Goal: Communication & Community: Answer question/provide support

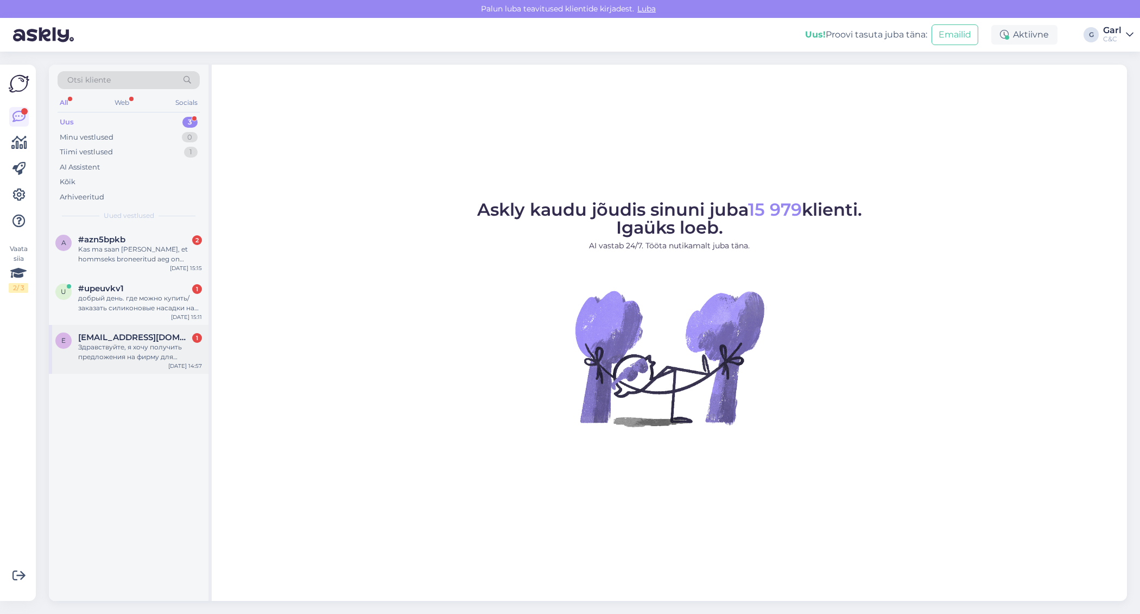
click at [154, 364] on div "e [EMAIL_ADDRESS][DOMAIN_NAME] 1 Здравствуйте, я хочу получить предложения на ф…" at bounding box center [129, 349] width 160 height 49
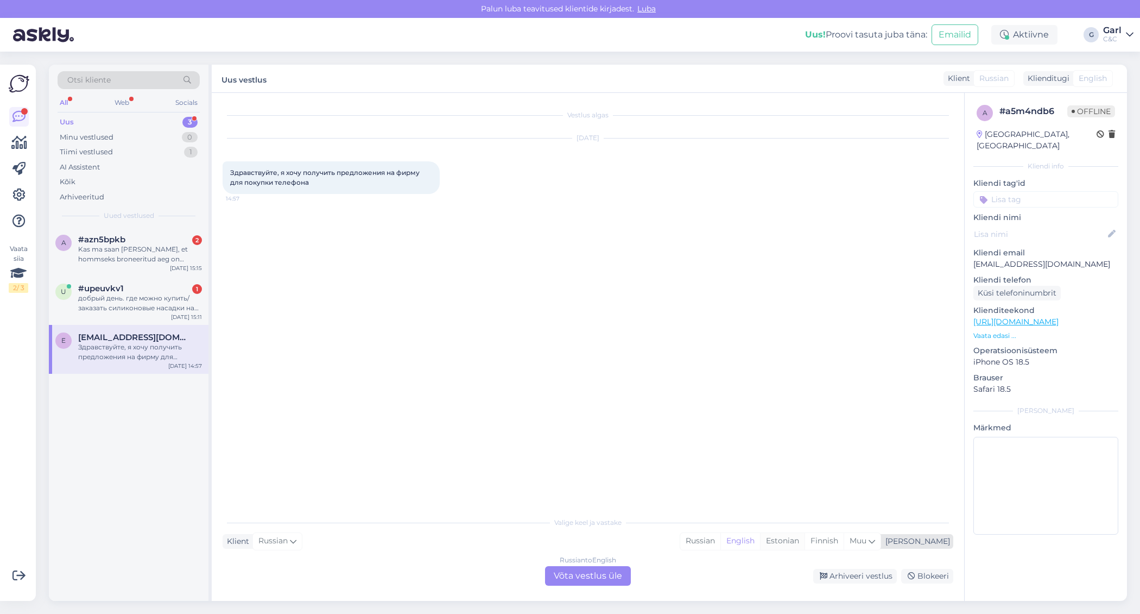
click at [805, 544] on div "Estonian" at bounding box center [782, 541] width 45 height 16
click at [591, 585] on div "Russian to Estonian Võta vestlus üle" at bounding box center [588, 576] width 86 height 20
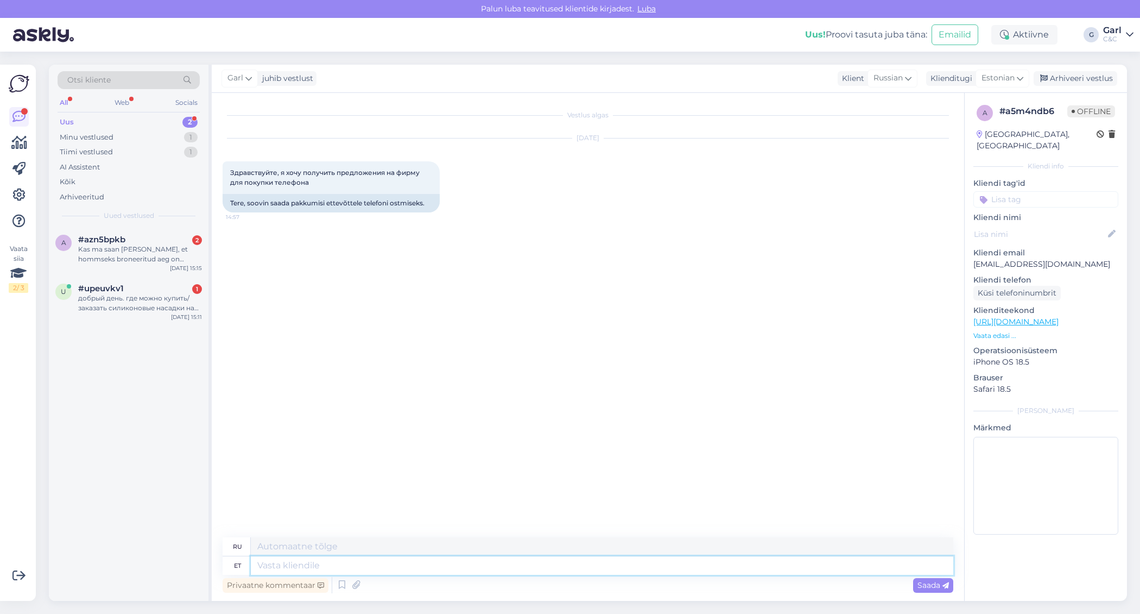
click at [555, 569] on textarea at bounding box center [602, 565] width 703 height 18
type textarea "Tere!"
type textarea "Привет!"
type textarea "Tere! Saatke pa"
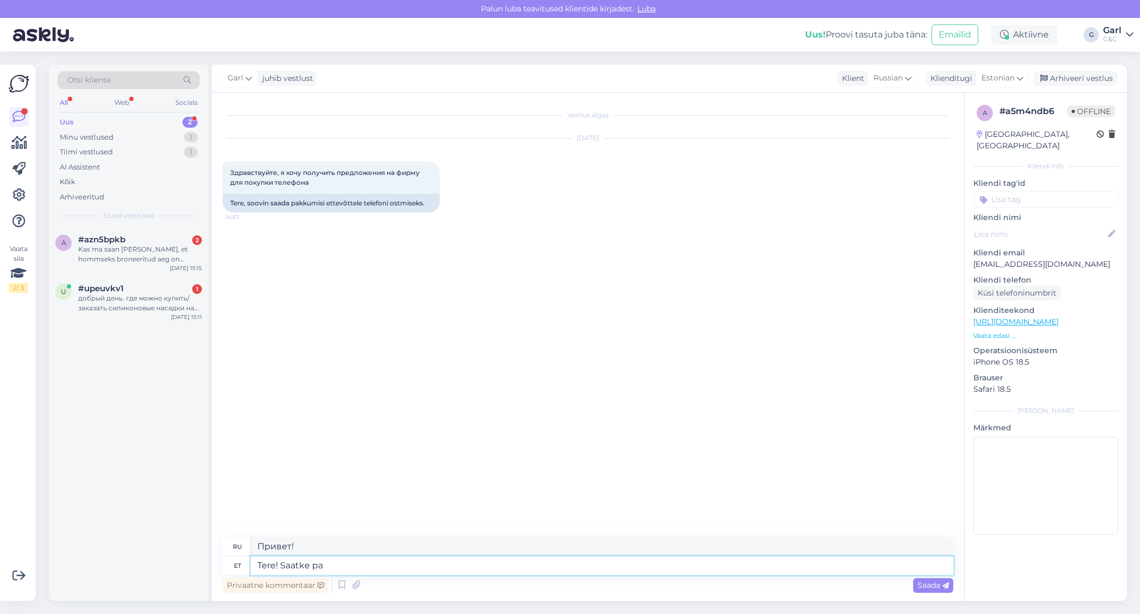
type textarea "Привет! Отправить"
type textarea "Tere! Saatke palun enda"
type textarea "Здравствуйте! Пожалуйста, отправьте"
type textarea "Tere! Saatke palun enda p"
type textarea "Здравствуйте! Пожалуйста, отправьте ваш"
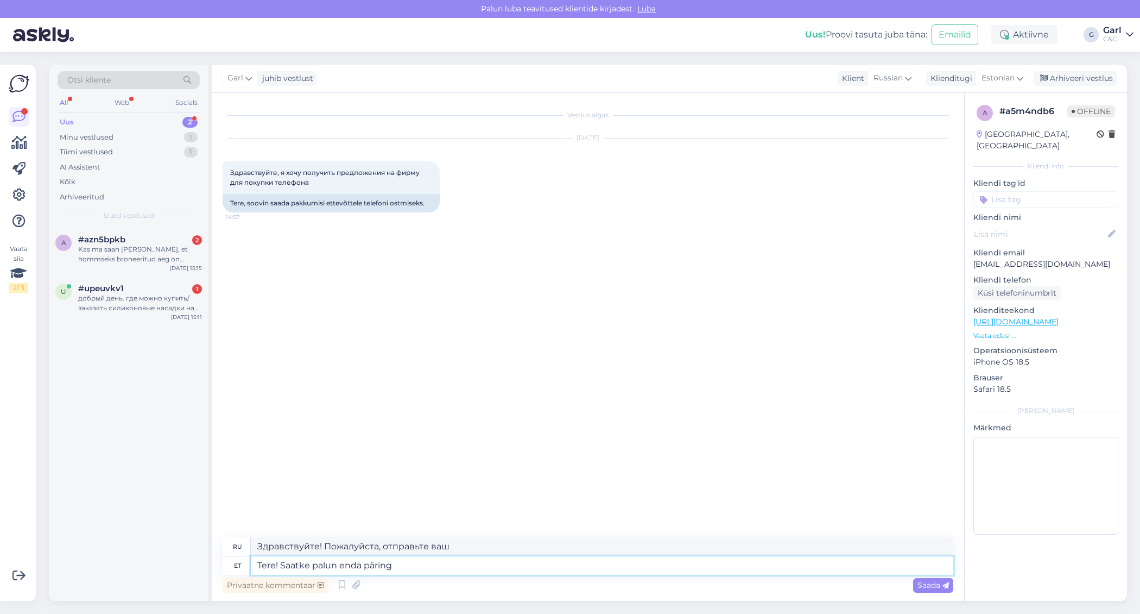
type textarea "Tere! Saatke palun enda päring"
type textarea "Здравствуйте! Пожалуйста, отправьте ваш запрос."
type textarea "Tere! Saatke palun enda päring ärikliendiosakonda"
type textarea "Здравствуйте! Пожалуйста, отправьте ваш запрос в отдел по работе с корпоративны…"
type textarea "Tere! Saatke palun enda päring ärikliendiosakonda [EMAIL_ADDRESS][DOMAIN_NAME]"
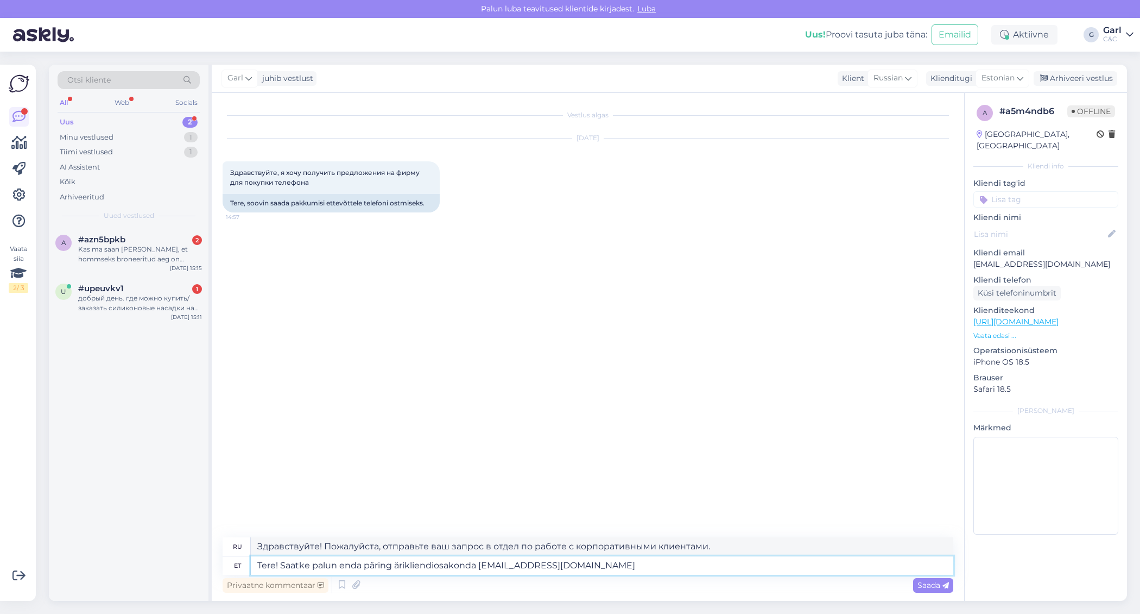
type textarea "Здравствуйте! Пожалуйста, отправьте свой запрос в отдел по работе с корпоративн…"
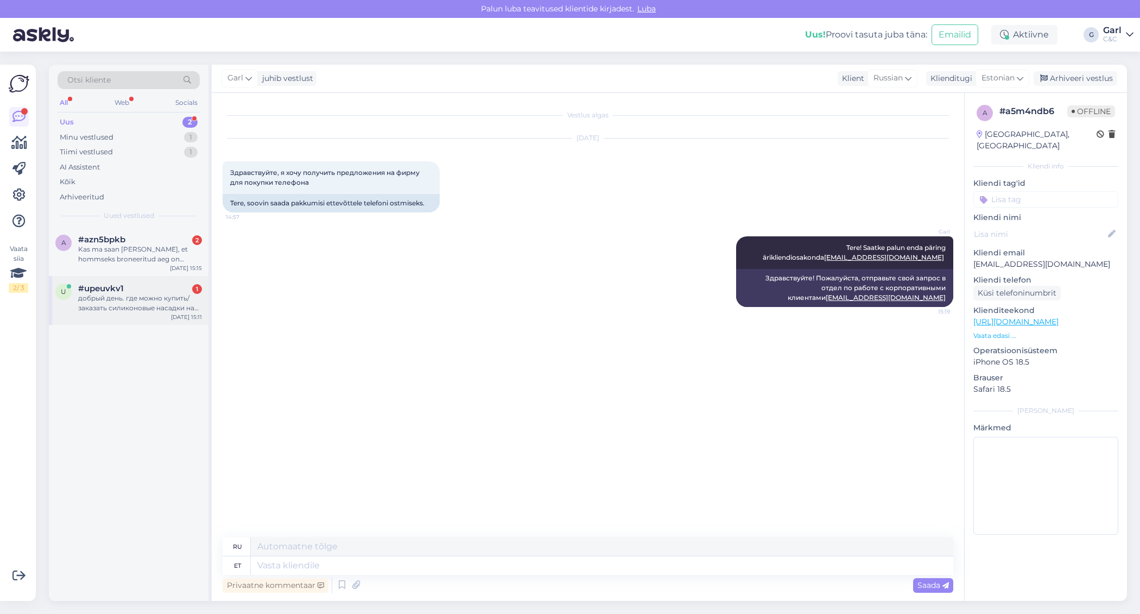
click at [175, 295] on div "добрый день. где можно купить/заказать силиконовые насадки на airpods pro?" at bounding box center [140, 303] width 124 height 20
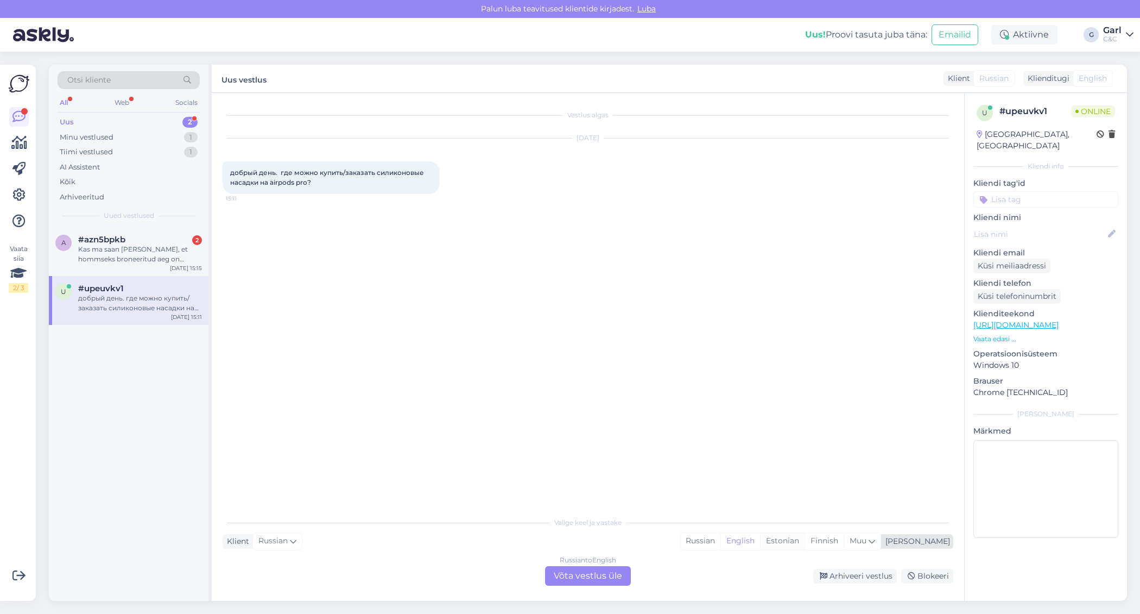
click at [805, 538] on div "Estonian" at bounding box center [782, 541] width 45 height 16
click at [589, 576] on div "Russian to Estonian Võta vestlus üle" at bounding box center [588, 576] width 86 height 20
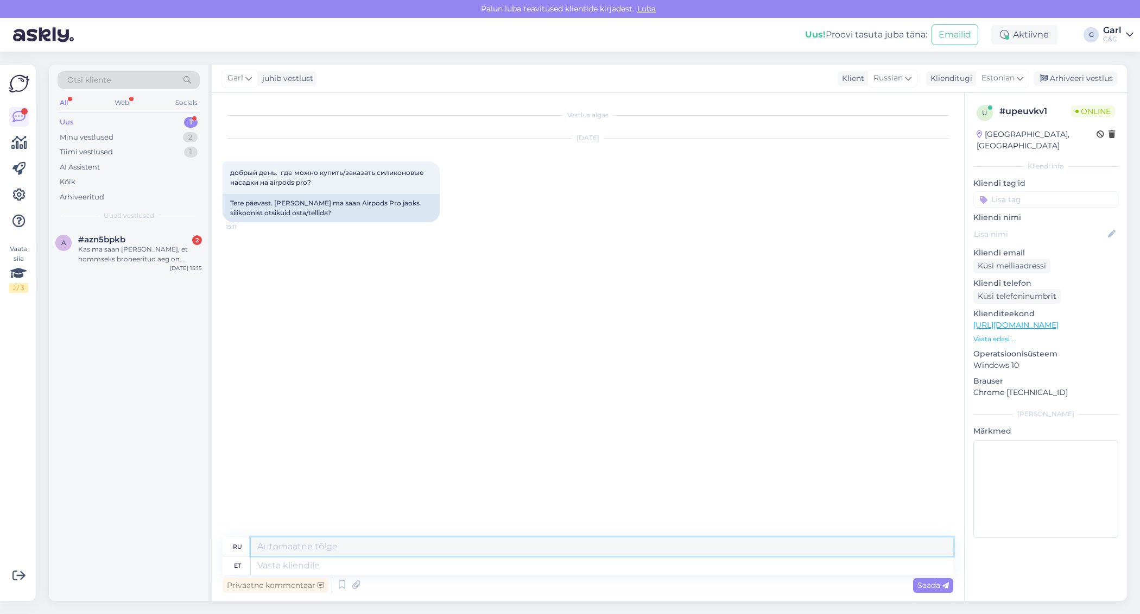
click at [415, 553] on textarea at bounding box center [602, 546] width 703 height 18
click at [394, 567] on textarea at bounding box center [602, 565] width 703 height 18
type textarea "Tere!"
type textarea "Привет!"
type textarea "Tere! Neid o"
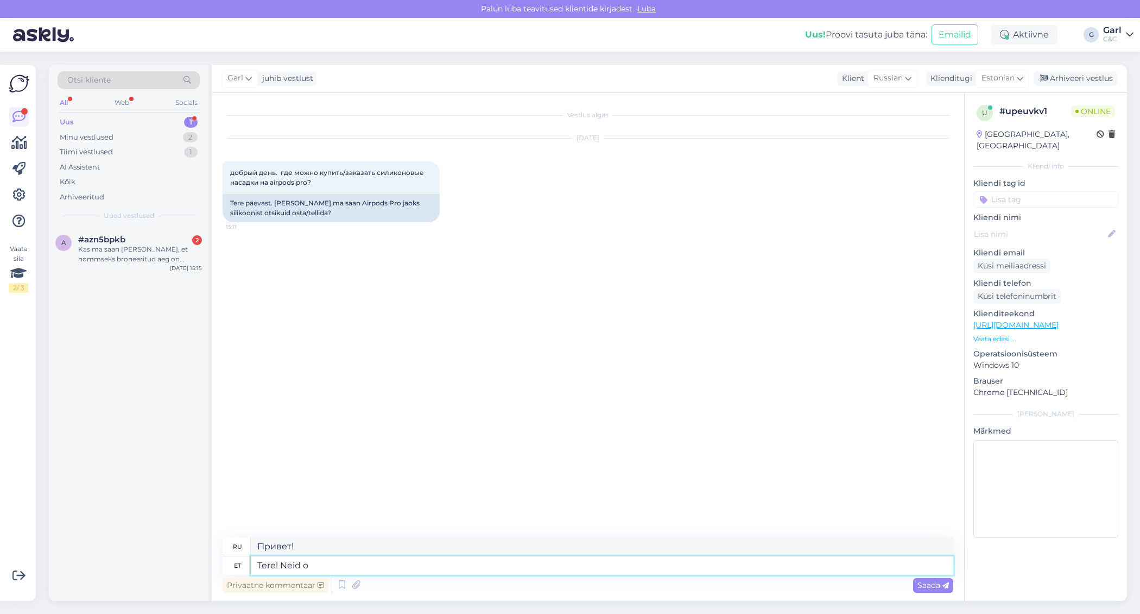
type textarea "Привет! Они!"
type textarea "Tere! Neid on v"
type textarea "Привет! Есть"
type textarea "Tere! Neid on võimalik Te"
type textarea "Привет! Они возможны."
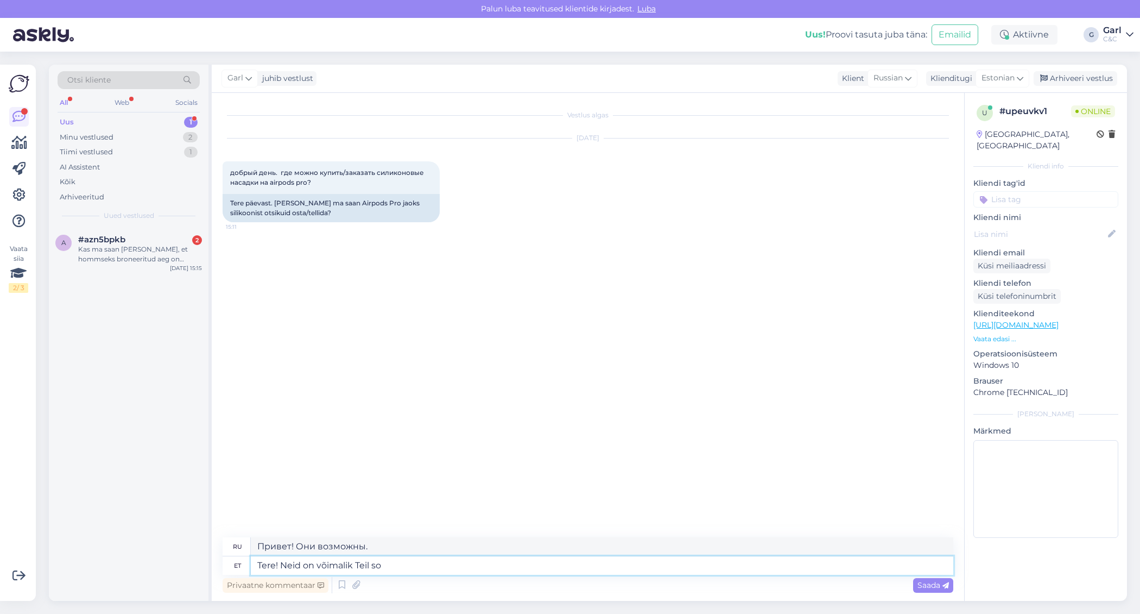
type textarea "Tere! Neid on võimalik Teil soe"
type textarea "Привет! Можешь забрать."
type textarea "Tere! Neid on võimalik Teil soetada me"
type textarea "Здравствуйте! Вы можете их купить."
type textarea "Tere! Neid on võimalik Teil soetada meie kau"
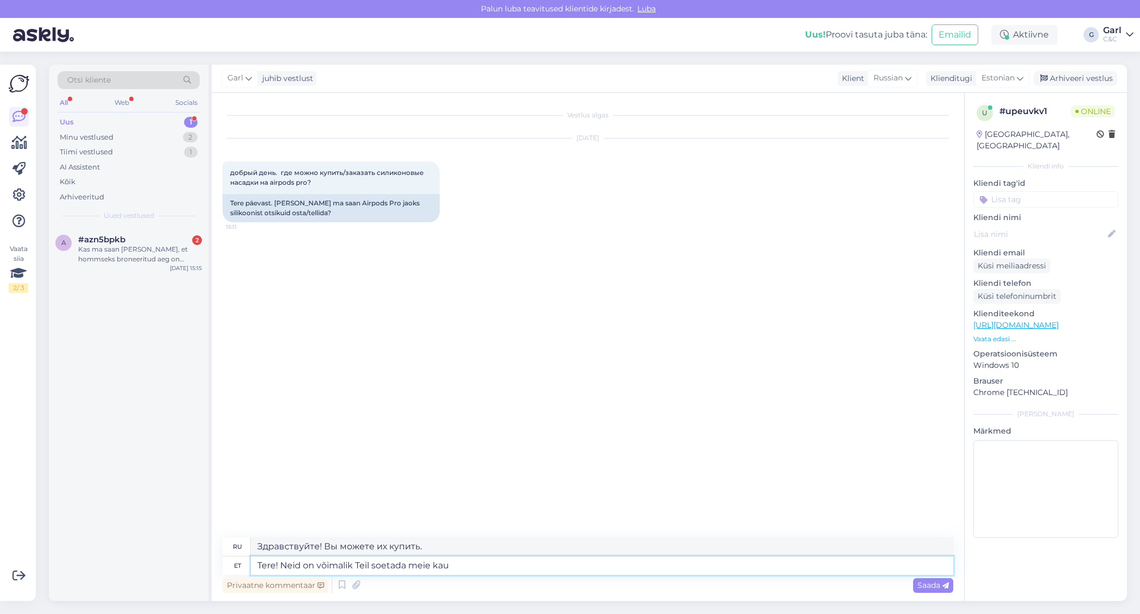
type textarea "Здравствуйте! Вы можете приобрести их у нас."
type textarea "Tere! Neid on võimalik Teil soetada meie kauplustest k"
type textarea "Здравствуйте! Вы можете приобрести их в наших магазинах."
type textarea "Tere! Neid on võimalik Teil soetada meie kauplustest kohapealt, h"
type textarea "Здравствуйте! Вы можете приобрести их в наших местных магазинах."
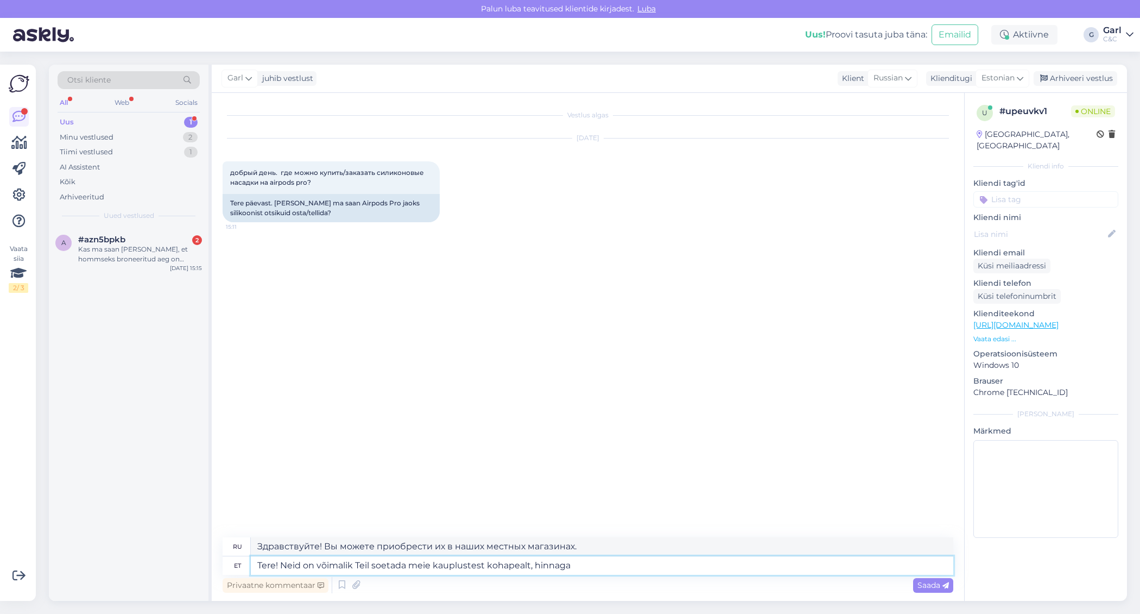
type textarea "Tere! Neid on võimalik Teil soetada meie kauplustest kohapealt, hinnaga 7"
type textarea "Здравствуйте! Вы можете приобрести их в наших магазинах по цене"
type textarea "Tere! Neid on võimalik Teil soetada meie kauplustest kohapealt, hinnaga 7€."
type textarea "Здравствуйте! Вы можете приобрести их в наших магазинах за 7 евро."
type textarea "Tere! Neid on võimalik Teil soetada meie kauplustest kohapealt, hinnaga 7€. Need"
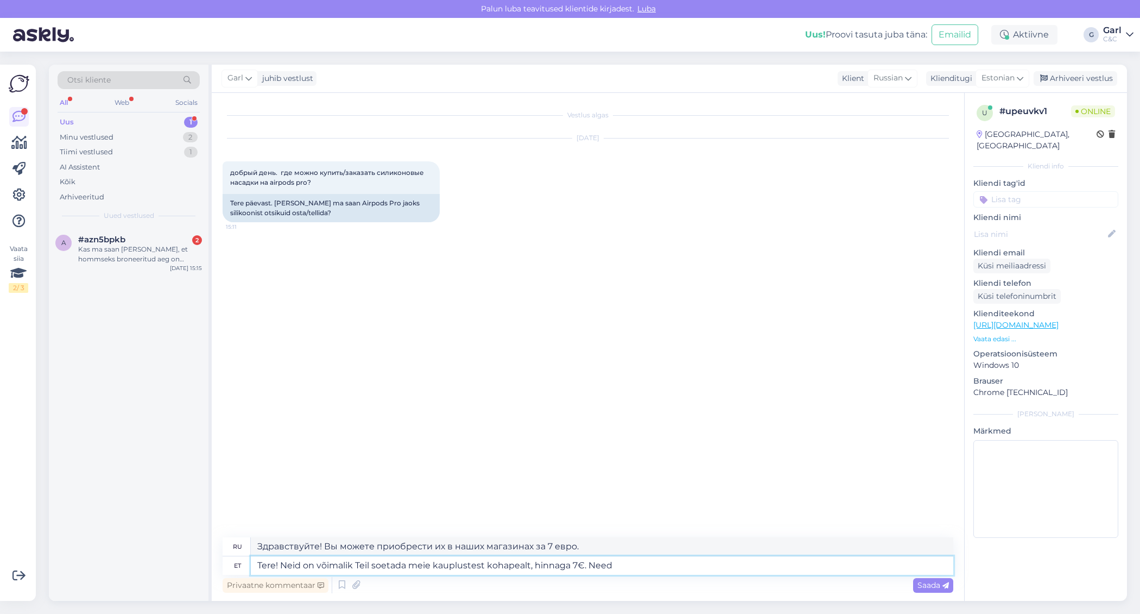
type textarea "Здравствуйте! Вы можете приобрести их в наших магазинах на сайте за 7 евро."
type textarea "Tere! Neid on võimalik Teil soetada meie kauplustest kohapealt, hinnaga 7€. Nee…"
type textarea "Здравствуйте! Вы можете приобрести их в наших магазинах на сайте за 7 евро. Они…"
type textarea "Tere! Neid on võimalik Teil soetada meie kauplustest kohapealt, hinnaga 7€. Nee…"
type textarea "Здравствуйте! Вы можете купить их в наших магазинах на сайте за 7 евро. В налич…"
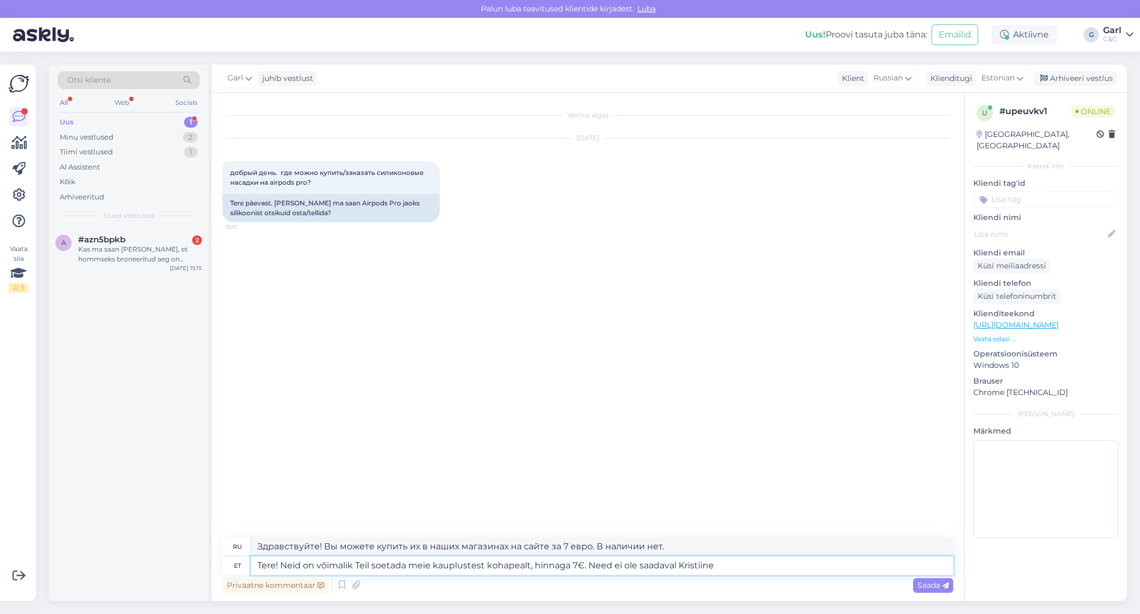
type textarea "Tere! Neid on võimalik Teil soetada meie kauplustest kohapealt, hinnaga 7€. Nee…"
type textarea "Здравствуйте! Вы можете приобрести их в наших магазинах на сайте за 7 евро. В н…"
type textarea "Tere! Neid on võimalik Teil soetada meie kauplustest kohapealt, hinnaga 7€. Nee…"
type textarea "Здравствуйте! Вы можете приобрести их в наших магазинах на месте за 7 евро. В K…"
type textarea "Tere! Neid on võimalik Teil soetada meie kauplustest kohapealt, hinnaga 7€. Nee…"
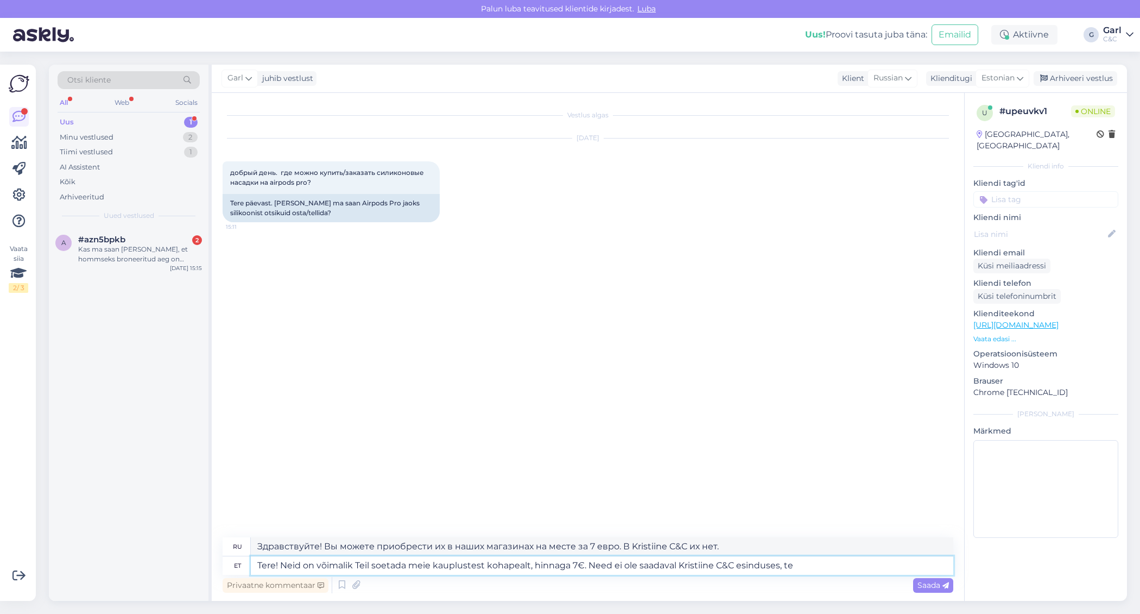
type textarea "Здравствуйте! Вы можете приобрести их в наших местных магазинах за 7 евро. В оф…"
type textarea "Tere! Neid on võimalik Teil soetada meie kauplustest kohapealt, hinnaga 7€. Nee…"
type textarea "Здравствуйте! Вы можете приобрести их в наших магазинах на месте за 7 евро. В о…"
type textarea "Tere! Neid on võimalik Teil soetada meie kauplustest kohapealt, hinnaga 7€. Nee…"
type textarea "Здравствуйте! Вы можете купить их в наших местных магазинах за 7 евро. В Kristi…"
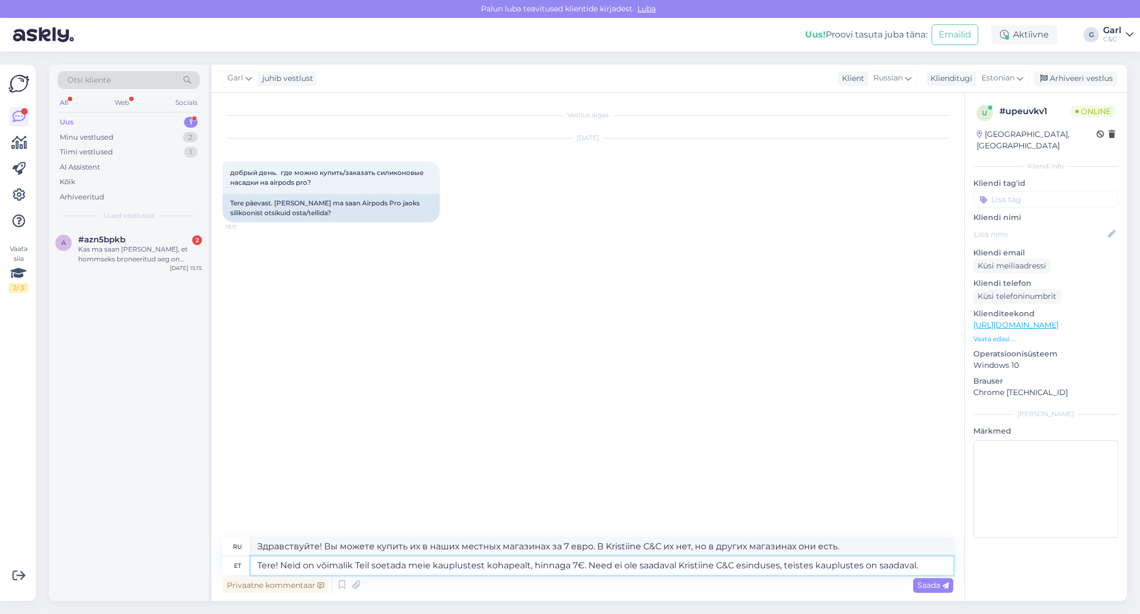
type textarea "Tere! Neid on võimalik Teil soetada meie kauplustest kohapealt, hinnaga 7€. Nee…"
type textarea "Здравствуйте! Вы можете приобрести их в наших местных магазинах за 7 евро. В пр…"
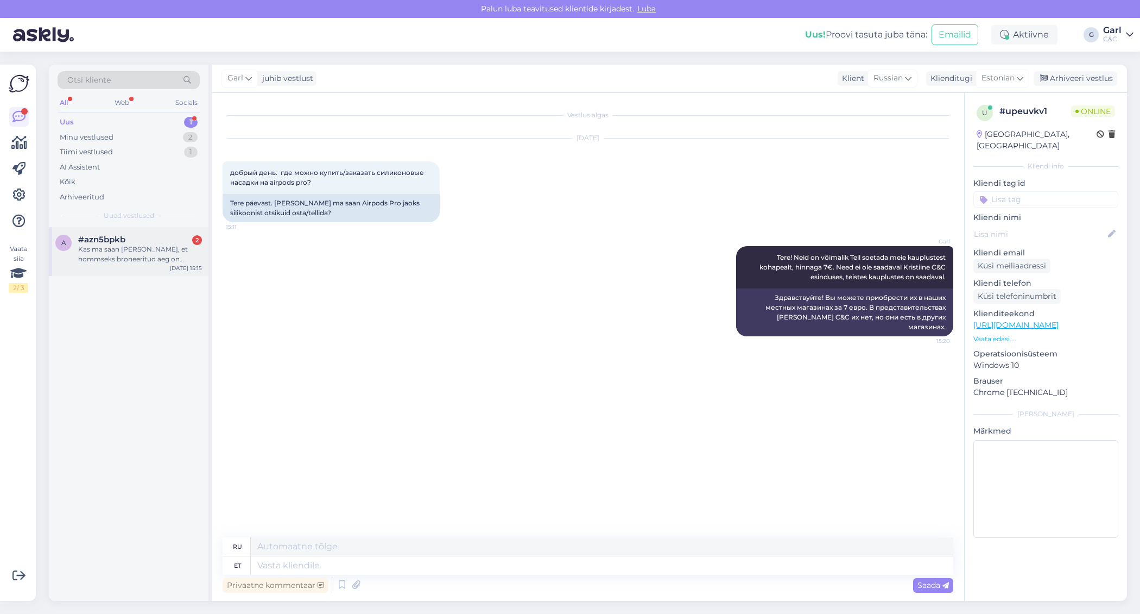
click at [116, 249] on div "Kas ma saan [PERSON_NAME], et hommseks broneeritud aeg on kinnitatud?" at bounding box center [140, 254] width 124 height 20
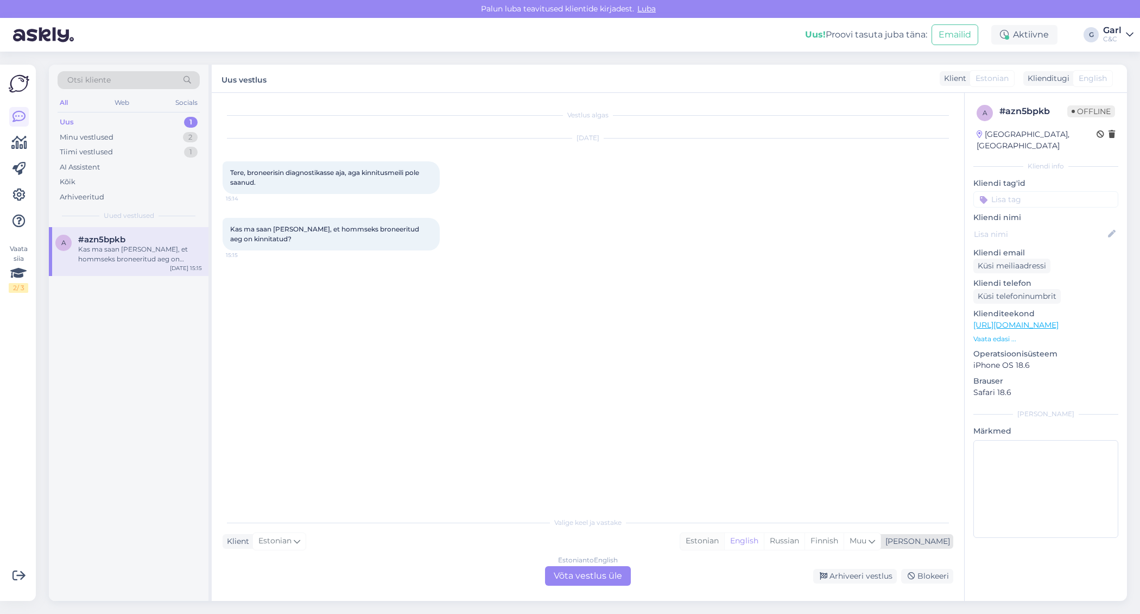
click at [724, 543] on div "Estonian" at bounding box center [702, 541] width 44 height 16
click at [624, 551] on div "Valige [PERSON_NAME] vastake Klient Estonian Mina Estonian English Russian Finn…" at bounding box center [588, 548] width 731 height 74
click at [607, 563] on div "Estonian to Estonian" at bounding box center [588, 560] width 65 height 10
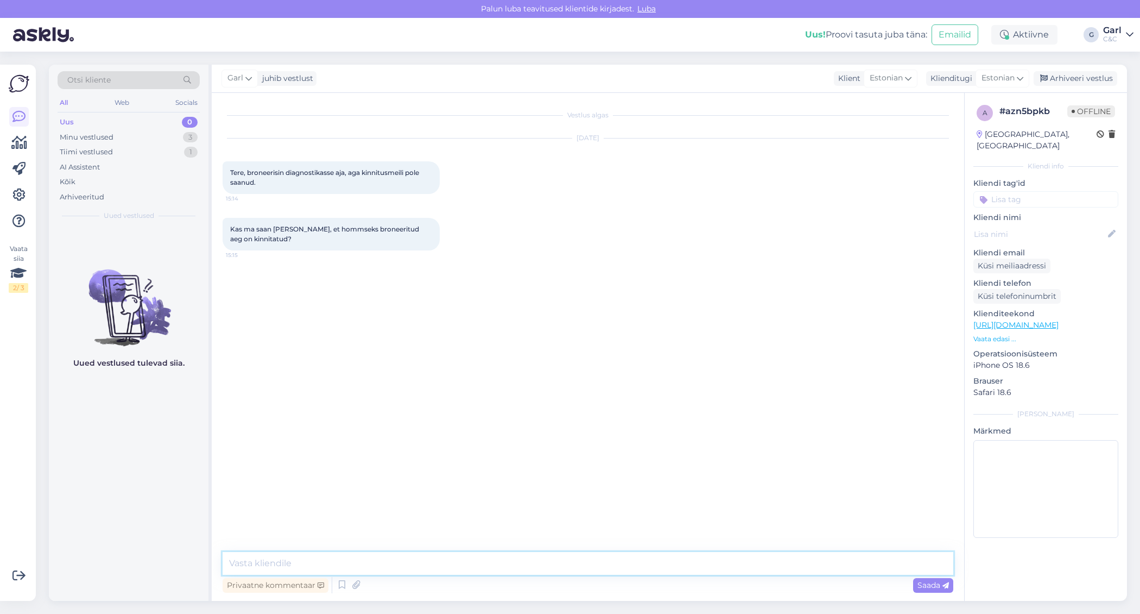
click at [572, 556] on textarea at bounding box center [588, 563] width 731 height 23
type textarea "Tere! [PERSON_NAME] on ees- ja perekonnanimi ning millisesse hooldusesse aeg sa…"
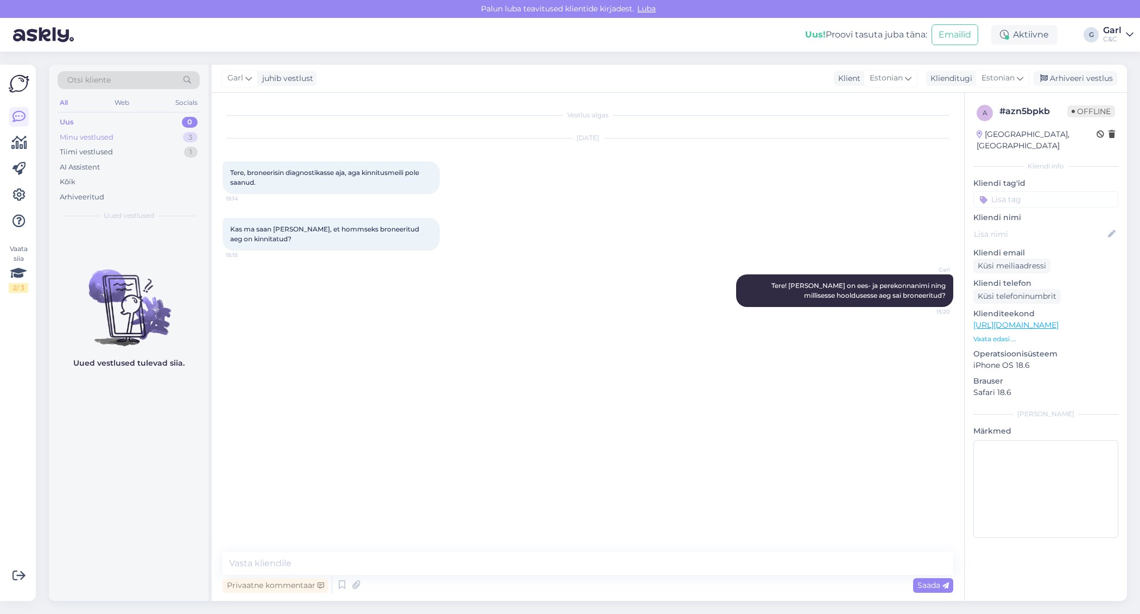
click at [173, 140] on div "Minu vestlused 3" at bounding box center [129, 137] width 142 height 15
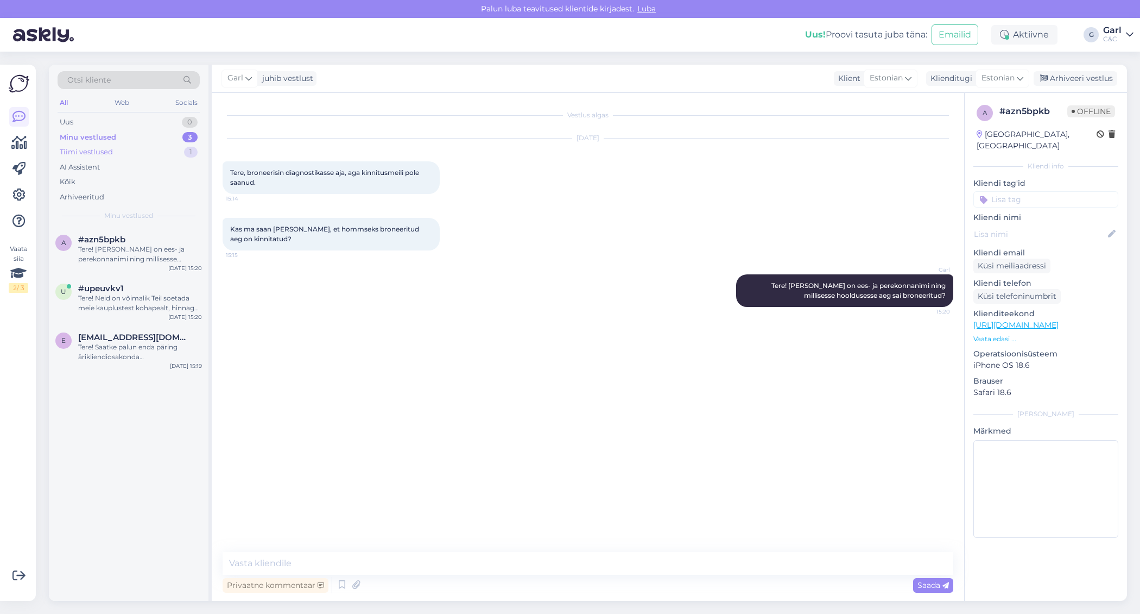
click at [173, 151] on div "Tiimi vestlused 1" at bounding box center [129, 151] width 142 height 15
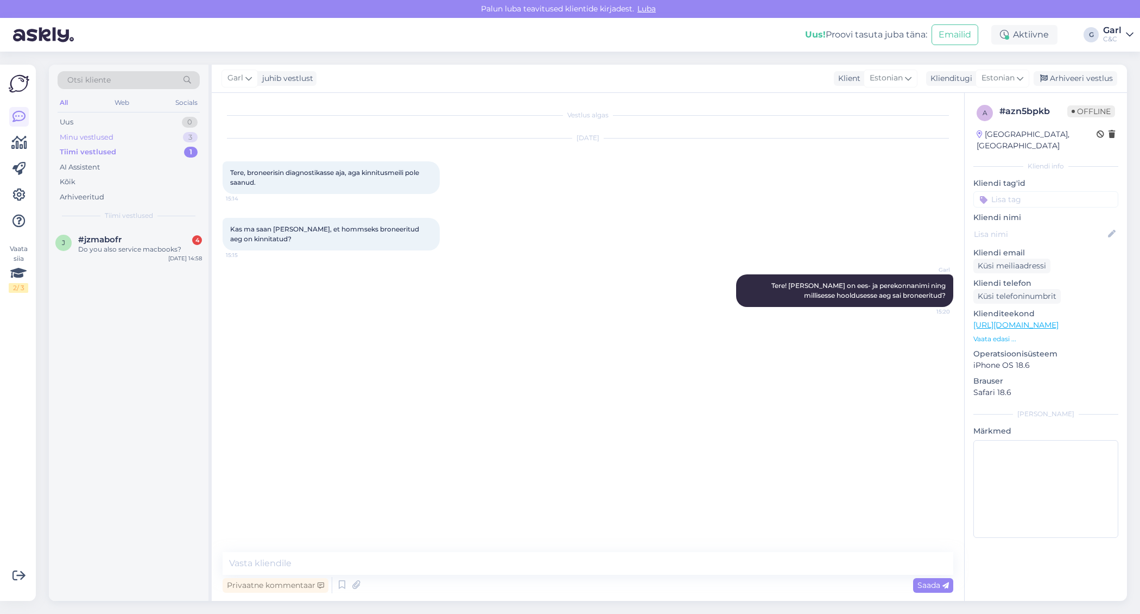
click at [174, 138] on div "Minu vestlused 3" at bounding box center [129, 137] width 142 height 15
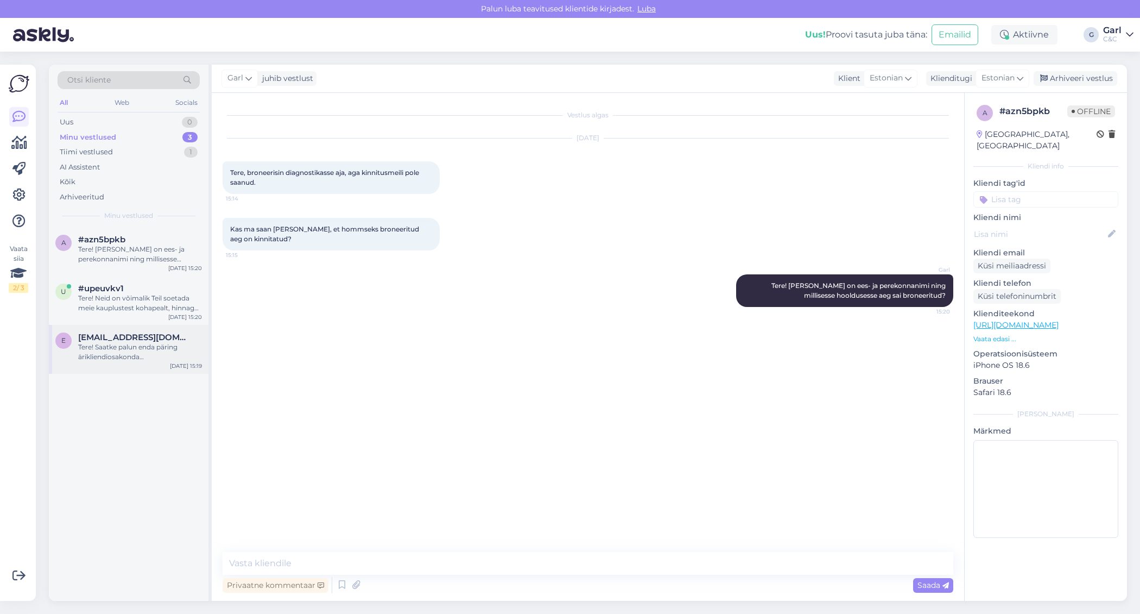
click at [178, 364] on div "[DATE] 15:19" at bounding box center [186, 366] width 32 height 8
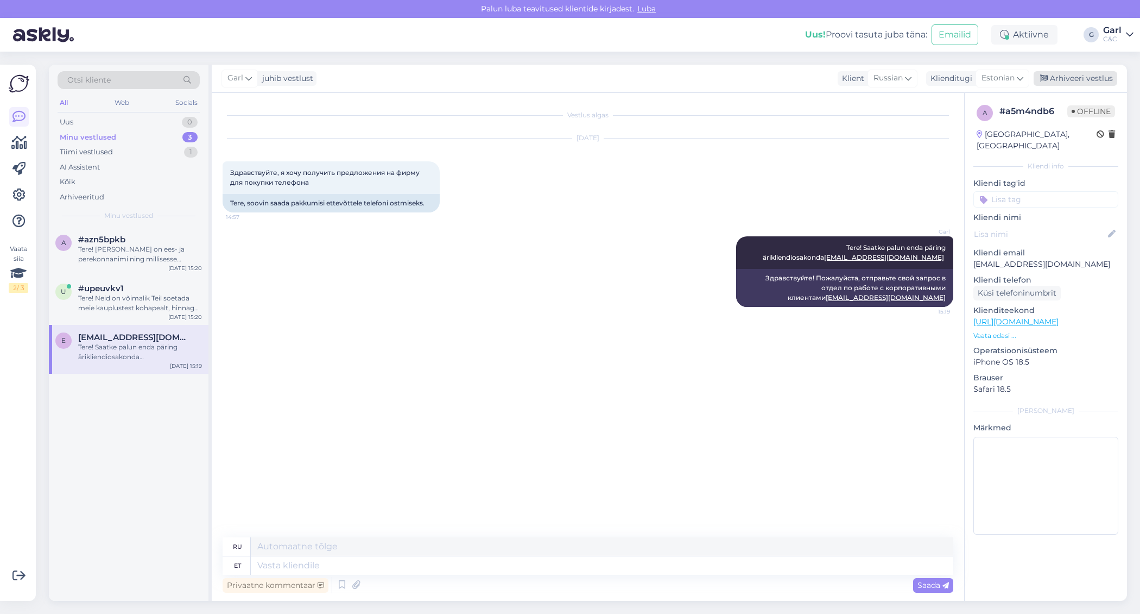
click at [1057, 82] on div "Arhiveeri vestlus" at bounding box center [1076, 78] width 84 height 15
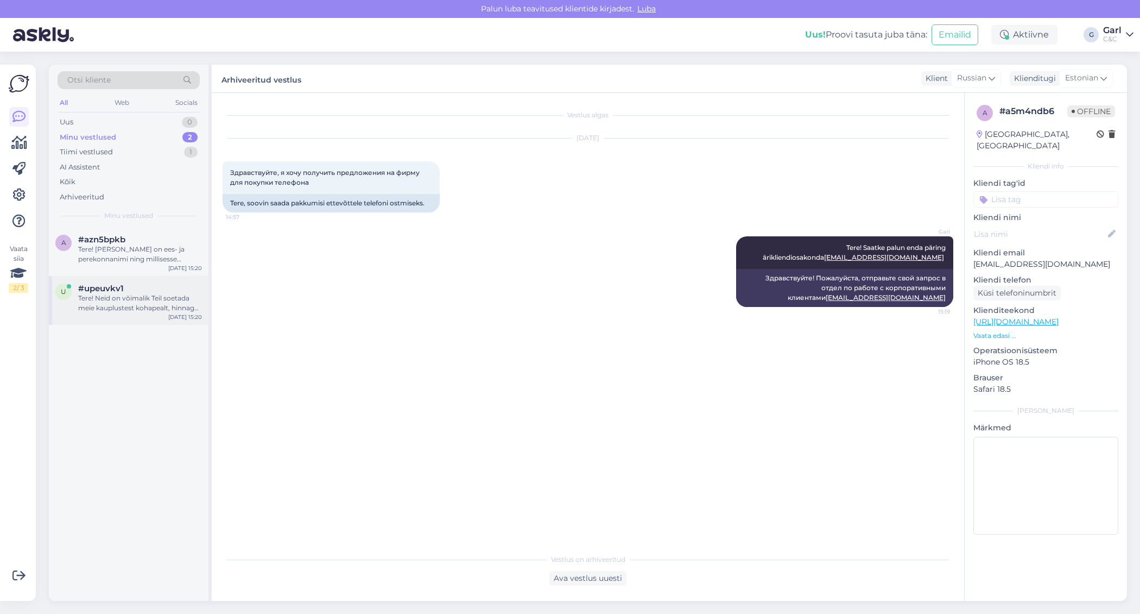
click at [182, 291] on div "#upeuvkv1" at bounding box center [140, 288] width 124 height 10
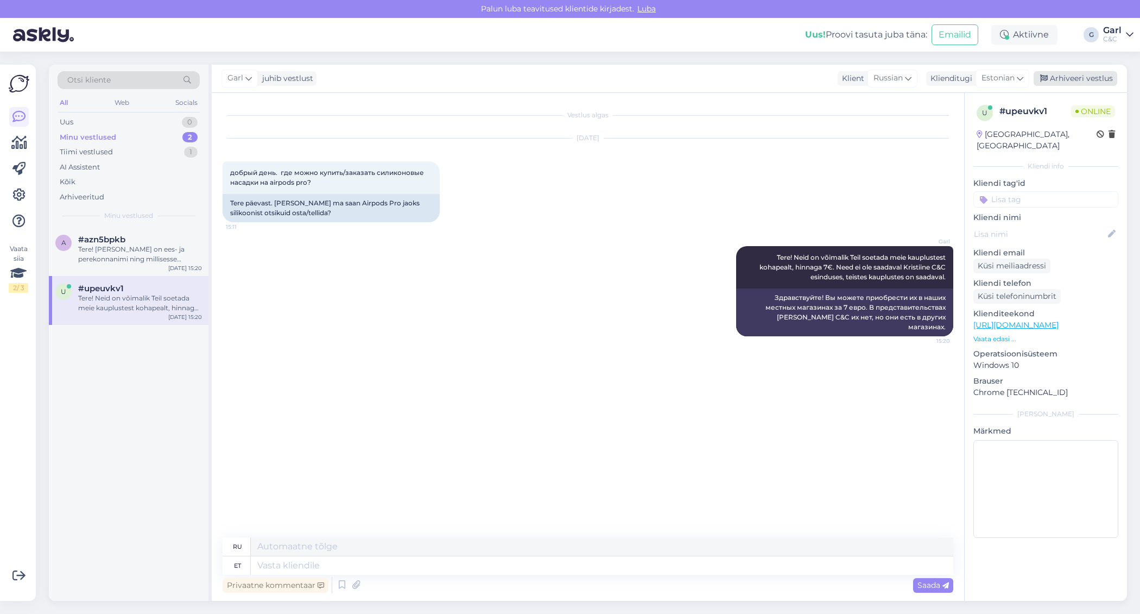
click at [1070, 73] on div "Arhiveeri vestlus" at bounding box center [1076, 78] width 84 height 15
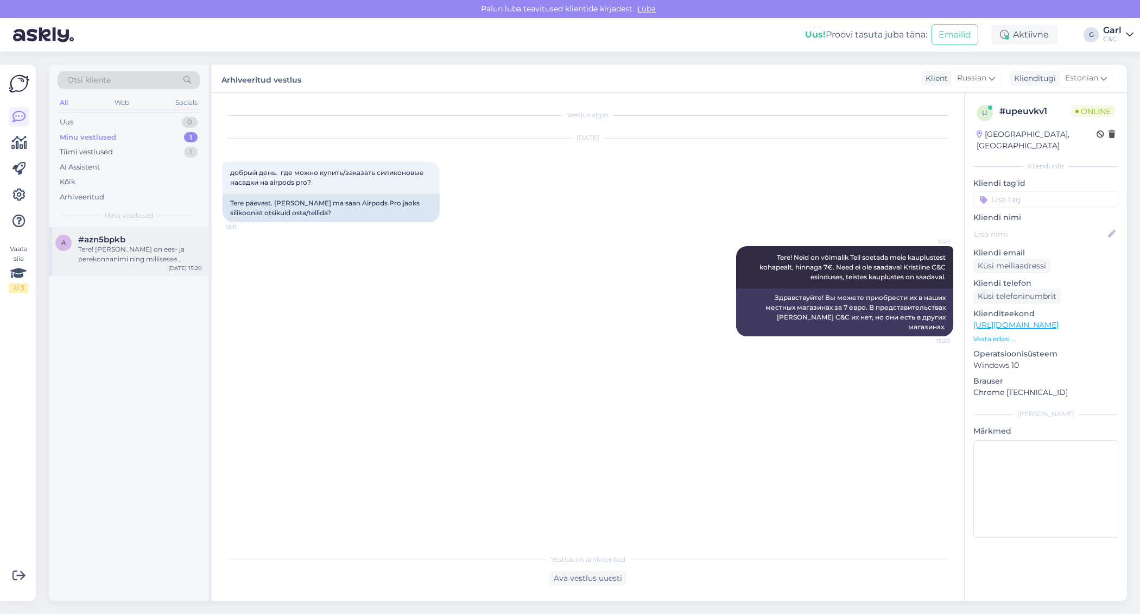
click at [185, 258] on div "Tere! [PERSON_NAME] on ees- ja perekonnanimi ning millisesse hooldusesse aeg sa…" at bounding box center [140, 254] width 124 height 20
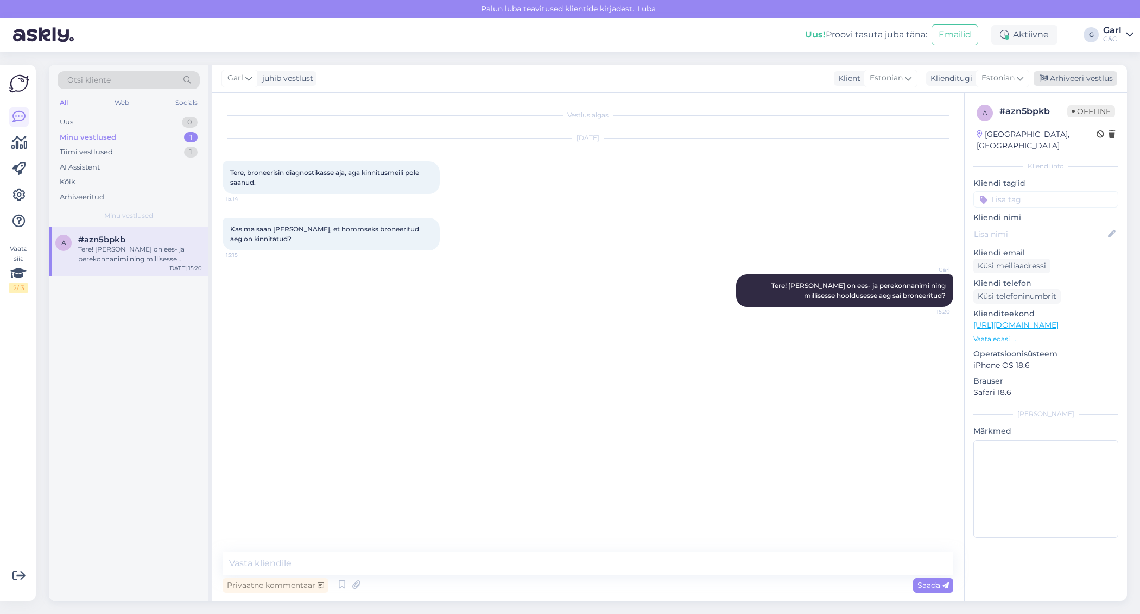
click at [1073, 78] on div "Arhiveeri vestlus" at bounding box center [1076, 78] width 84 height 15
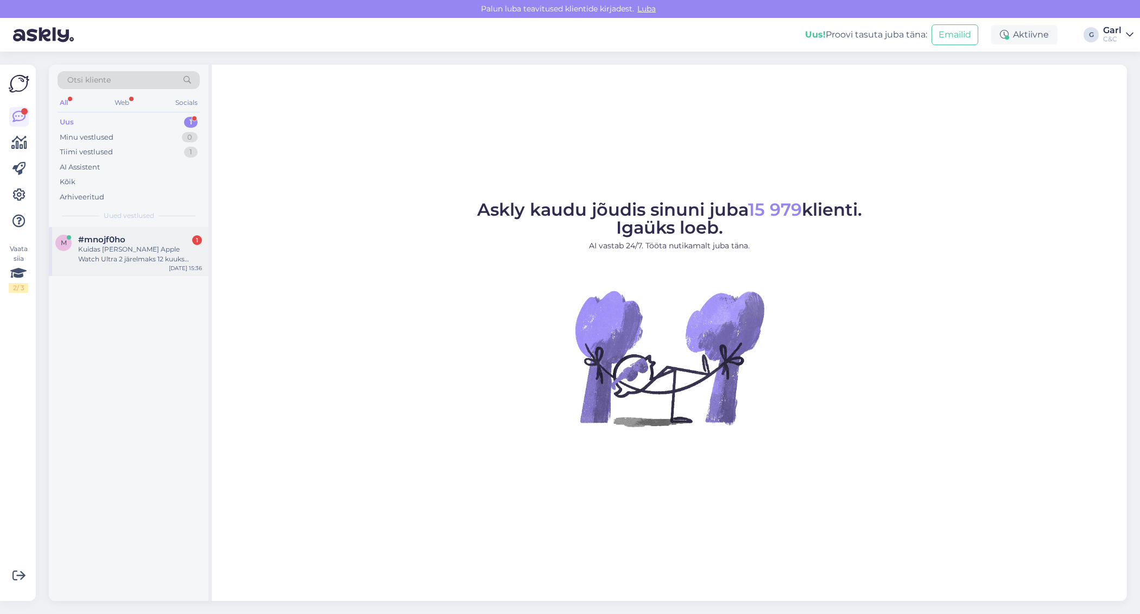
click at [159, 235] on div "#mnojf0ho 1" at bounding box center [140, 240] width 124 height 10
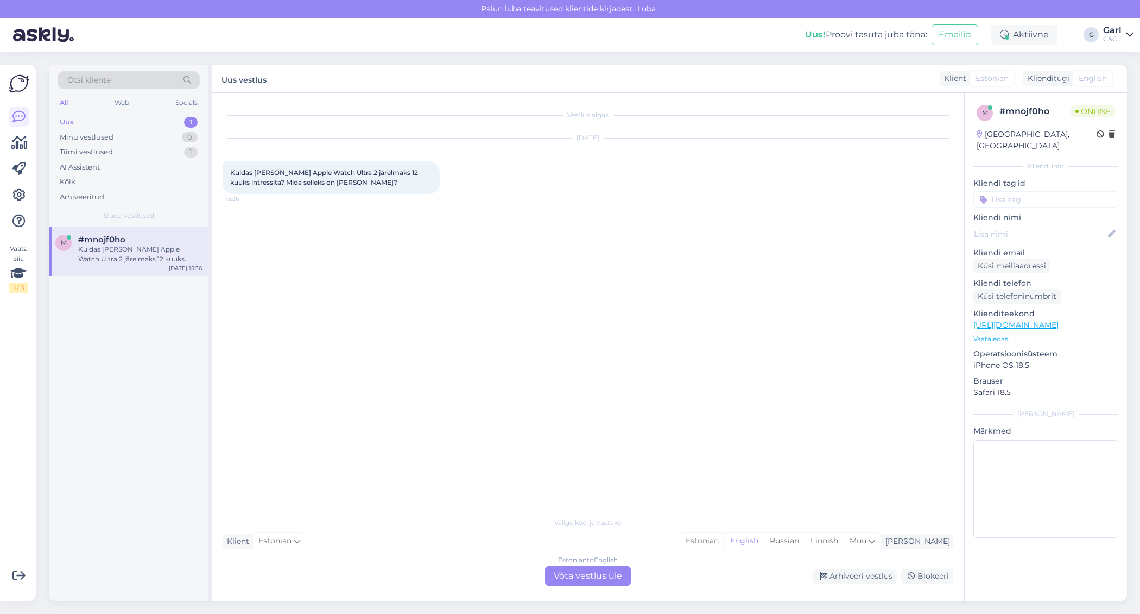
click at [1042, 320] on link "[URL][DOMAIN_NAME]" at bounding box center [1016, 325] width 85 height 10
click at [724, 546] on div "Estonian" at bounding box center [702, 541] width 44 height 16
click at [610, 575] on div "Estonian to Estonian Võta vestlus üle" at bounding box center [588, 576] width 86 height 20
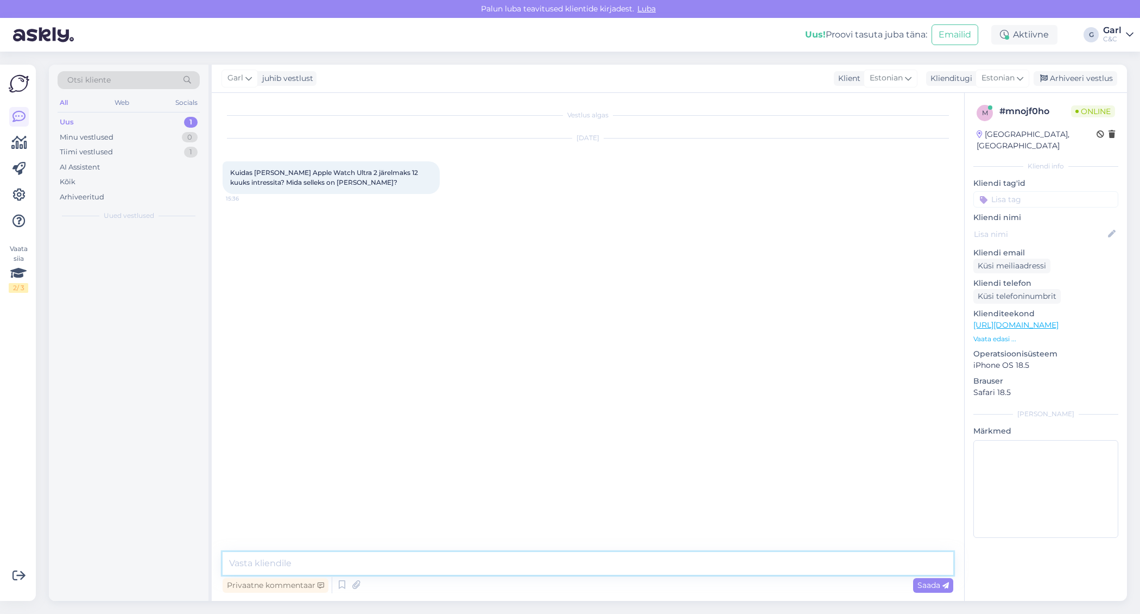
click at [610, 566] on textarea at bounding box center [588, 563] width 731 height 23
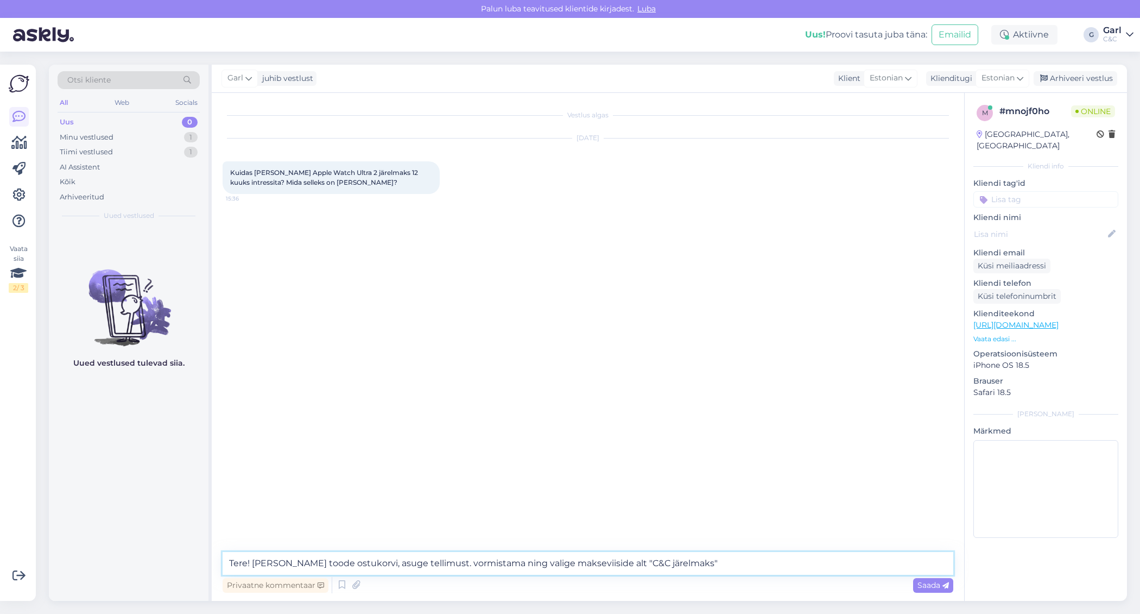
type textarea "Tere! Lisage soovitud toode ostukorvi, asuge tellimust. vormistama ning valige …"
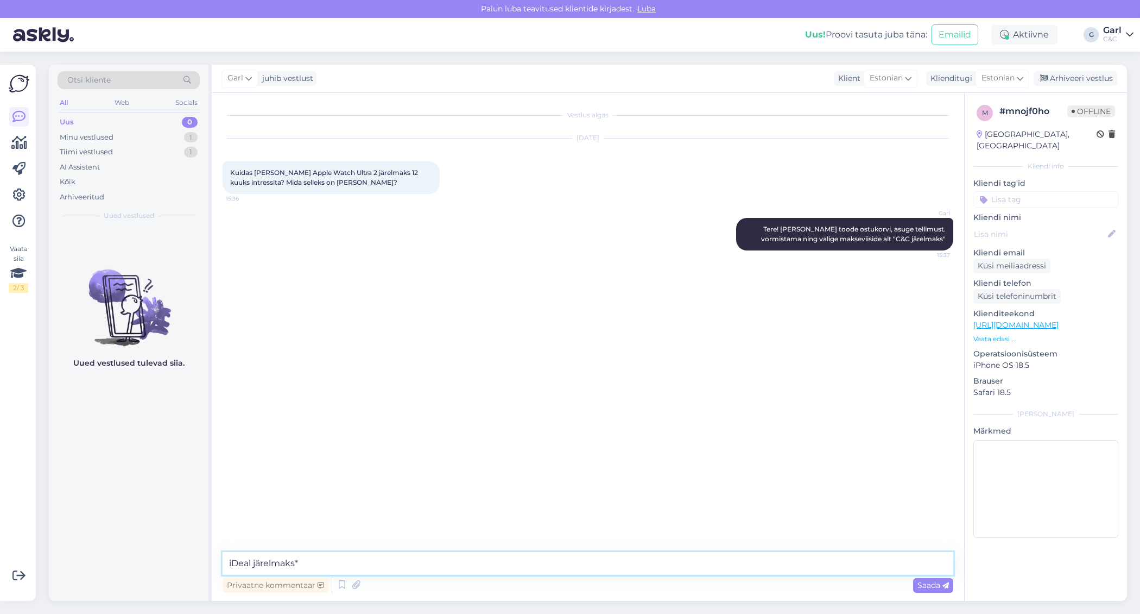
type textarea "iDeal järelmaks*"
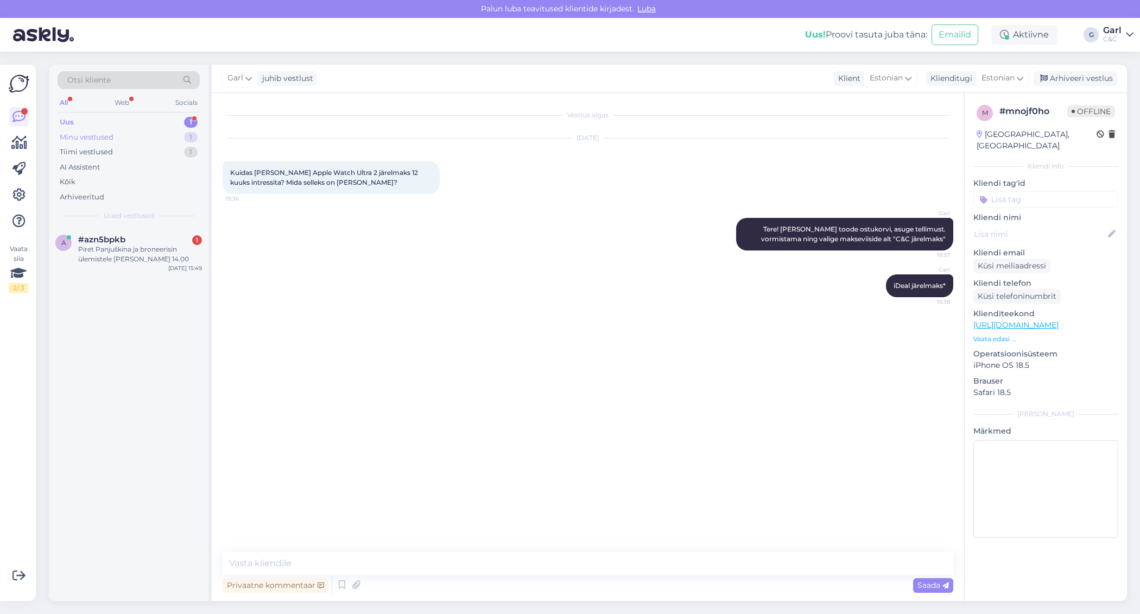
click at [119, 133] on div "Minu vestlused 1" at bounding box center [129, 137] width 142 height 15
click at [135, 111] on div "All Web Socials" at bounding box center [129, 104] width 142 height 17
click at [132, 116] on div "Uus 1" at bounding box center [129, 122] width 142 height 15
click at [151, 250] on div "Piret Panjuškina ja broneerisin ülemistele kell 14.00" at bounding box center [140, 254] width 124 height 20
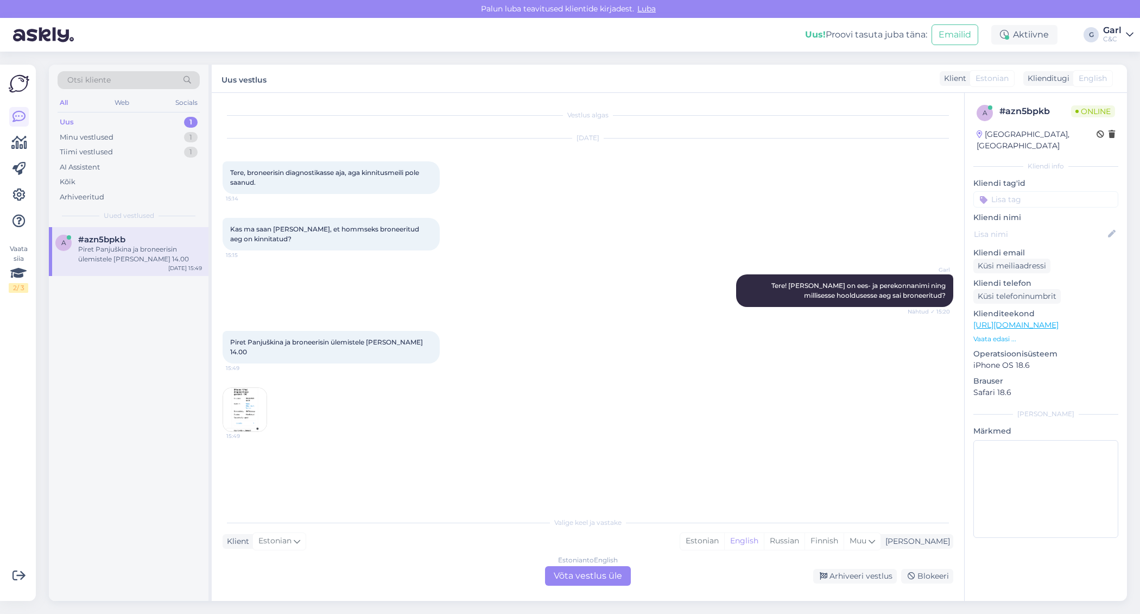
click at [254, 413] on img at bounding box center [244, 409] width 43 height 43
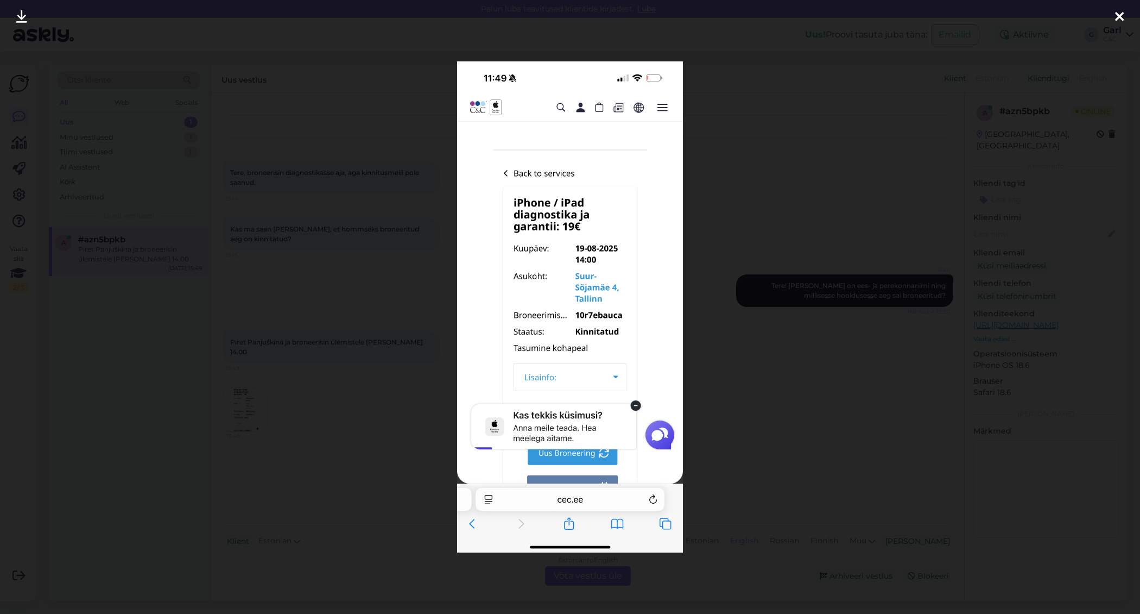
click at [336, 420] on div at bounding box center [570, 307] width 1140 height 614
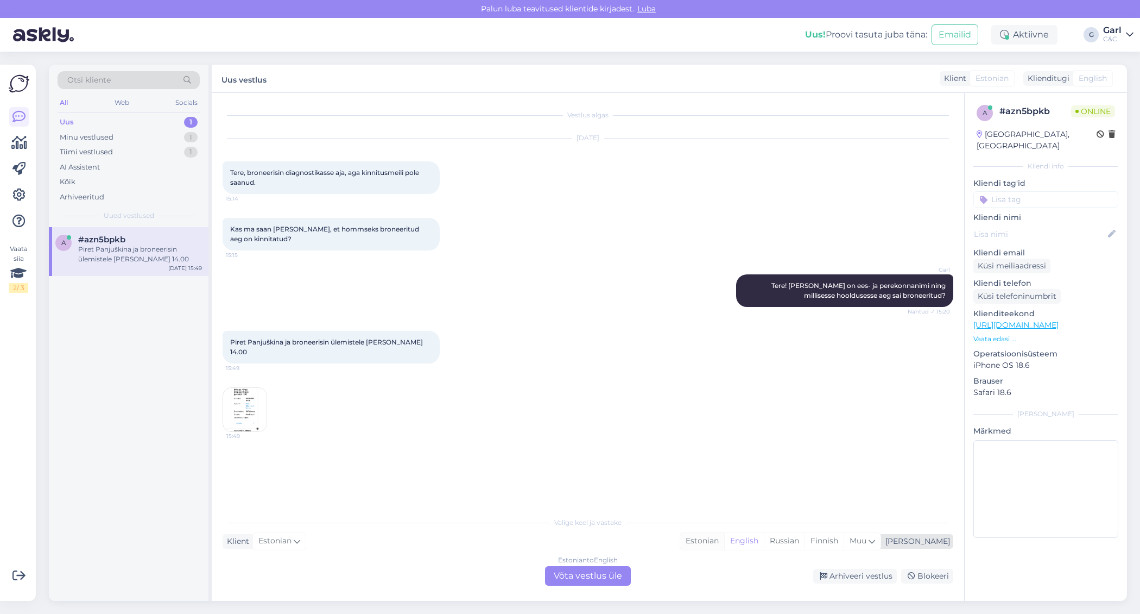
click at [724, 540] on div "Estonian" at bounding box center [702, 541] width 44 height 16
click at [591, 572] on div "Estonian to Estonian Võta vestlus üle" at bounding box center [588, 576] width 86 height 20
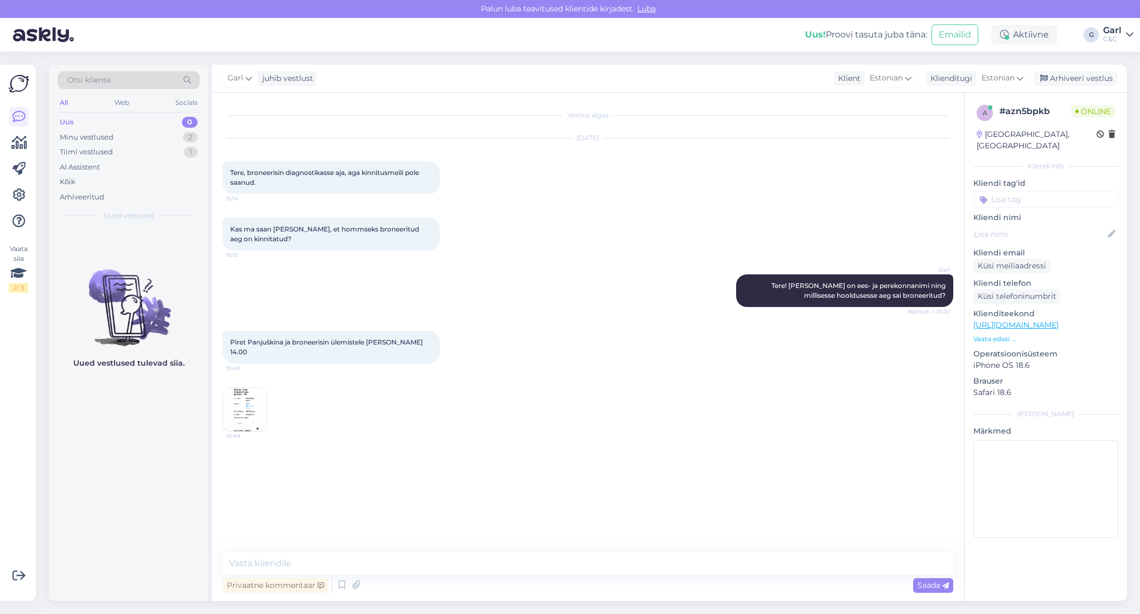
click at [255, 402] on img at bounding box center [244, 409] width 43 height 43
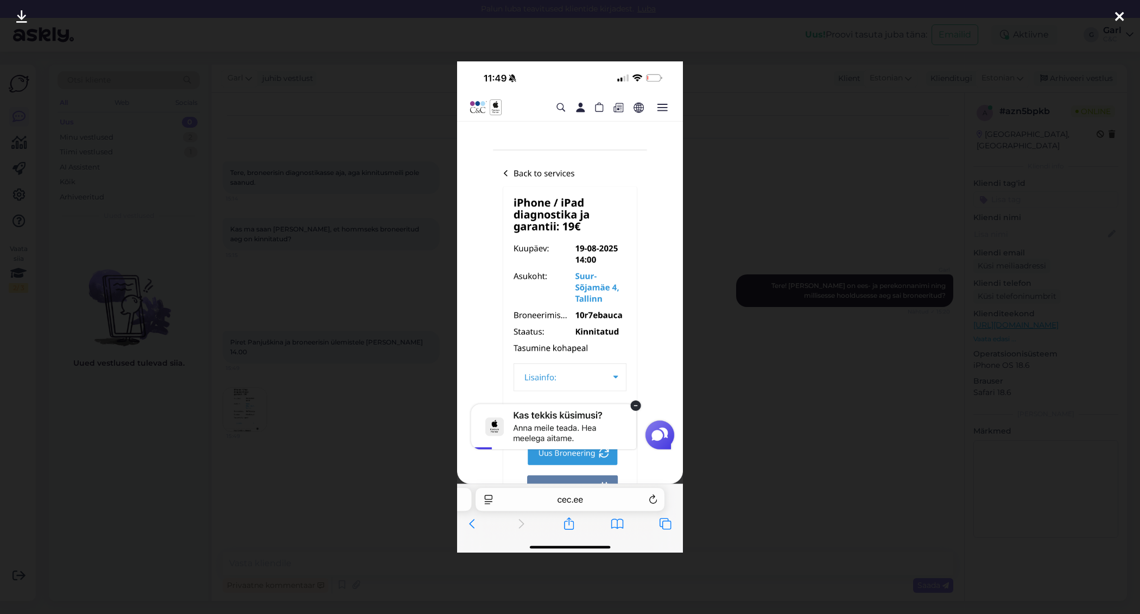
click at [359, 447] on div at bounding box center [570, 307] width 1140 height 614
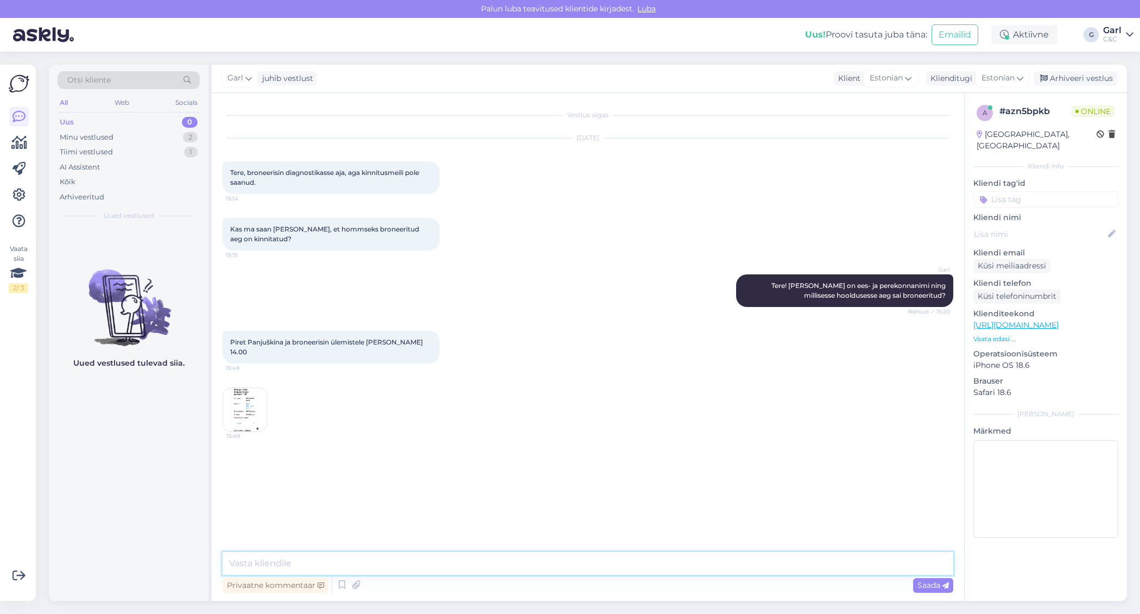
click at [370, 559] on textarea at bounding box center [588, 563] width 731 height 23
type textarea "Jah, Teie broneering on kinnitatud."
type textarea "Ikka, võtke heaks! ;)"
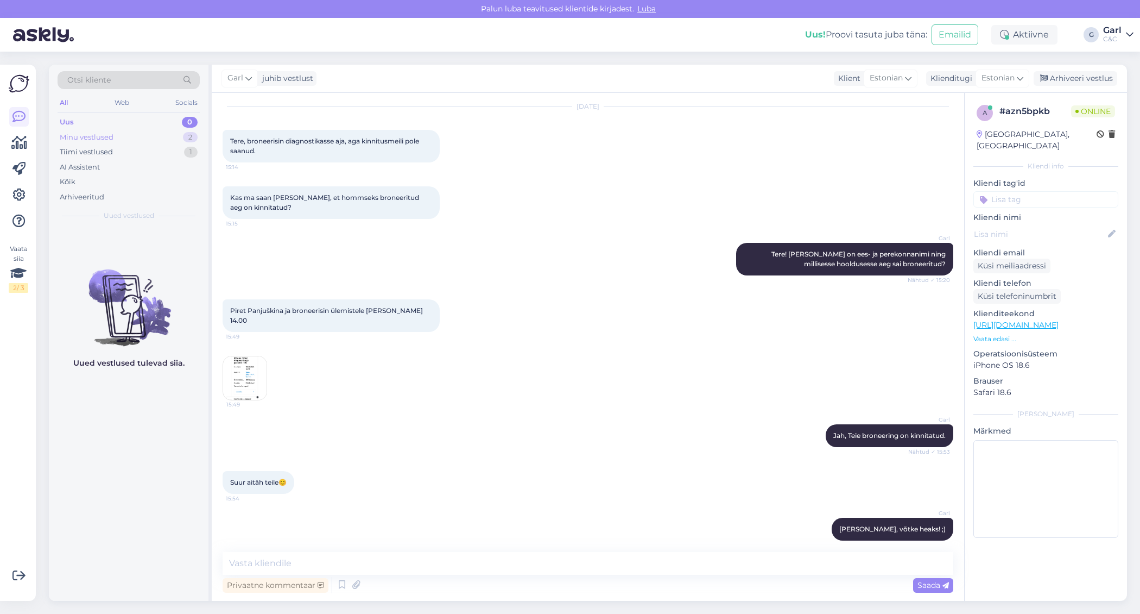
click at [165, 137] on div "Minu vestlused 2" at bounding box center [129, 137] width 142 height 15
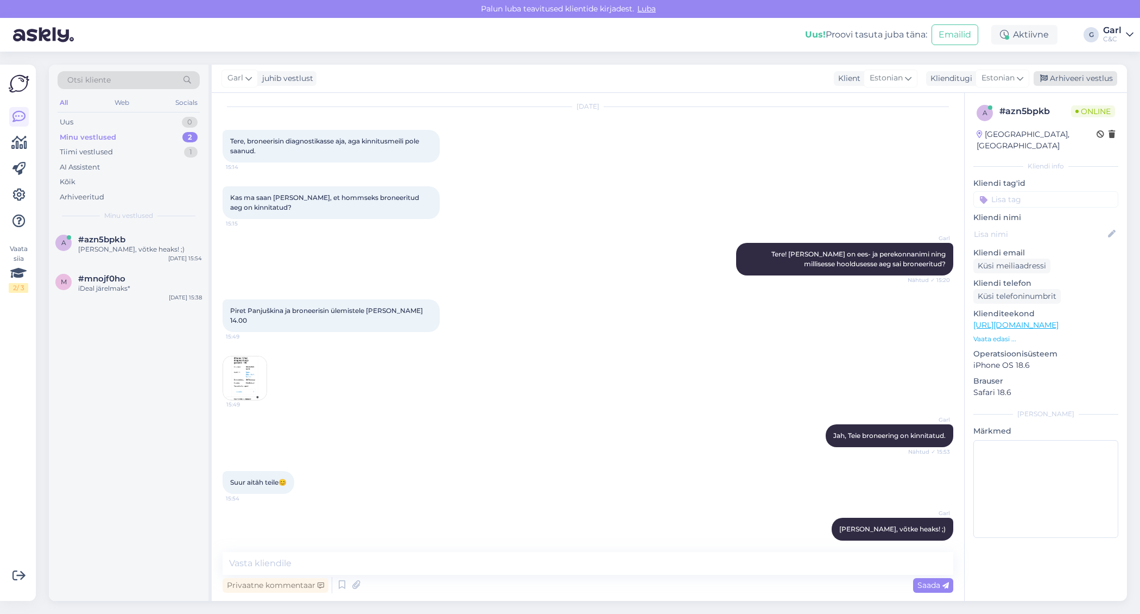
click at [1063, 77] on div "Arhiveeri vestlus" at bounding box center [1076, 78] width 84 height 15
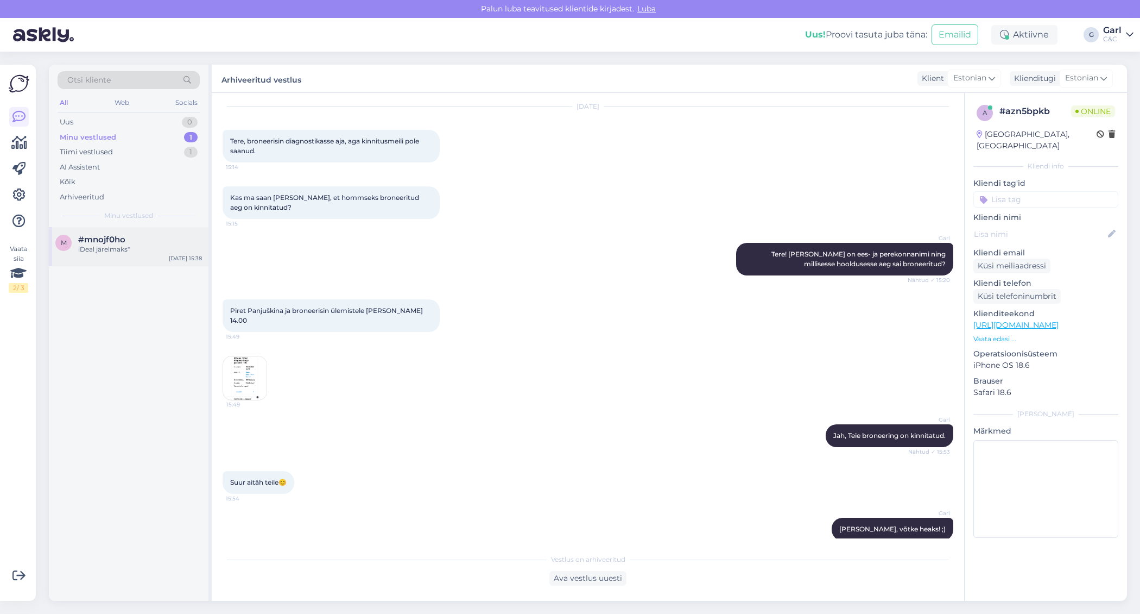
drag, startPoint x: 160, startPoint y: 258, endPoint x: 171, endPoint y: 258, distance: 10.3
click at [160, 258] on div "m #mnojf0ho iDeal järelmaks* Aug 18 15:38" at bounding box center [129, 246] width 160 height 39
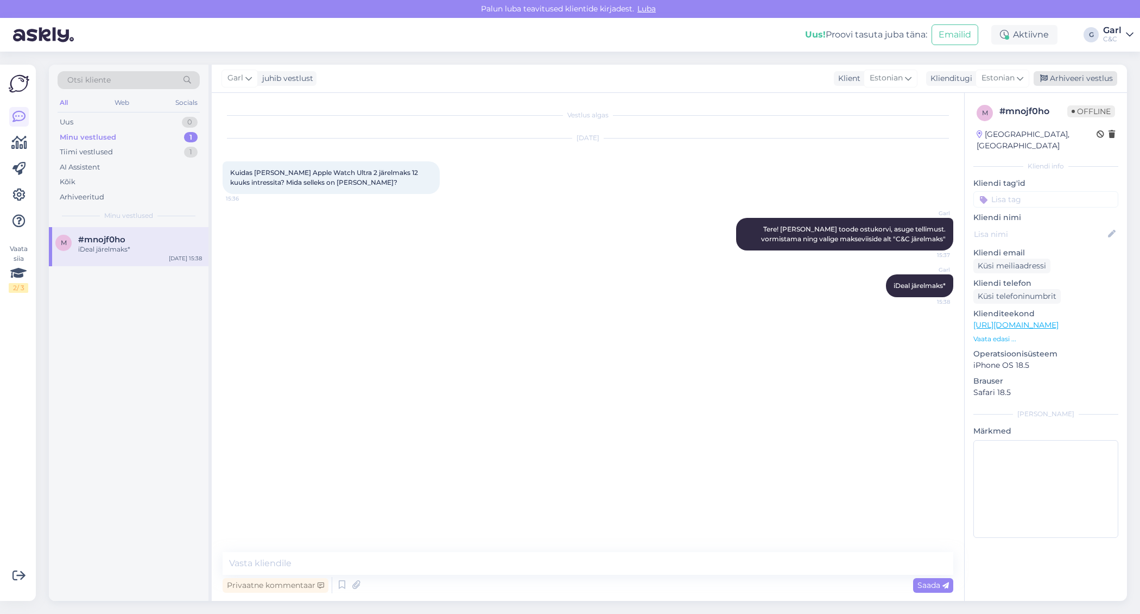
click at [1076, 75] on div "Arhiveeri vestlus" at bounding box center [1076, 78] width 84 height 15
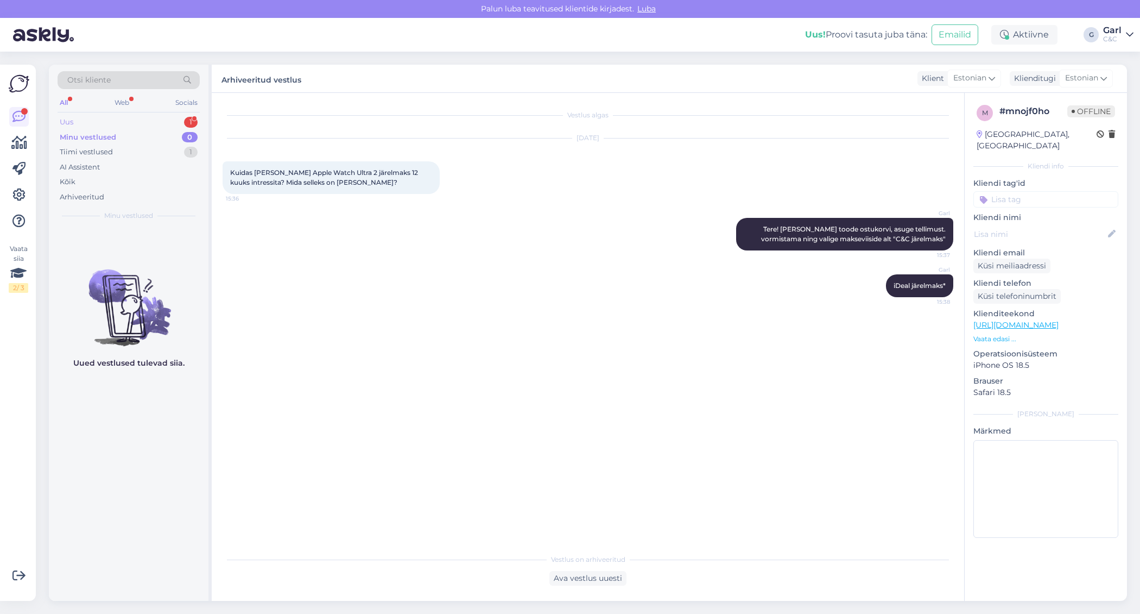
click at [135, 118] on div "Uus 1" at bounding box center [129, 122] width 142 height 15
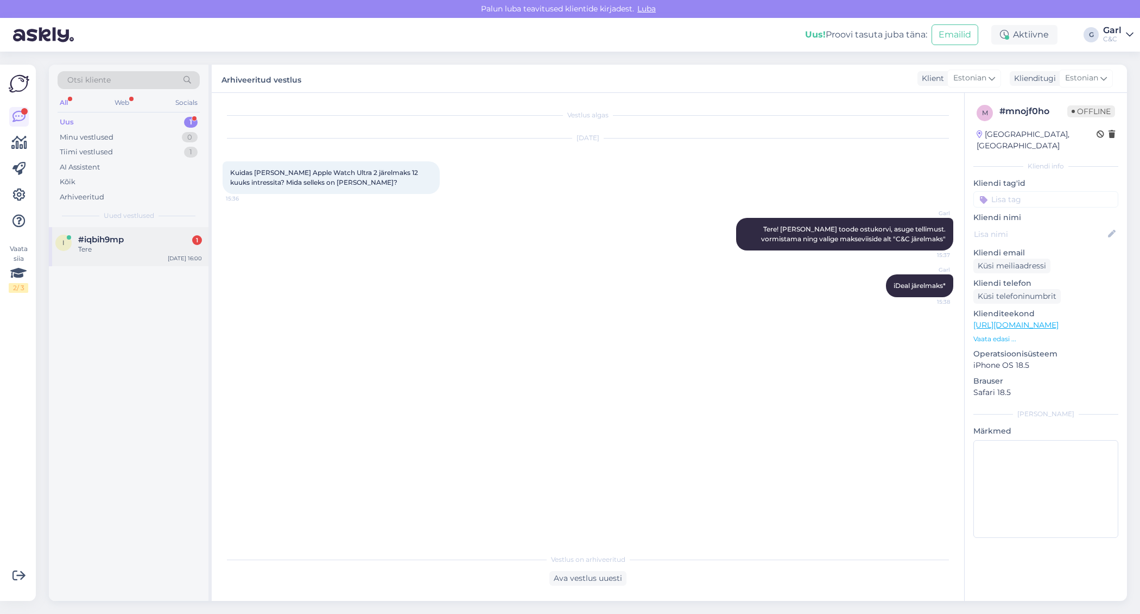
click at [142, 238] on div "#iqbih9mp 1" at bounding box center [140, 240] width 124 height 10
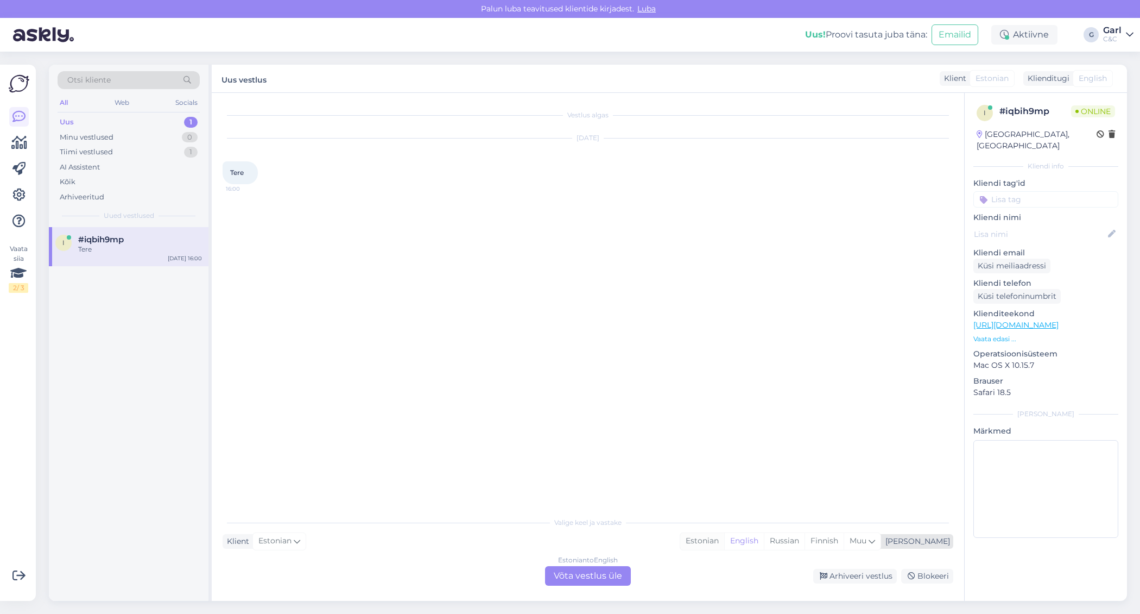
click at [724, 538] on div "Estonian" at bounding box center [702, 541] width 44 height 16
click at [597, 579] on div "Estonian to Estonian Võta vestlus üle" at bounding box center [588, 576] width 86 height 20
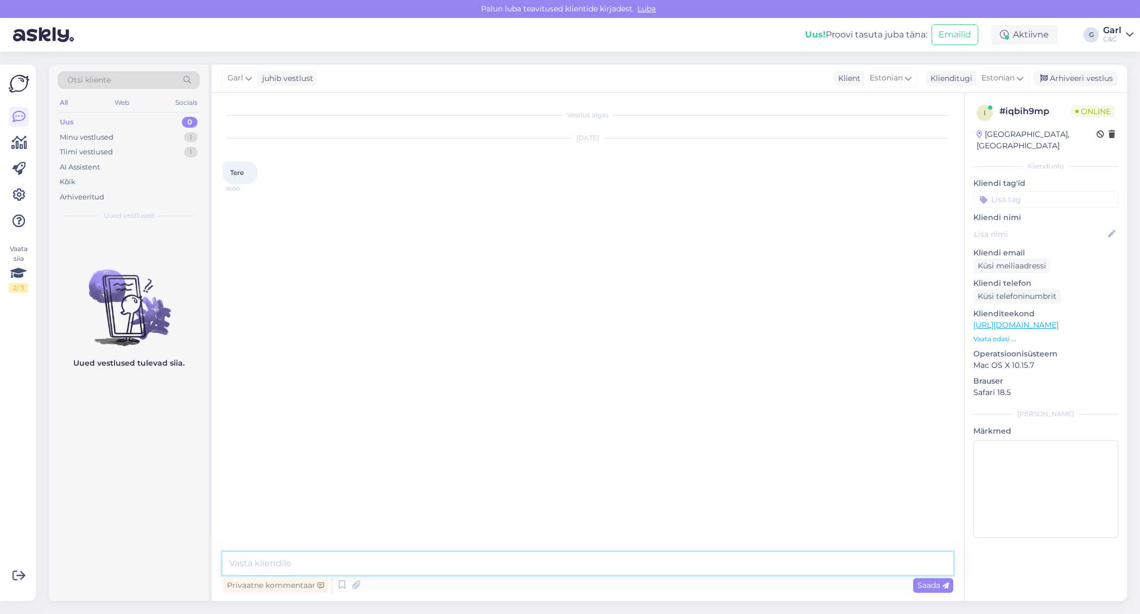
click at [588, 570] on textarea at bounding box center [588, 563] width 731 height 23
type textarea "Tere! Kuidas saan Teile abiks olla?"
click at [382, 561] on textarea at bounding box center [588, 563] width 731 height 23
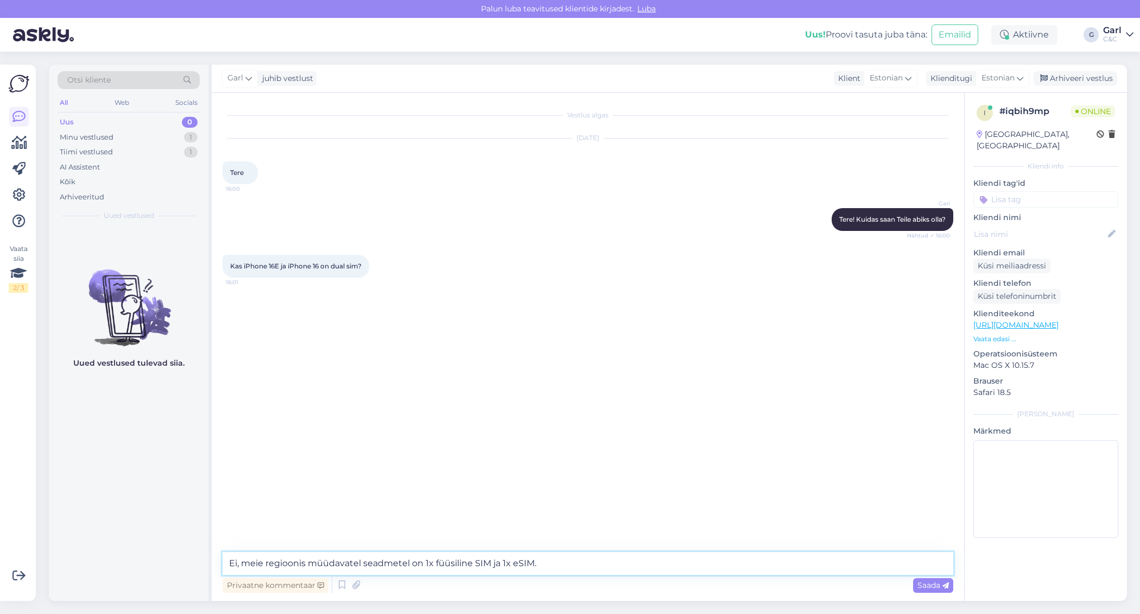
type textarea "Ei, meie regioonis müüdavatel seadmetel on 1x füüsiline SIM ja 1x eSIM."
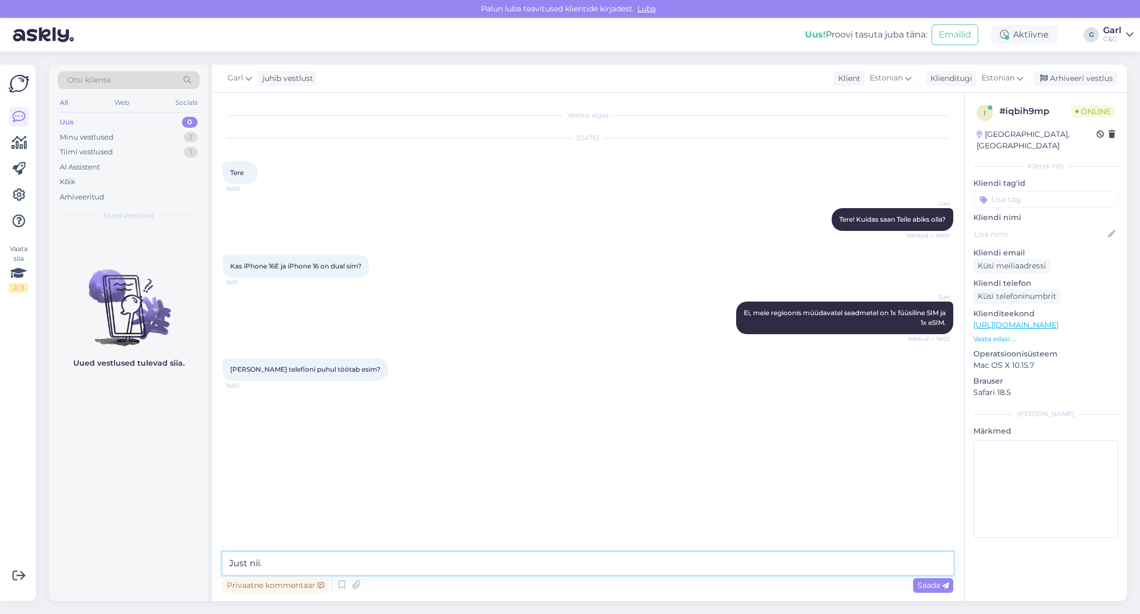
type textarea "Just nii."
type textarea "Ikka, võtke heaks!"
click at [165, 132] on div "Minu vestlused 1" at bounding box center [129, 137] width 142 height 15
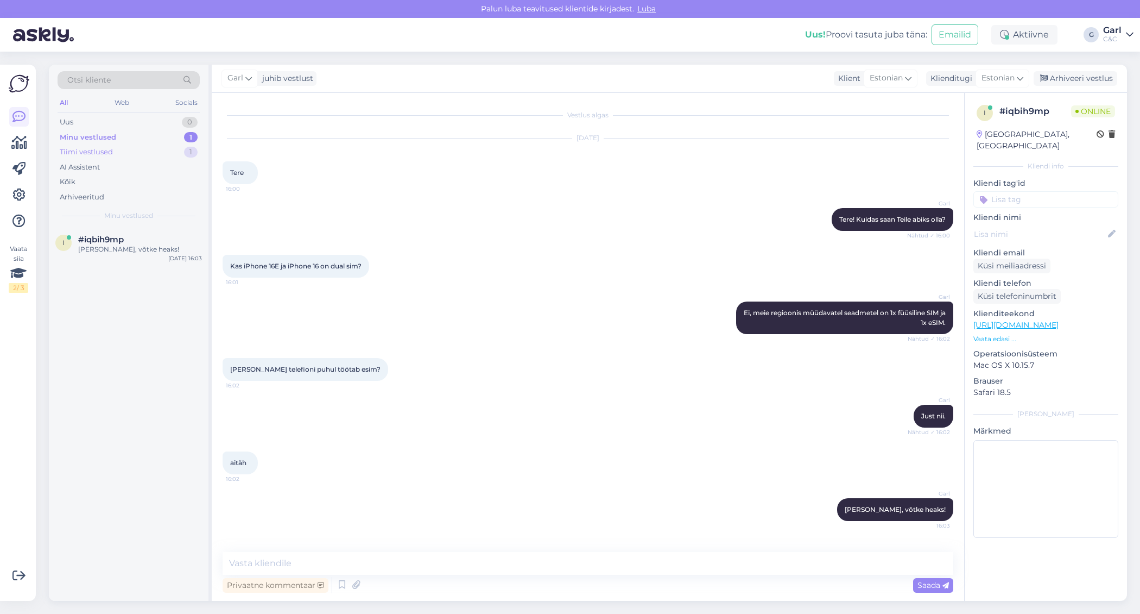
click at [179, 150] on div "Tiimi vestlused 1" at bounding box center [129, 151] width 142 height 15
click at [176, 136] on div "Minu vestlused 1" at bounding box center [129, 137] width 142 height 15
click at [121, 116] on div "Uus 1" at bounding box center [129, 122] width 142 height 15
click at [139, 242] on div "#bpwjwa16 1" at bounding box center [140, 240] width 124 height 10
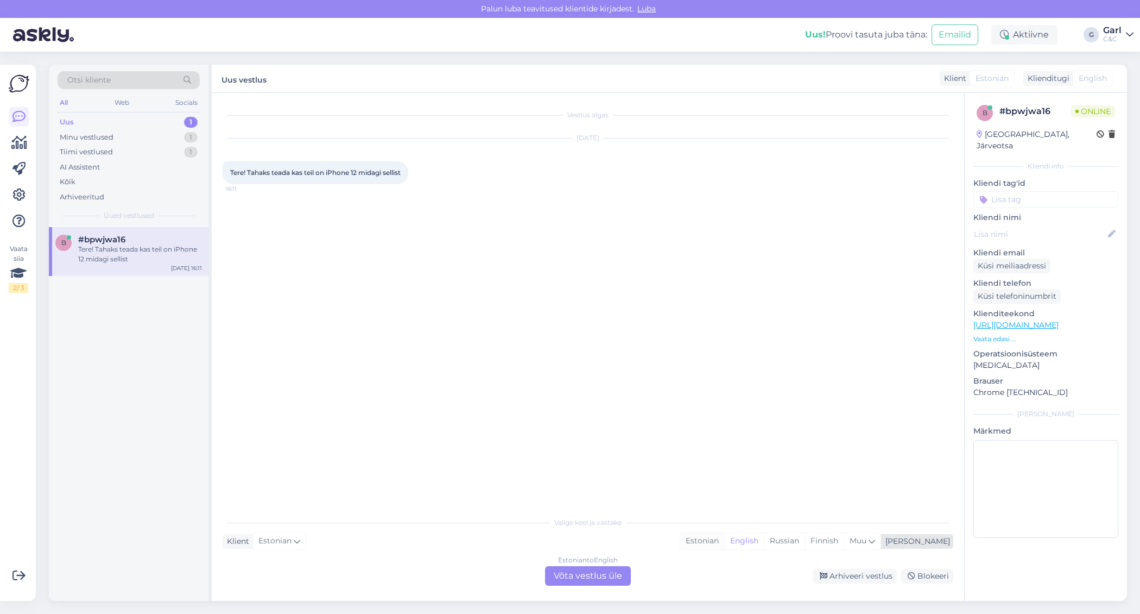
click at [724, 544] on div "Estonian" at bounding box center [702, 541] width 44 height 16
click at [617, 571] on div "Estonian to Estonian Võta vestlus üle" at bounding box center [588, 576] width 86 height 20
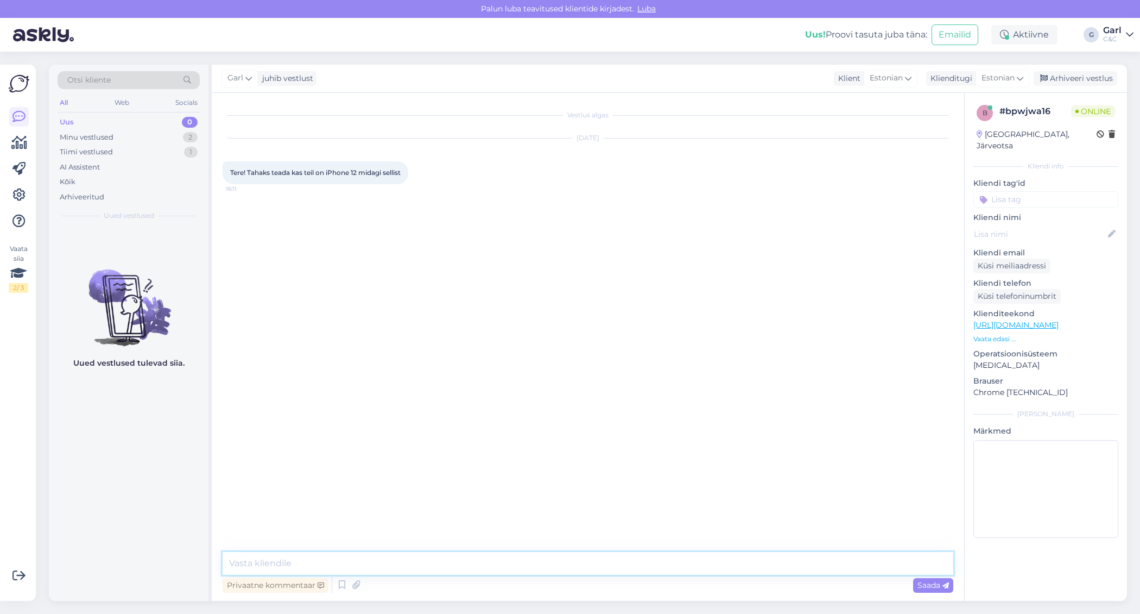
click at [606, 565] on textarea at bounding box center [588, 563] width 731 height 23
paste textarea "https://www.shop.cec.ee/iphone"
type textarea "Tere! Ei, iPhone 12 mudelite tootmine on lõpetatud. Hetkel olemasolevate mudeli…"
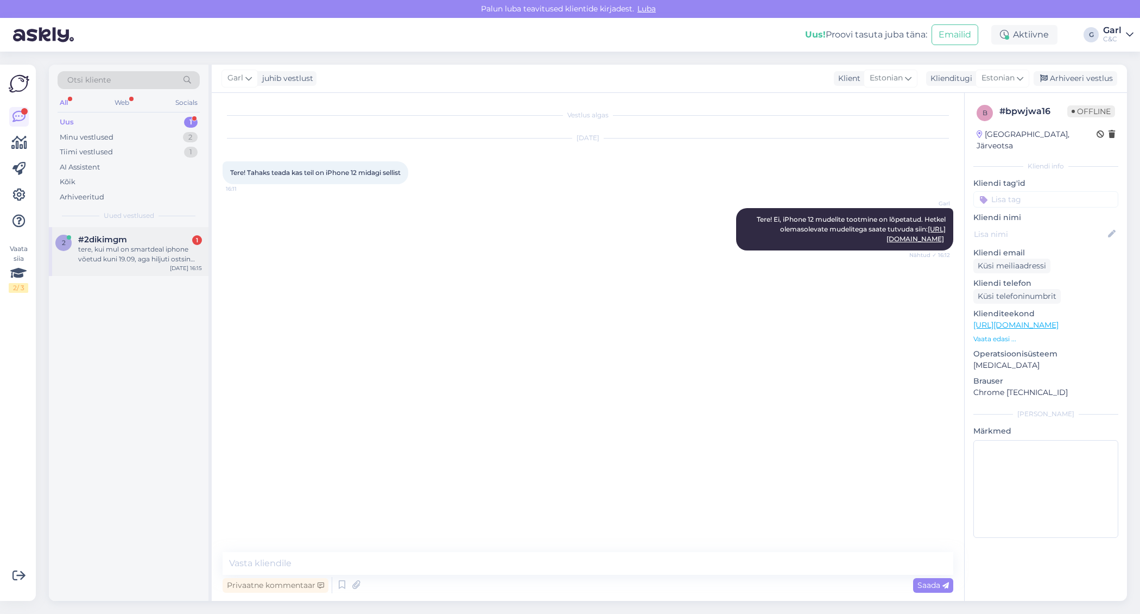
click at [162, 267] on div "2 #2dikimgm 1 tere, kui mul on smartdeal iphone võetud kuni 19.09, aga hiljuti …" at bounding box center [129, 251] width 160 height 49
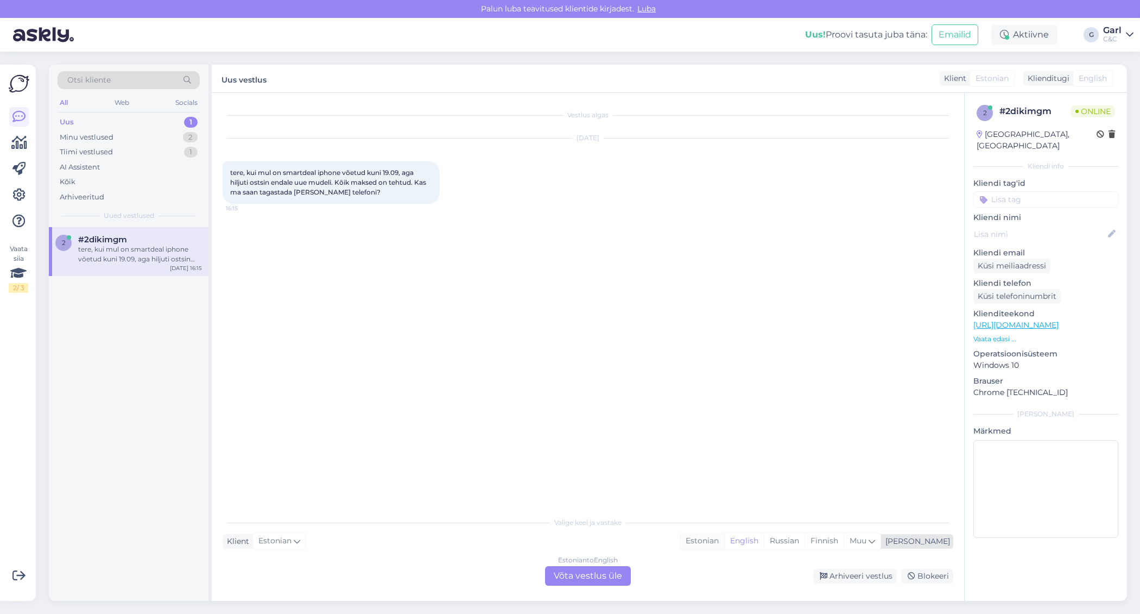
click at [724, 542] on div "Estonian" at bounding box center [702, 541] width 44 height 16
click at [577, 576] on div "Estonian to Estonian Võta vestlus üle" at bounding box center [588, 576] width 86 height 20
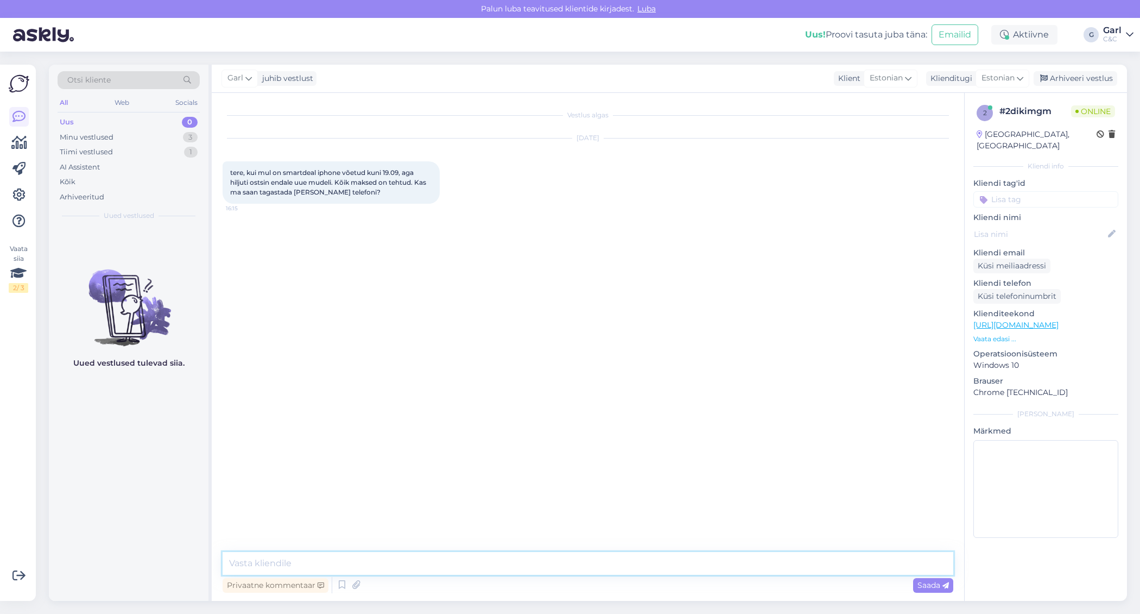
click at [577, 563] on textarea at bounding box center [588, 563] width 731 height 23
type textarea "Tere! Kuidas on Teie ees- ja perekonnanimi?"
click at [182, 135] on div "Minu vestlused 3" at bounding box center [129, 137] width 142 height 15
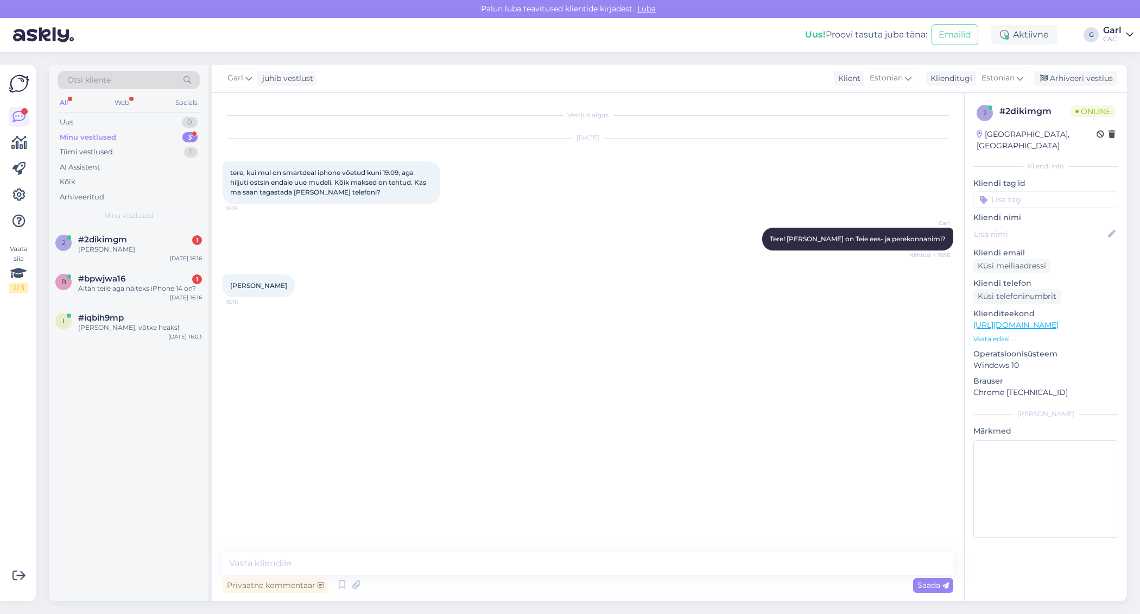
drag, startPoint x: 229, startPoint y: 287, endPoint x: 308, endPoint y: 286, distance: 79.3
click at [295, 286] on div "Anastasia Rešetnikova 16:16" at bounding box center [259, 285] width 72 height 23
copy span "Anastasia Rešetnikova"
click at [330, 565] on textarea at bounding box center [588, 563] width 731 height 23
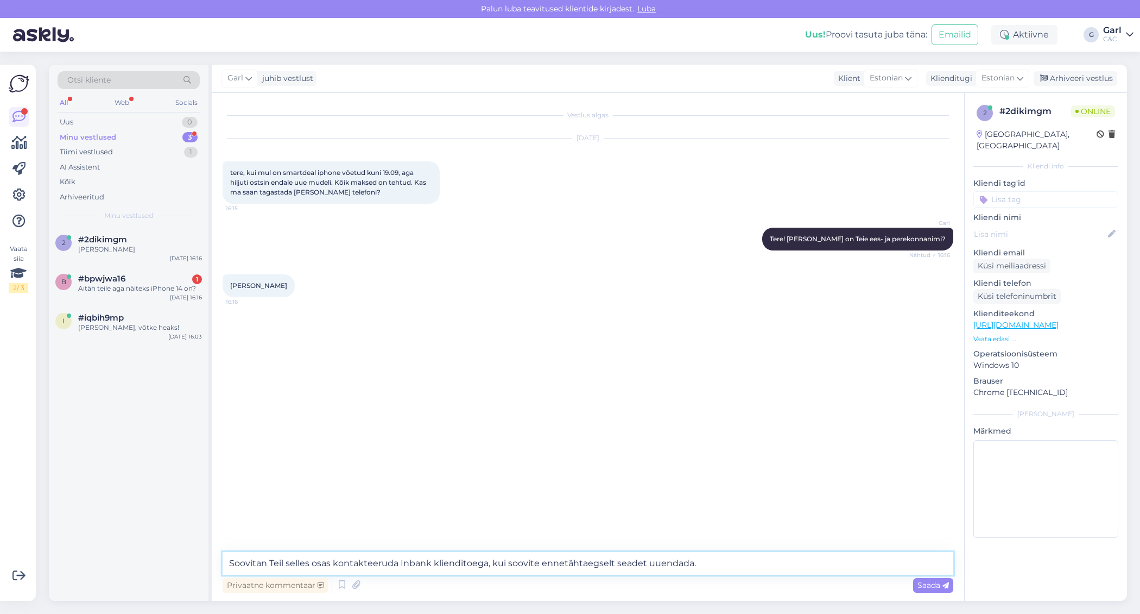
type textarea "Soovitan Teil selles osas kontakteeruda Inbank klienditoega, kui soovite ennetä…"
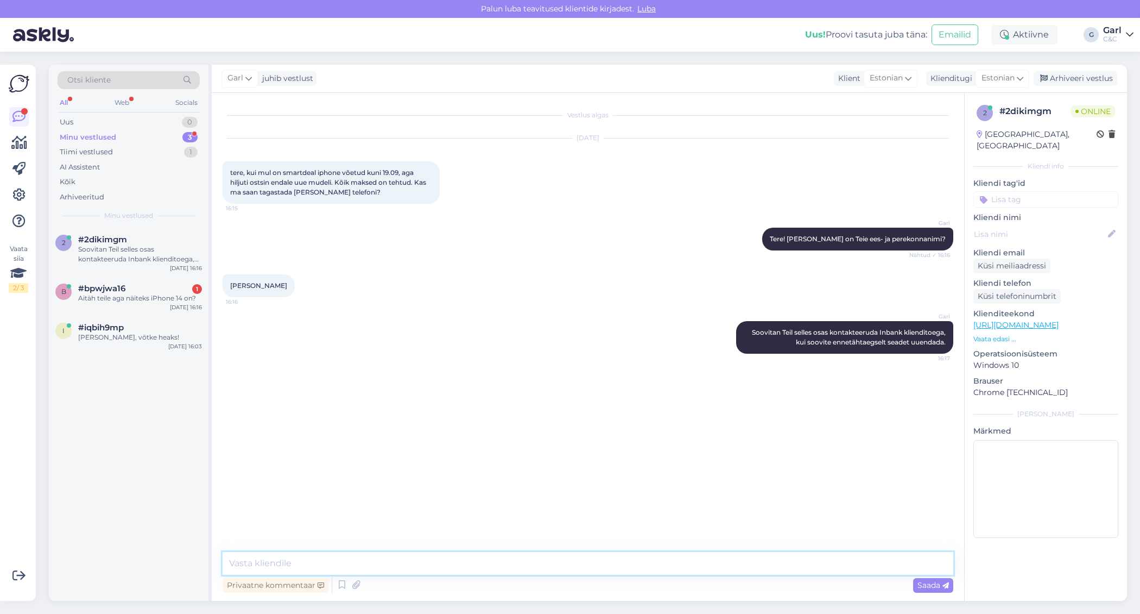
type textarea "w"
type textarea "info@inbank.ee"
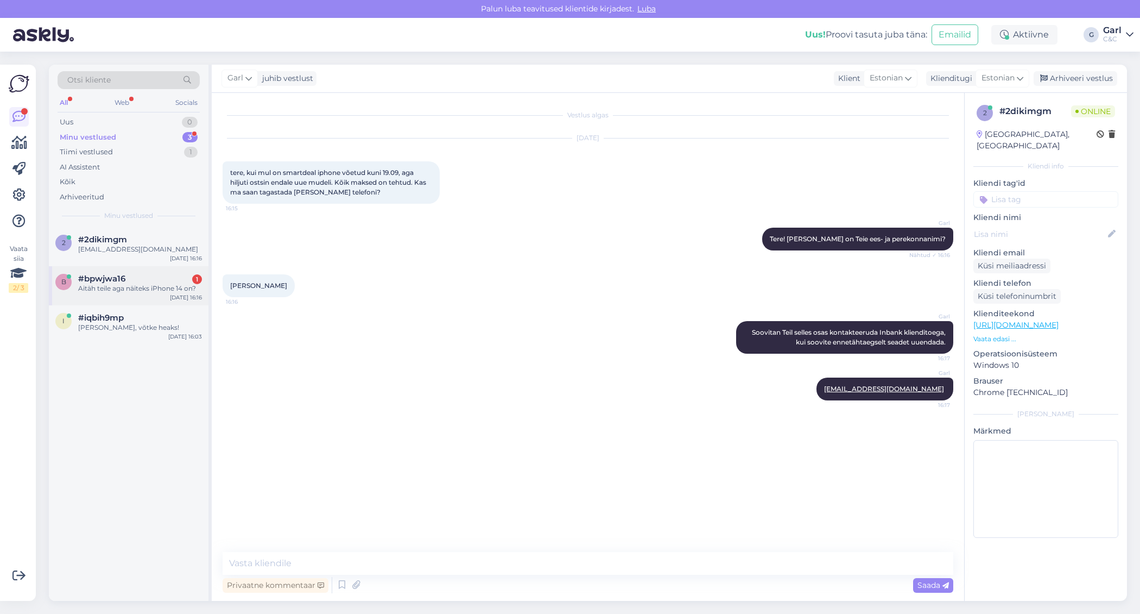
click at [157, 277] on div "#bpwjwa16 1" at bounding box center [140, 279] width 124 height 10
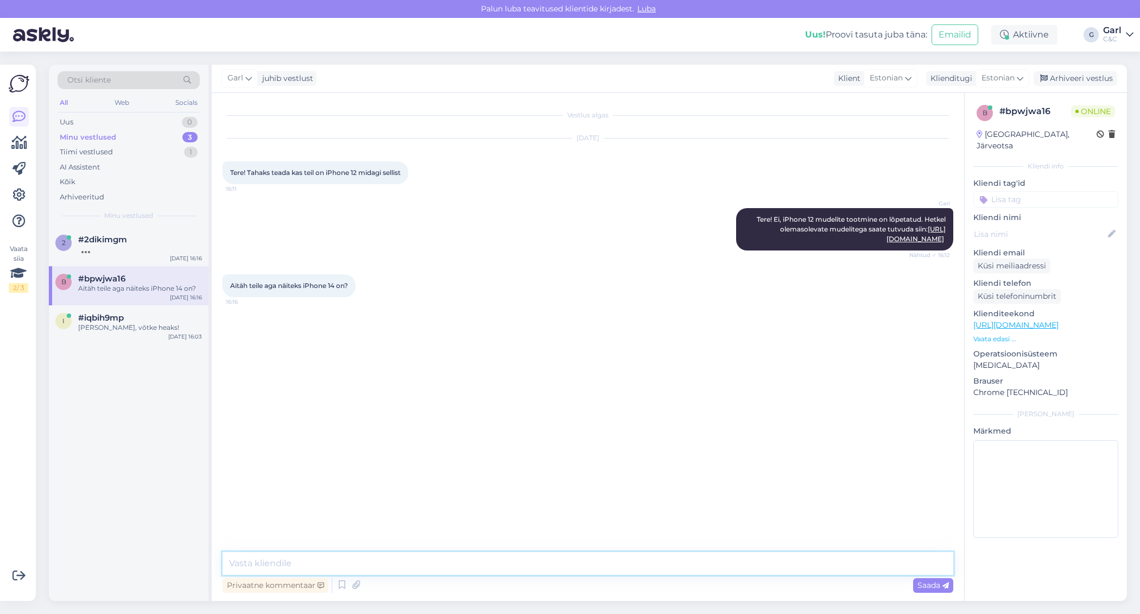
click at [362, 569] on textarea at bounding box center [588, 563] width 731 height 23
type textarea "Ei ole ka seda mudelit."
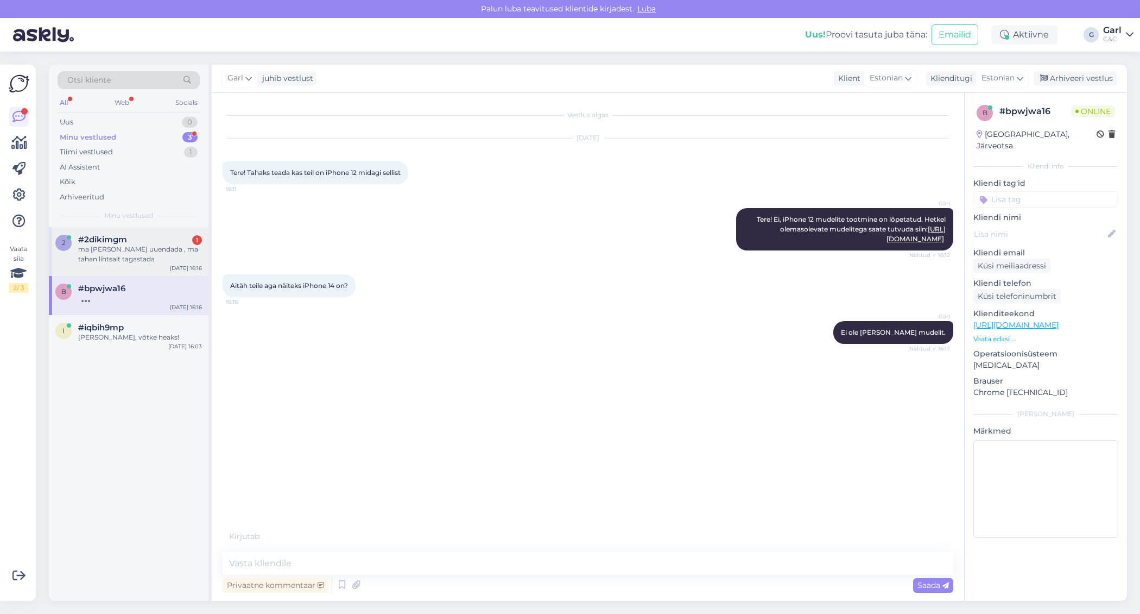
click at [168, 258] on div "ma ei taha uuendada , ma tahan lihtsalt tagastada" at bounding box center [140, 254] width 124 height 20
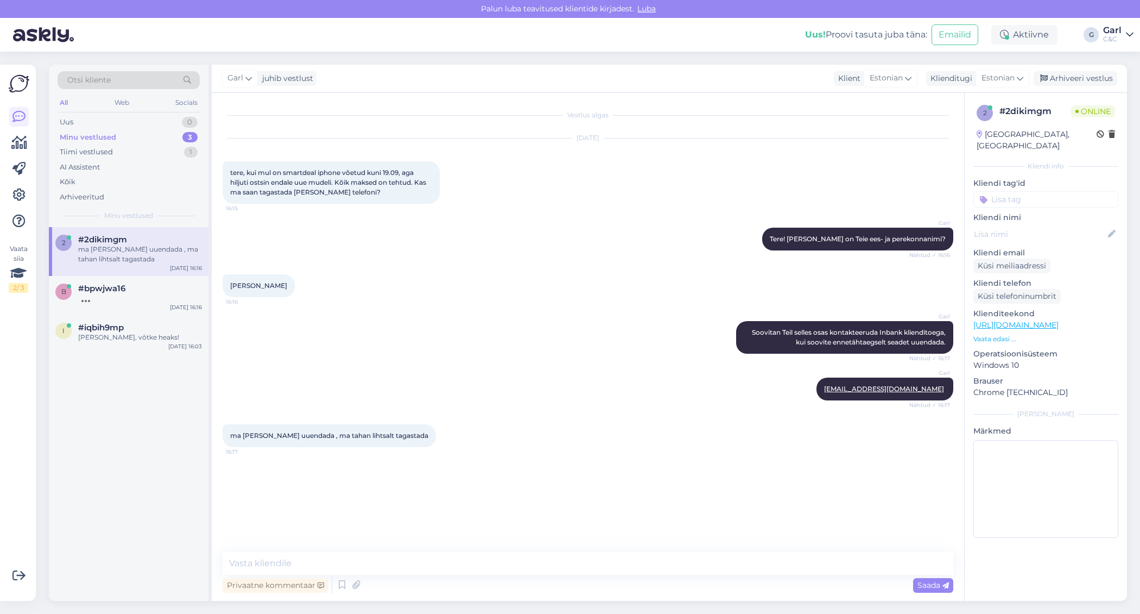
click at [456, 542] on div "Vestlus algas Aug 18 2025 tere, kui mul on smartdeal iphone võetud kuni 19.09, …" at bounding box center [588, 347] width 753 height 508
click at [445, 546] on div "Vestlus algas Aug 18 2025 tere, kui mul on smartdeal iphone võetud kuni 19.09, …" at bounding box center [588, 347] width 753 height 508
click at [435, 551] on div "Vestlus algas Aug 18 2025 tere, kui mul on smartdeal iphone võetud kuni 19.09, …" at bounding box center [588, 347] width 753 height 508
click at [422, 563] on textarea at bounding box center [588, 563] width 731 height 23
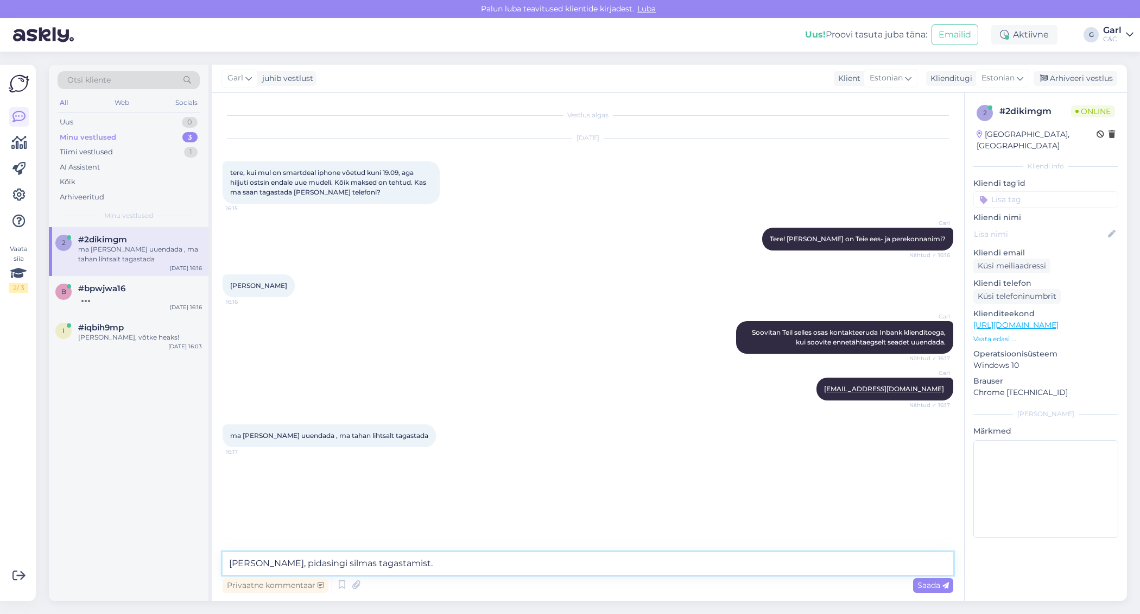
type textarea "Minu viga, pidasingi silmas tagastamist."
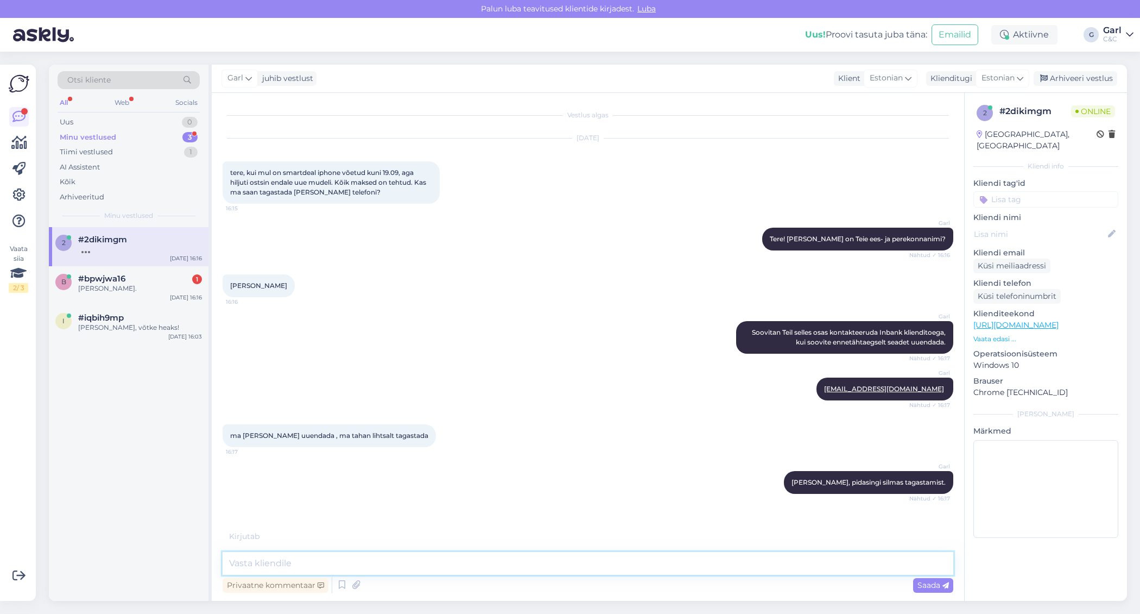
scroll to position [10, 0]
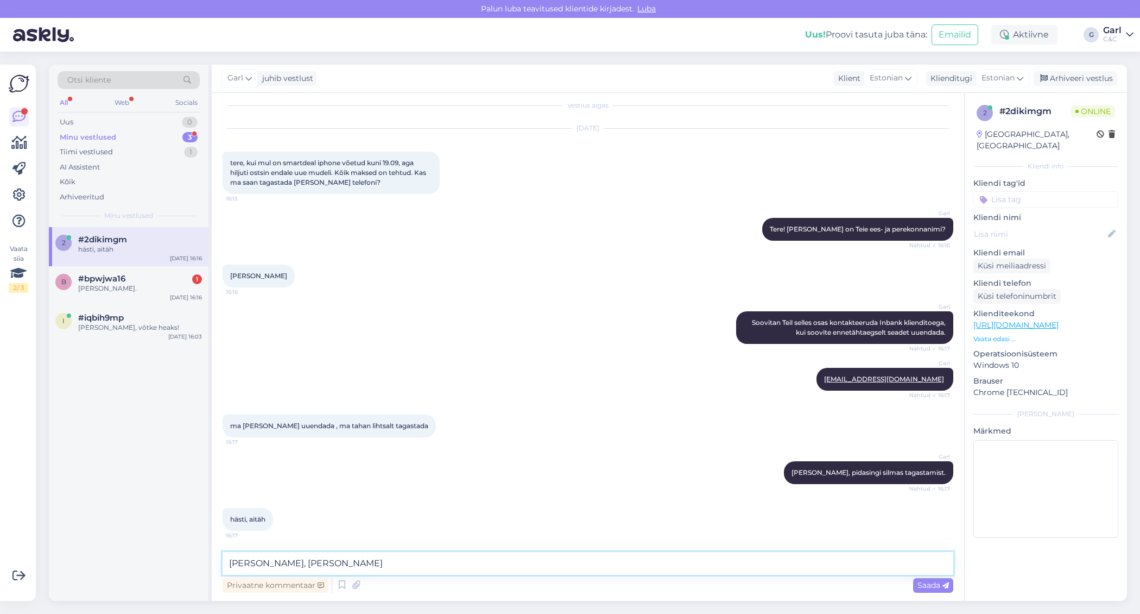
type textarea "Ikka, võtke heaks!"
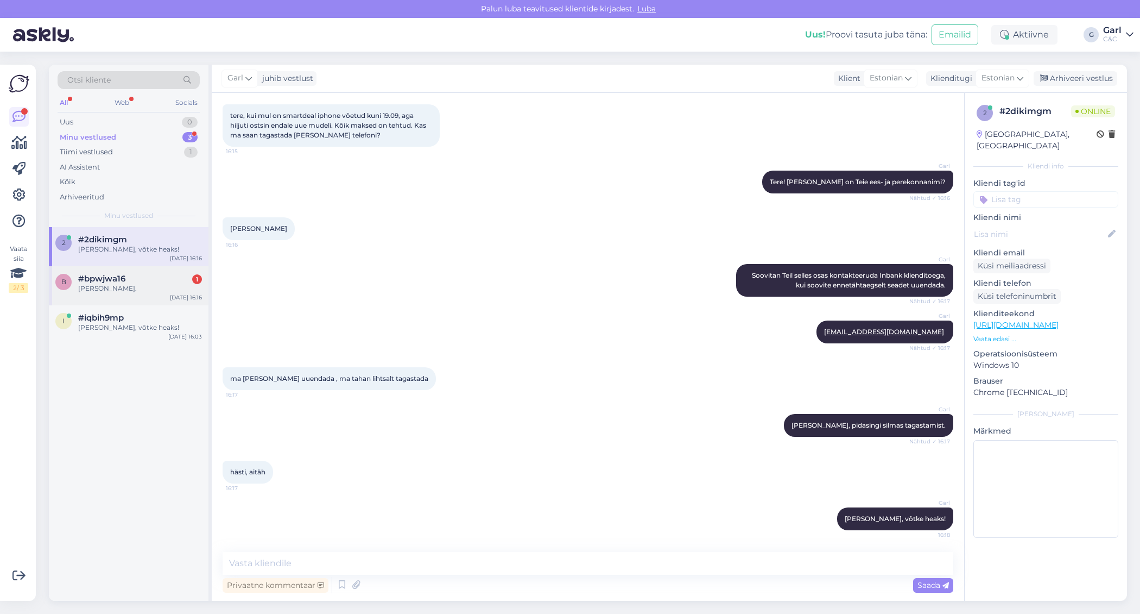
click at [169, 280] on div "#bpwjwa16 1" at bounding box center [140, 279] width 124 height 10
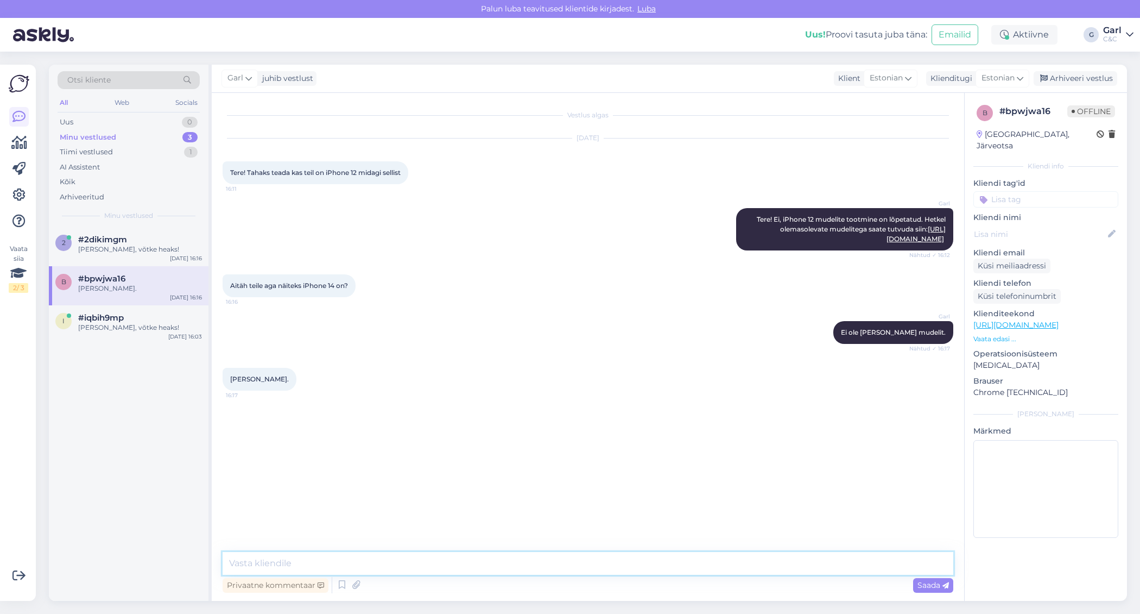
click at [445, 563] on textarea at bounding box center [588, 563] width 731 height 23
paste textarea "Ikka, võtke heaks!"
type textarea "Ikka, võtke heaks!"
click at [1056, 76] on div "Arhiveeri vestlus" at bounding box center [1076, 78] width 84 height 15
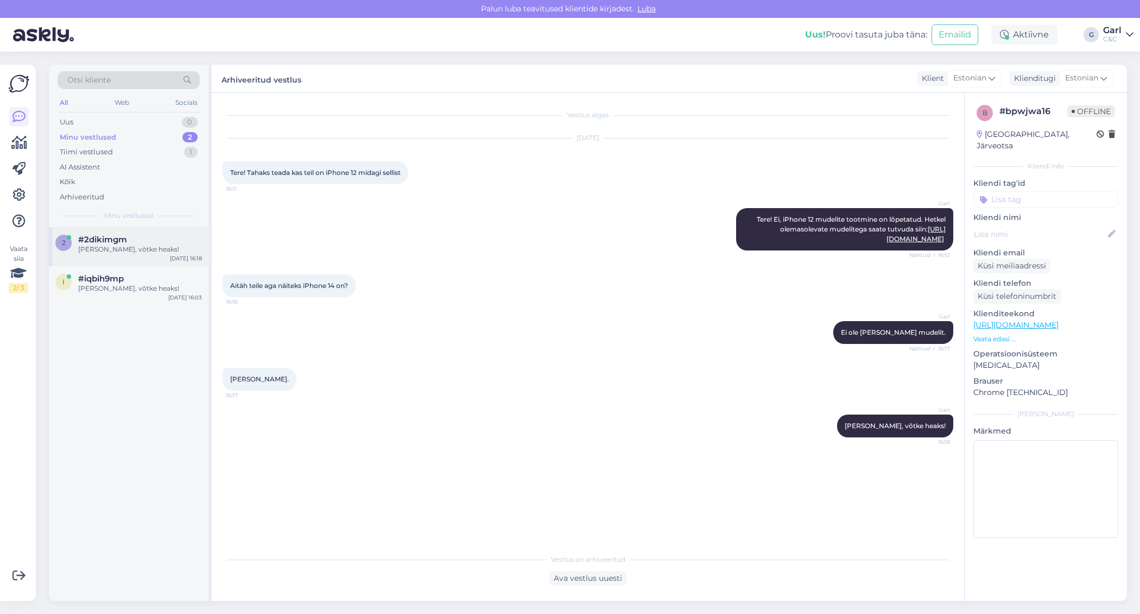
click at [163, 263] on div "2 #2dikimgm Ikka, võtke heaks! Aug 18 16:18" at bounding box center [129, 246] width 160 height 39
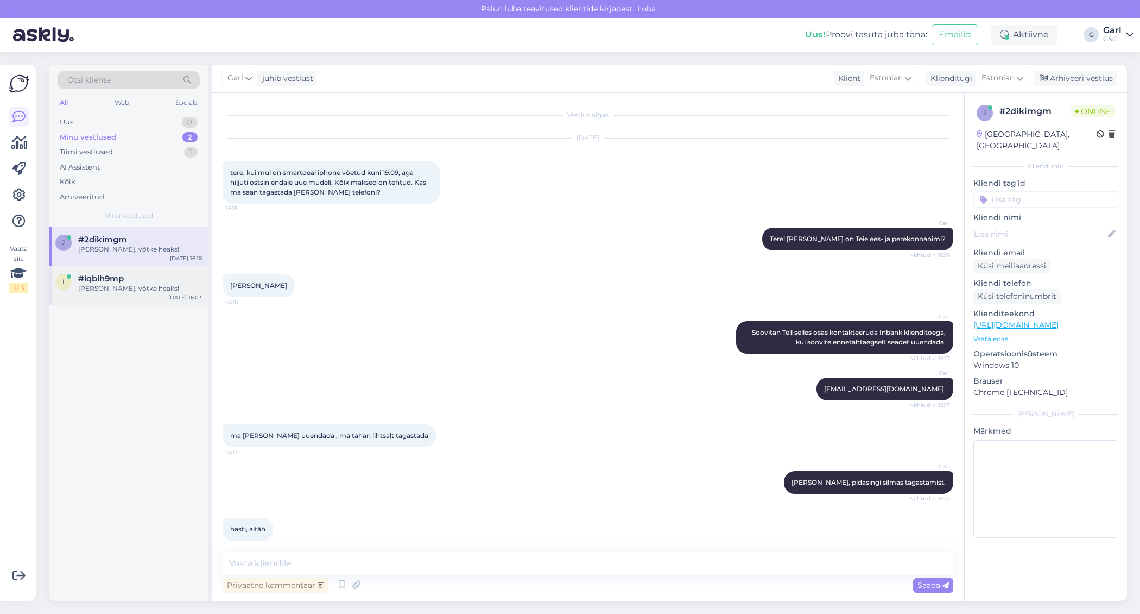
scroll to position [57, 0]
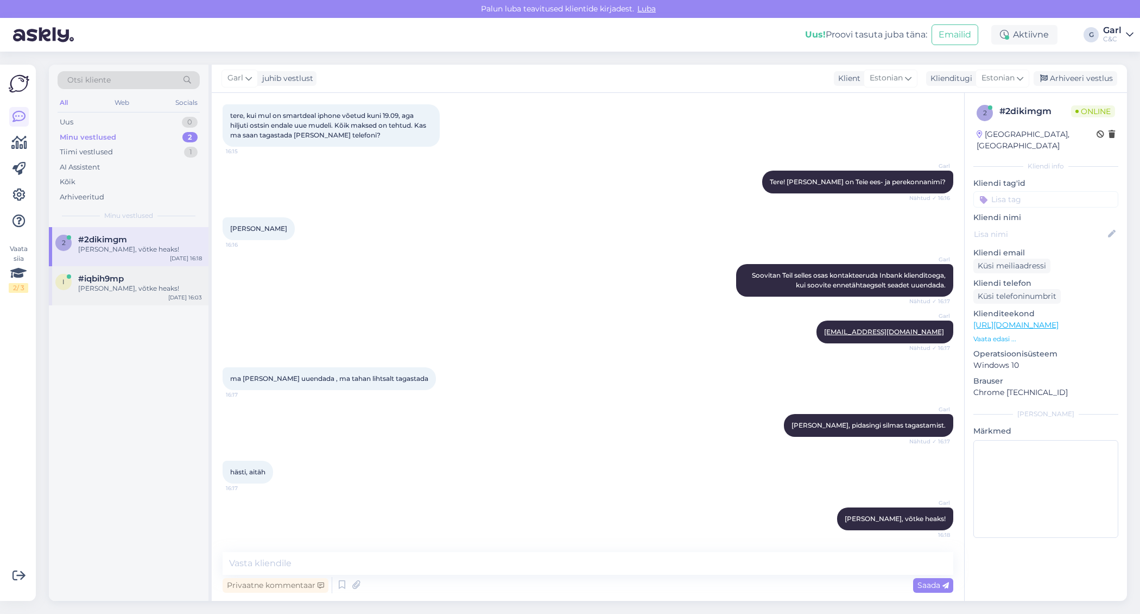
click at [155, 291] on div "Ikka, võtke heaks!" at bounding box center [140, 288] width 124 height 10
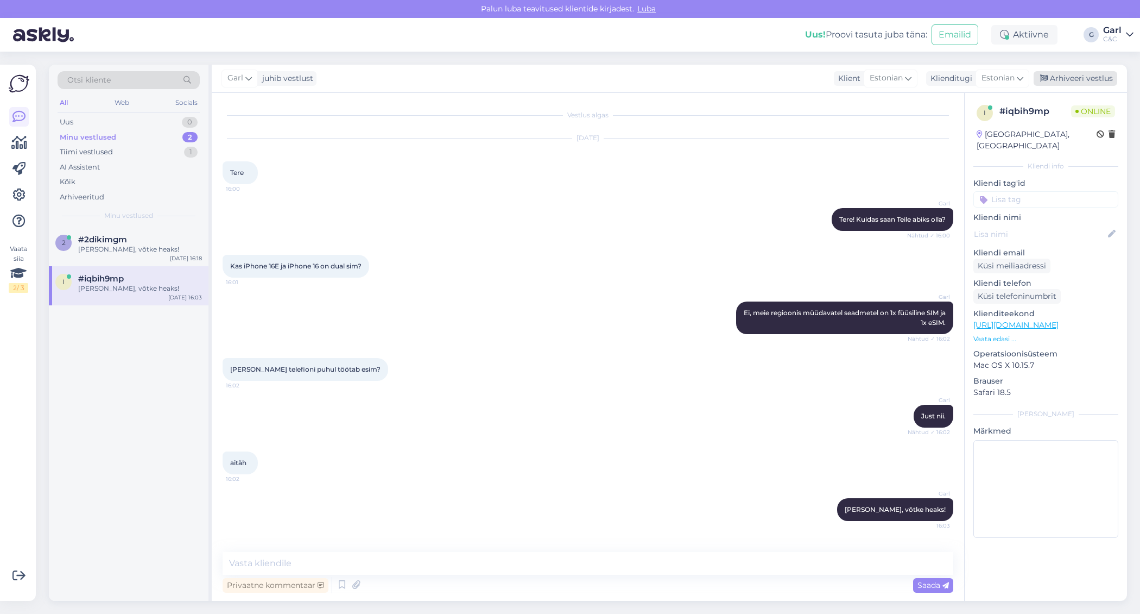
click at [1064, 79] on div "Arhiveeri vestlus" at bounding box center [1076, 78] width 84 height 15
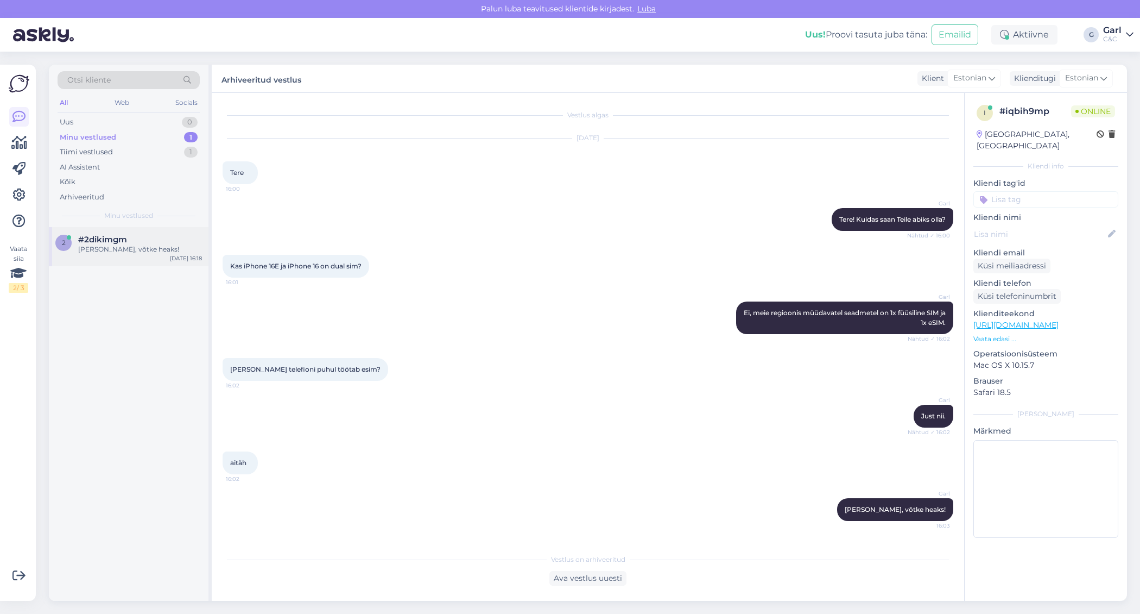
click at [115, 249] on div "Ikka, võtke heaks!" at bounding box center [140, 249] width 124 height 10
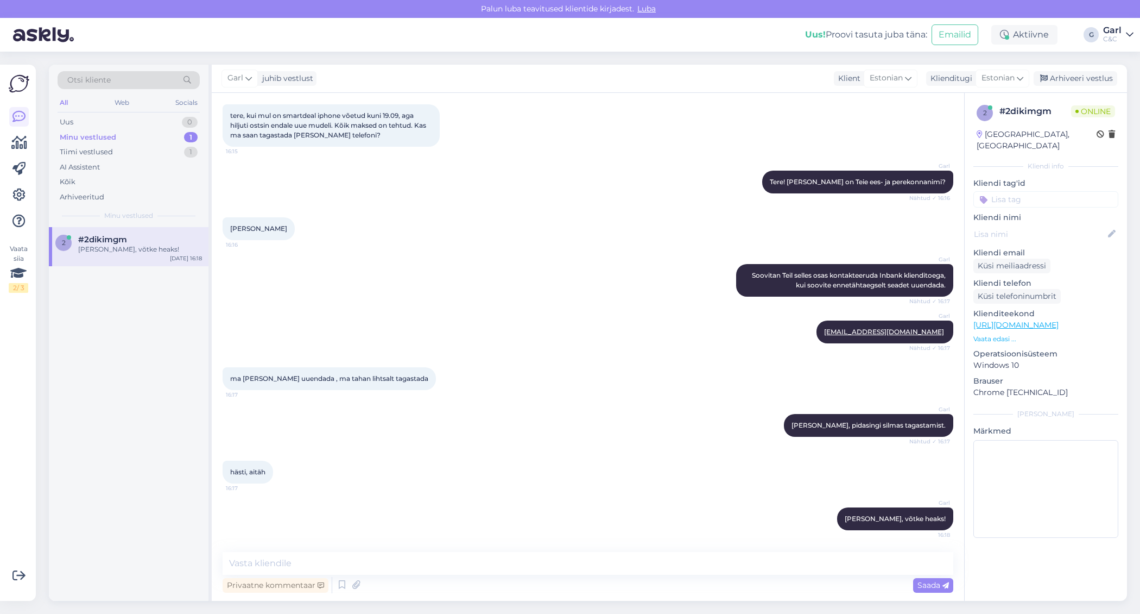
click at [174, 142] on div "Minu vestlused 1" at bounding box center [129, 137] width 142 height 15
click at [174, 141] on div "Minu vestlused 1" at bounding box center [129, 137] width 142 height 15
click at [172, 149] on div "Tiimi vestlused 1" at bounding box center [129, 151] width 142 height 15
click at [172, 134] on div "Minu vestlused 1" at bounding box center [129, 137] width 142 height 15
click at [167, 153] on div "Tiimi vestlused 1" at bounding box center [129, 151] width 142 height 15
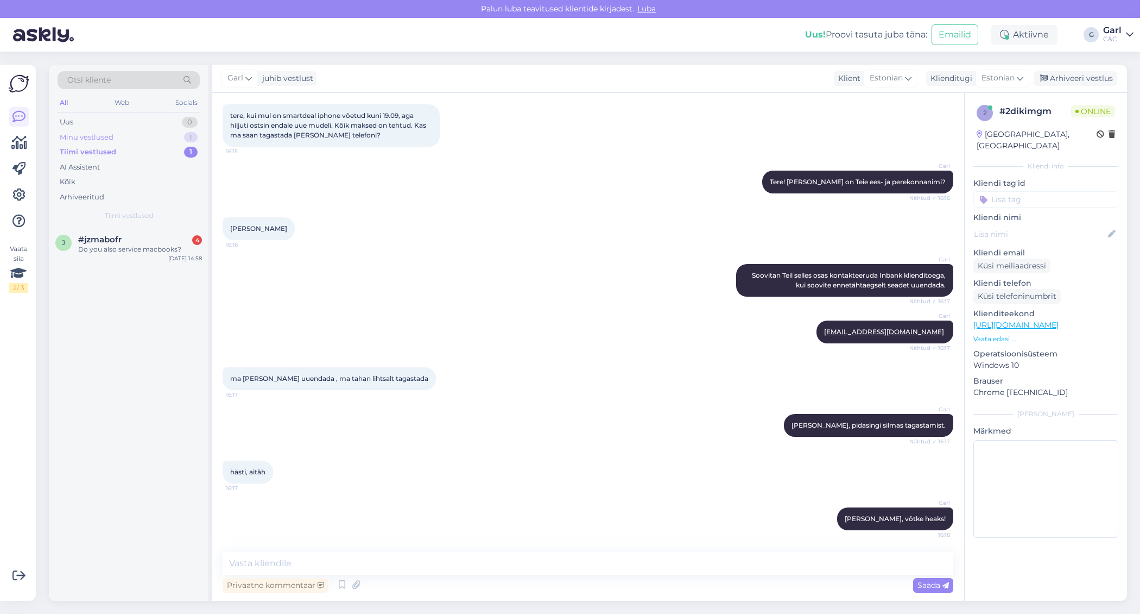
click at [166, 132] on div "Minu vestlused 1" at bounding box center [129, 137] width 142 height 15
click at [98, 121] on div "Uus 1" at bounding box center [129, 122] width 142 height 15
click at [137, 253] on div "u #upeuvkv1 1 спасибо. просто не нашел на сайте Aug 18 16:22" at bounding box center [129, 246] width 160 height 39
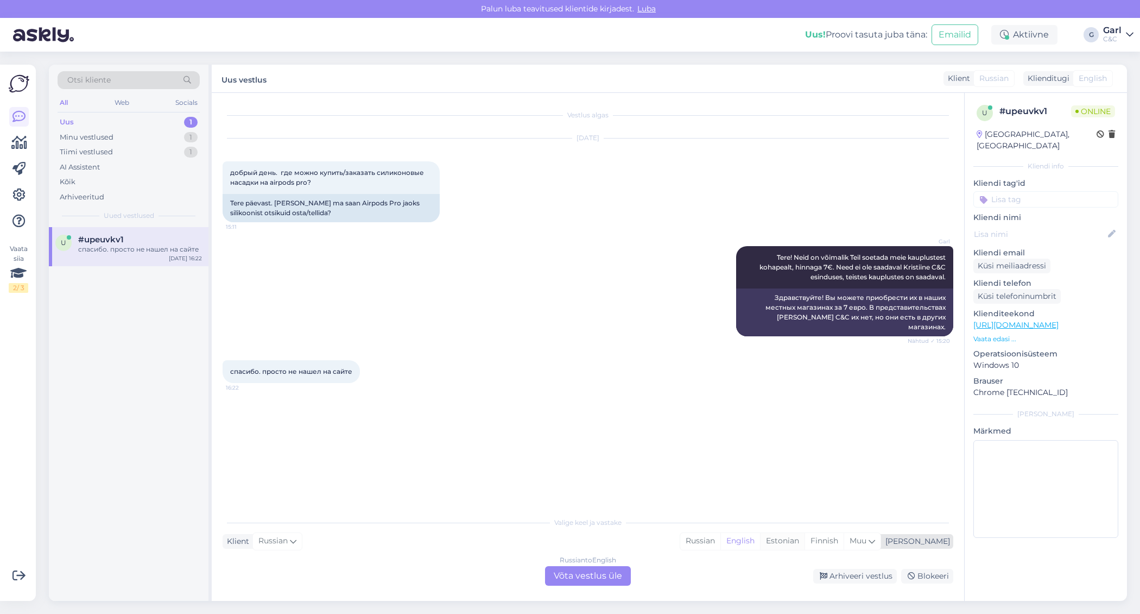
click at [805, 538] on div "Estonian" at bounding box center [782, 541] width 45 height 16
click at [569, 573] on div "Russian to Estonian Võta vestlus üle" at bounding box center [588, 576] width 86 height 20
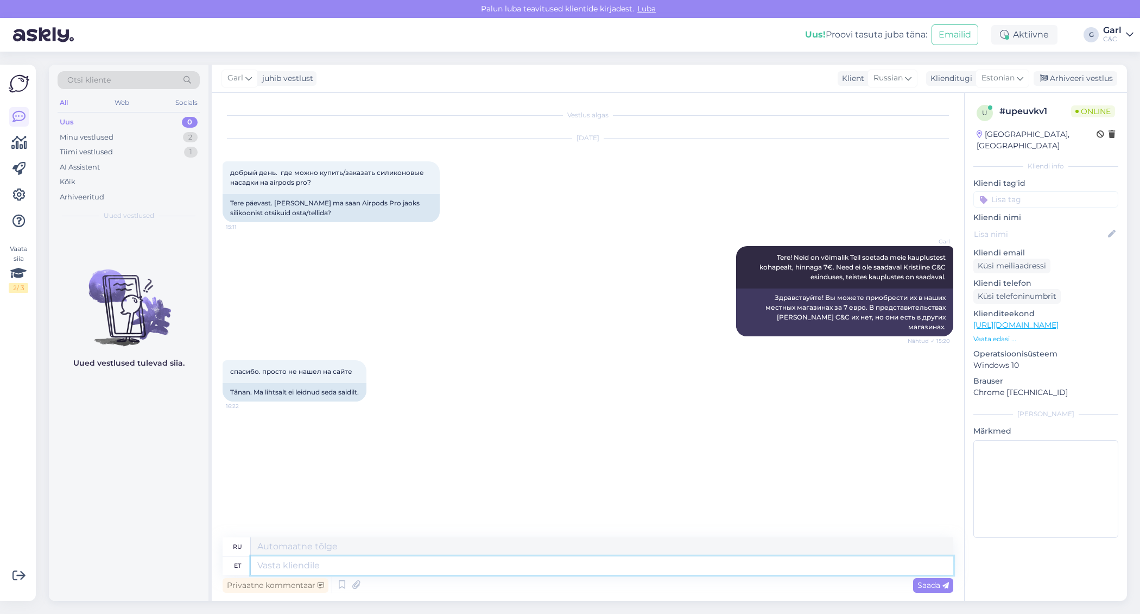
click at [569, 573] on textarea at bounding box center [602, 565] width 703 height 18
type textarea "Veebilehel t"
type textarea "На сайте"
type textarea "Veebilehel tõepoolest nei"
type textarea "На сайте действительно"
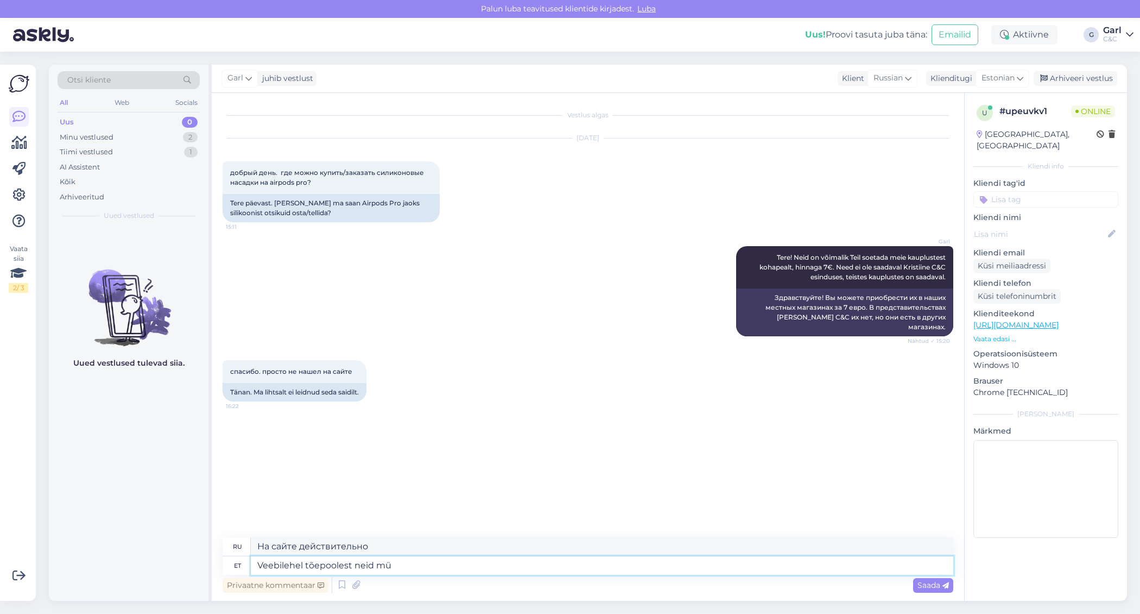
type textarea "Veebilehel tõepoolest neid müü"
type textarea "На сайте они действительно есть."
type textarea "Veebilehel tõepoolest neid müügil ei o"
type textarea "Они действительно продаются на сайте."
type textarea "Veebilehel tõepoolest neid müügil ei ole."
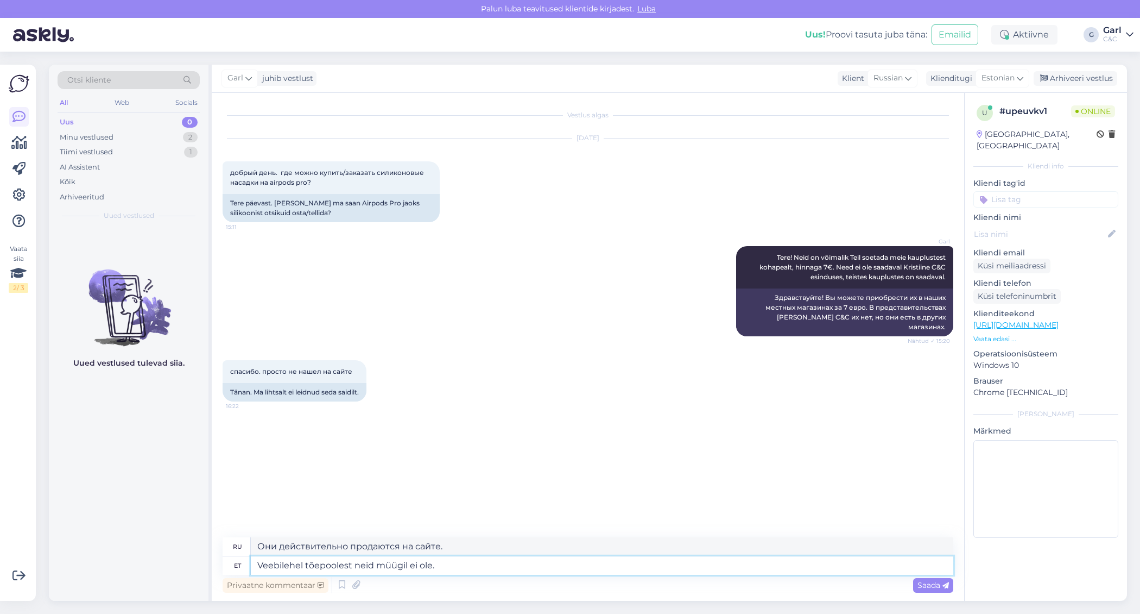
type textarea "На самом деле они не продаются на сайте."
type textarea "Veebilehel tõepoolest neid müügil ei ole."
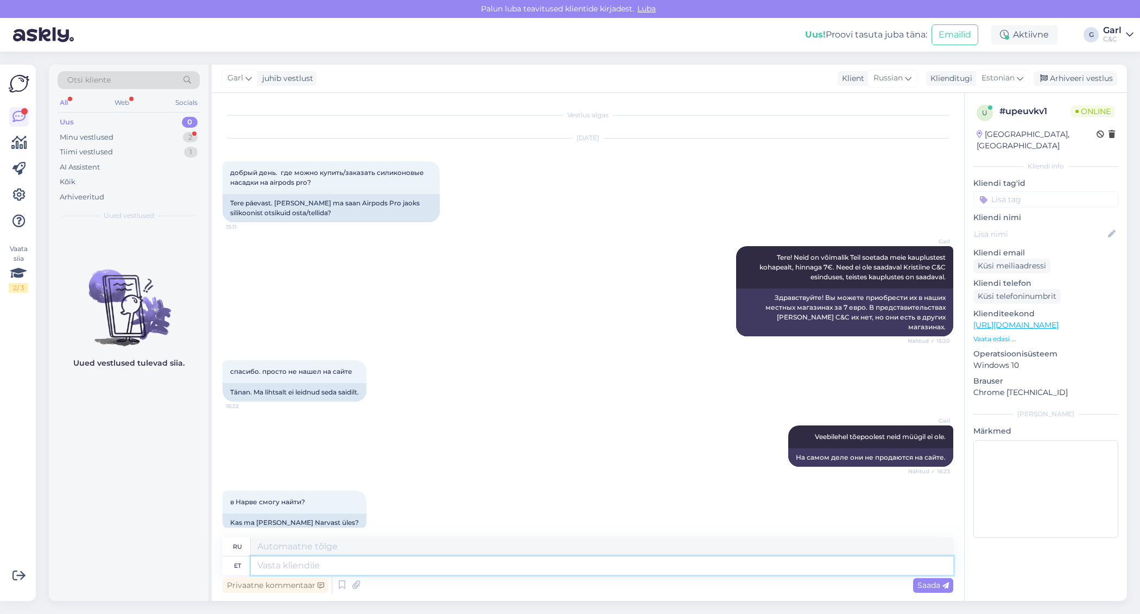
scroll to position [6, 0]
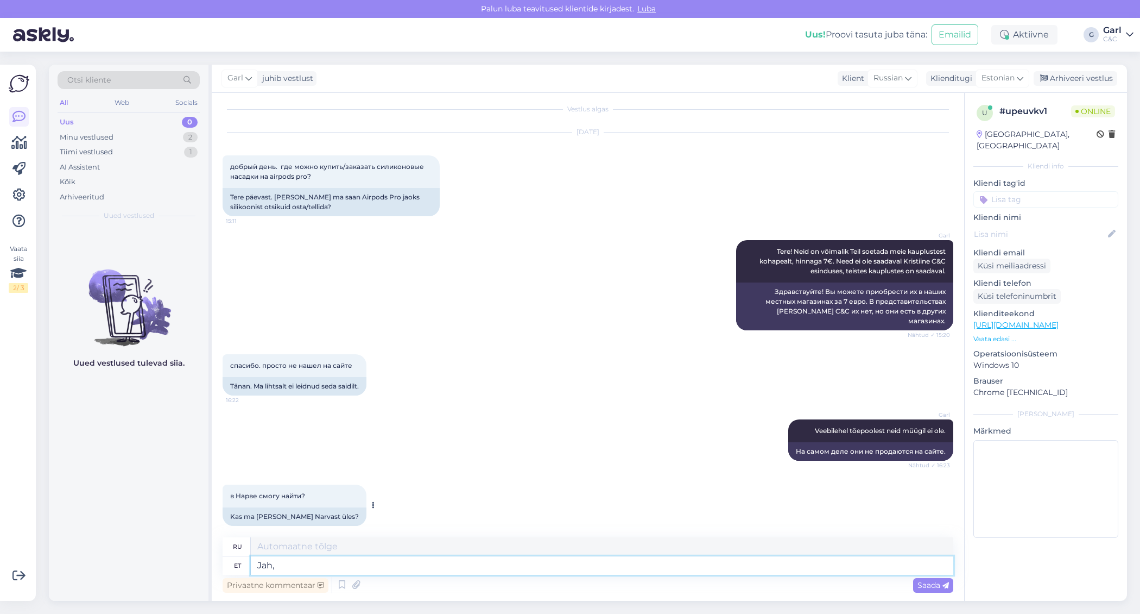
type textarea "Jah, N"
type textarea "Да,"
type textarea "Jah, Narvas on"
type textarea "Да, в Нарве"
type textarea "Jah, Narvas on k"
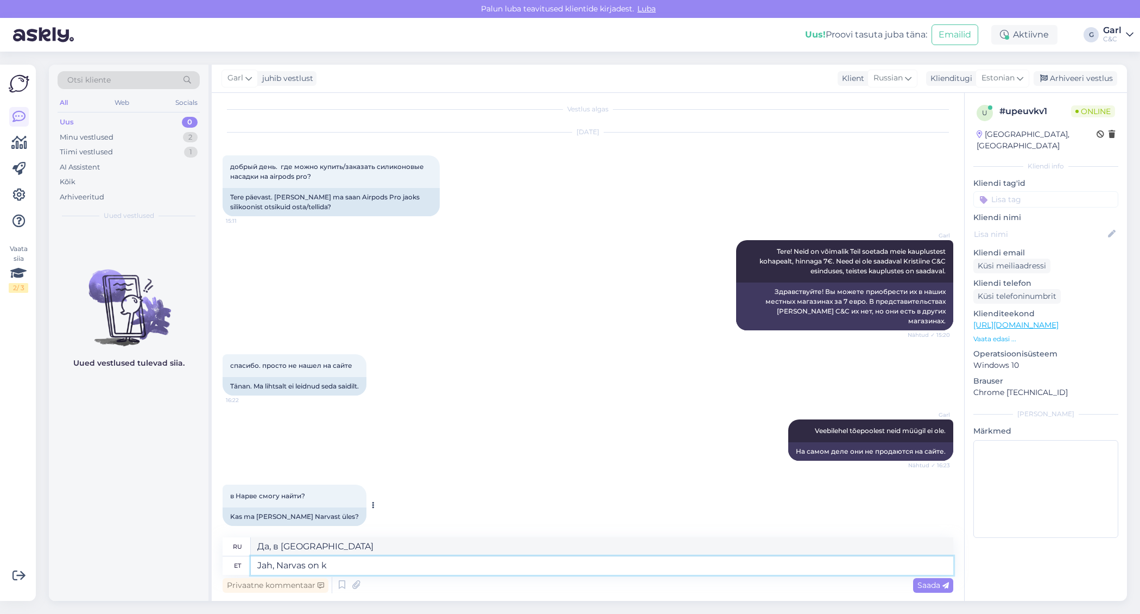
type textarea "Да, в Нарве есть"
type textarea "Jah, Narvas on kõik su"
type textarea "Да, в Нарве есть все."
type textarea "Jah, Narvas on kõik suurused olem"
type textarea "Да, в Нарве есть все размеры."
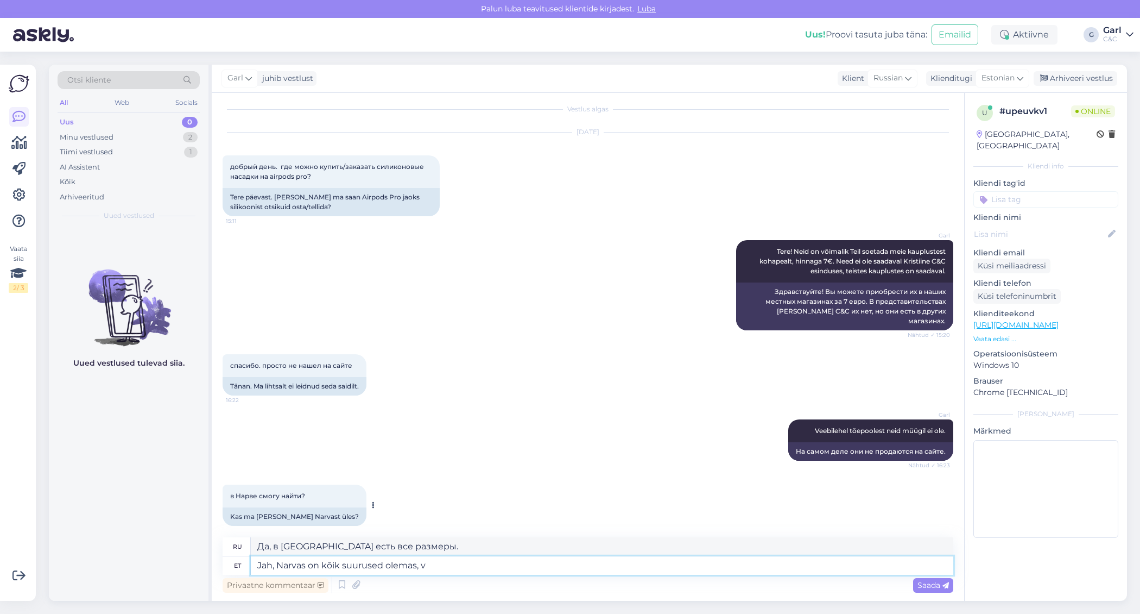
type textarea "Jah, Narvas on kõik suurused olemas, vä"
type textarea "Да, в Нарве есть все размеры,"
type textarea "Jah, Narvas on kõik suurused olemas, välja a"
type textarea "Да, в Нарве есть все размеры, кроме"
type textarea "Jah, Narvas on kõik suurused olemas, välja arvatud Small."
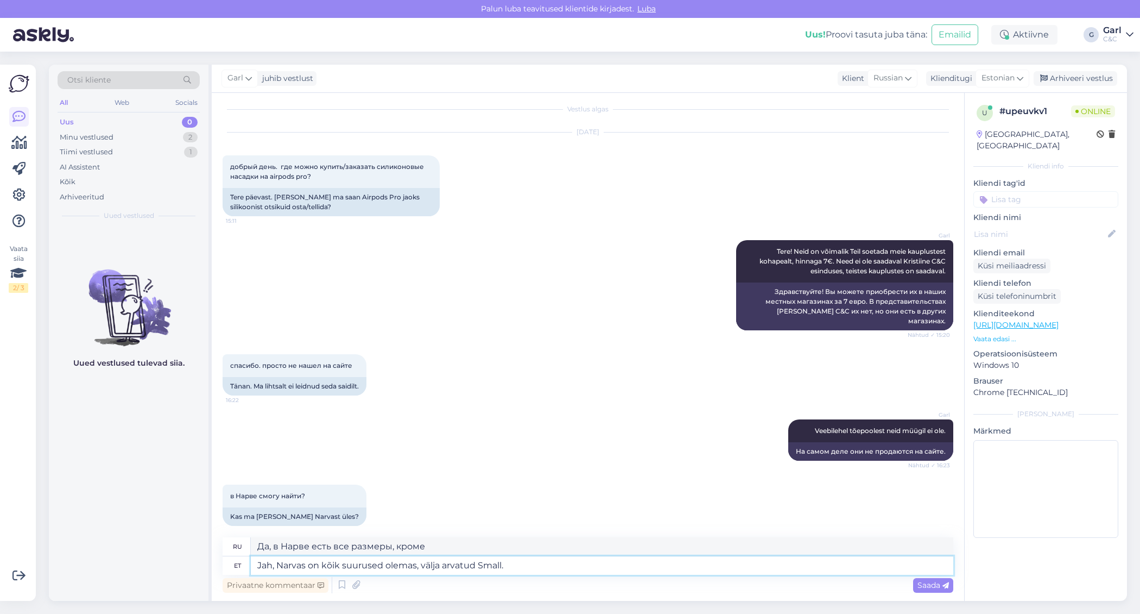
type textarea "Да, в Нарве есть все размеры, кроме маленького."
drag, startPoint x: 521, startPoint y: 573, endPoint x: 478, endPoint y: 567, distance: 42.8
click at [478, 567] on textarea "Jah, Narvas on kõik suurused olemas, välja arvatud Small." at bounding box center [602, 565] width 703 height 18
type textarea "Jah, Narvas on kõik suurused olemas, välja arvatud"
type textarea "Да, в Нарве есть все размеры, кроме"
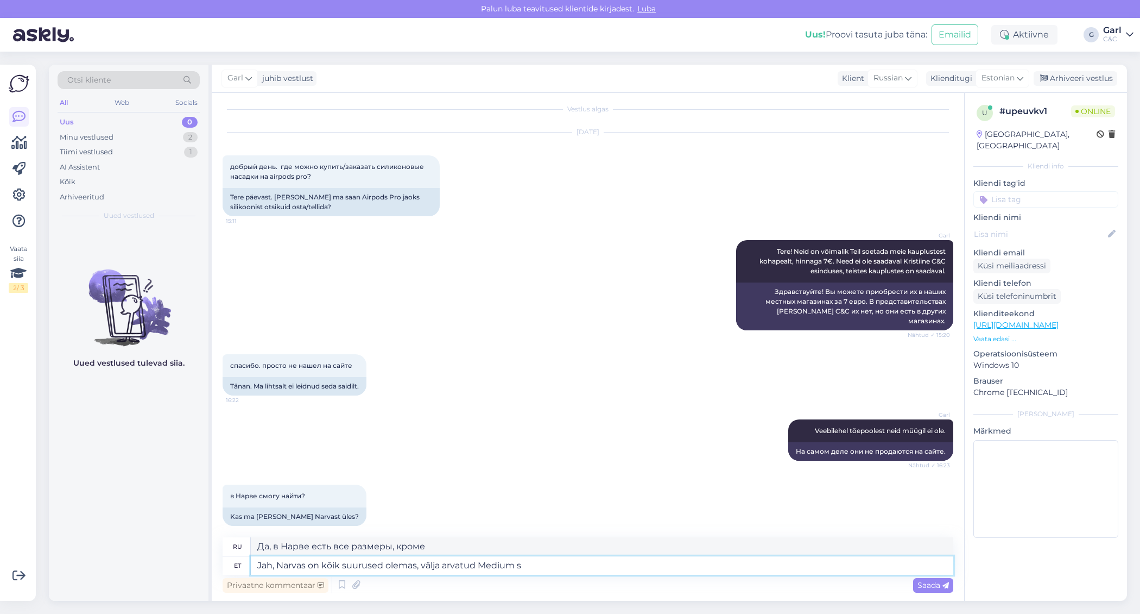
type textarea "Jah, Narvas on kõik suurused olemas, välja arvatud Medium su"
type textarea "Да, в Нарве есть все размеры, кроме среднего."
type textarea "Jah, Narvas on kõik suurused olemas, välja arvatud Medium suurus."
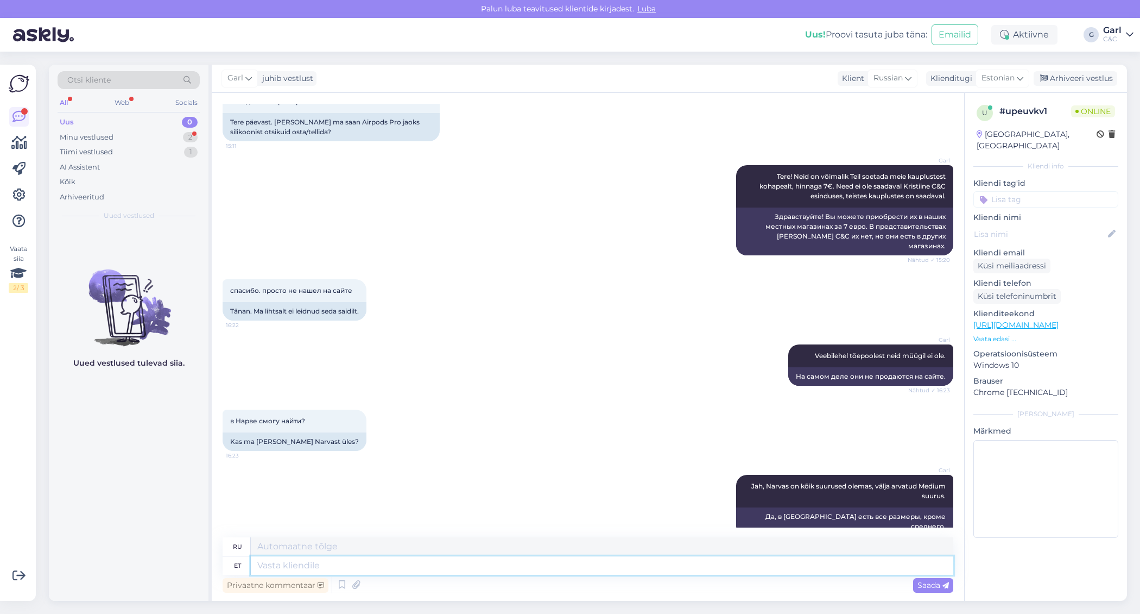
scroll to position [146, 0]
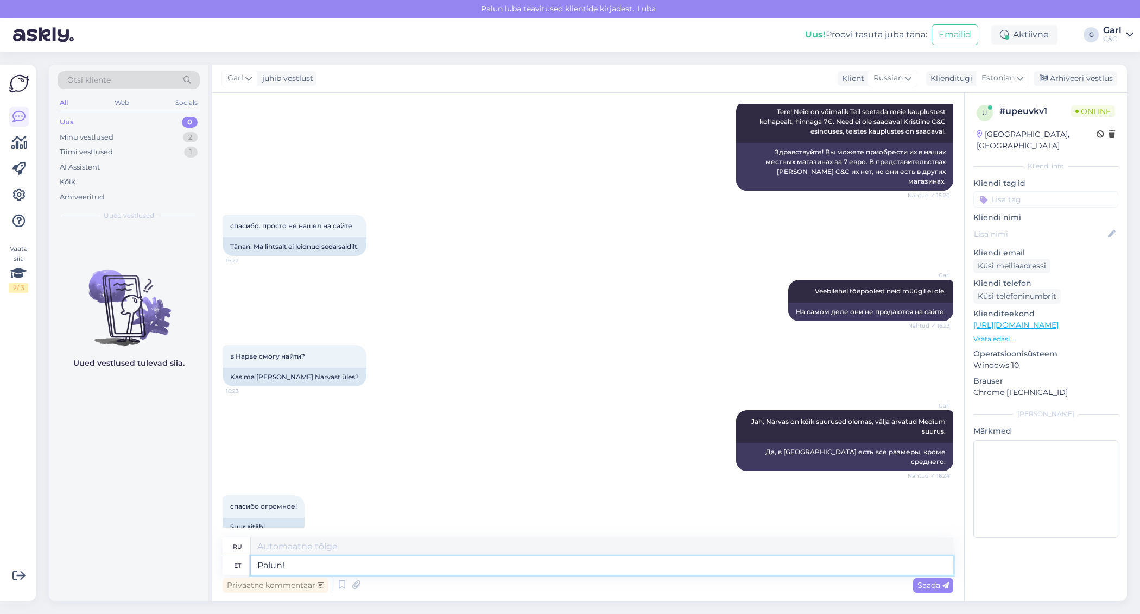
type textarea "Palun!"
type textarea "Пожалуйста!"
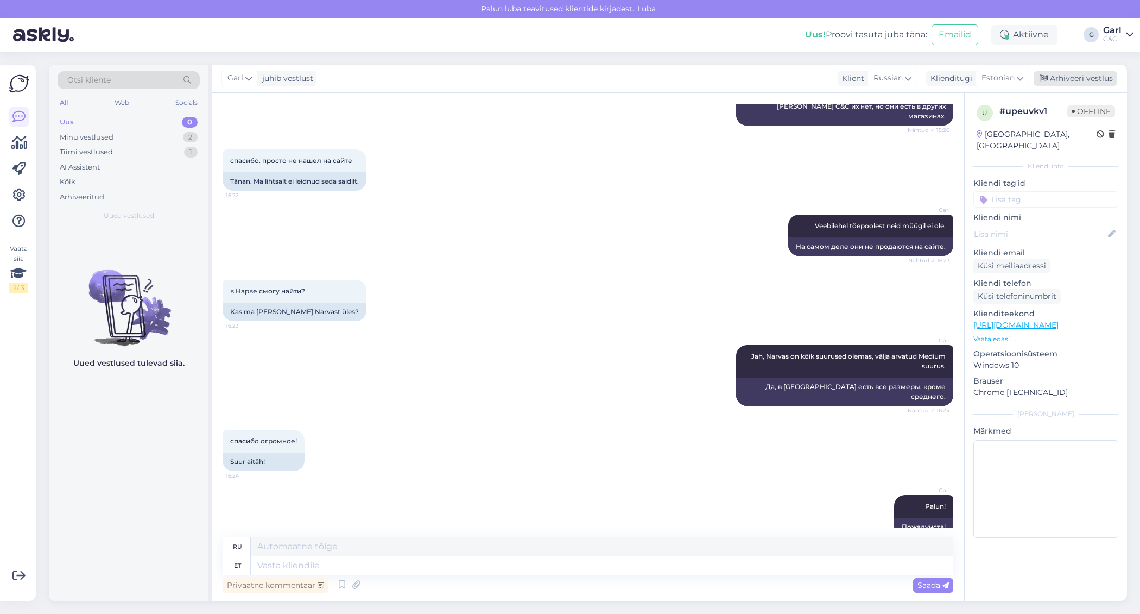
click at [1052, 82] on div "Arhiveeri vestlus" at bounding box center [1076, 78] width 84 height 15
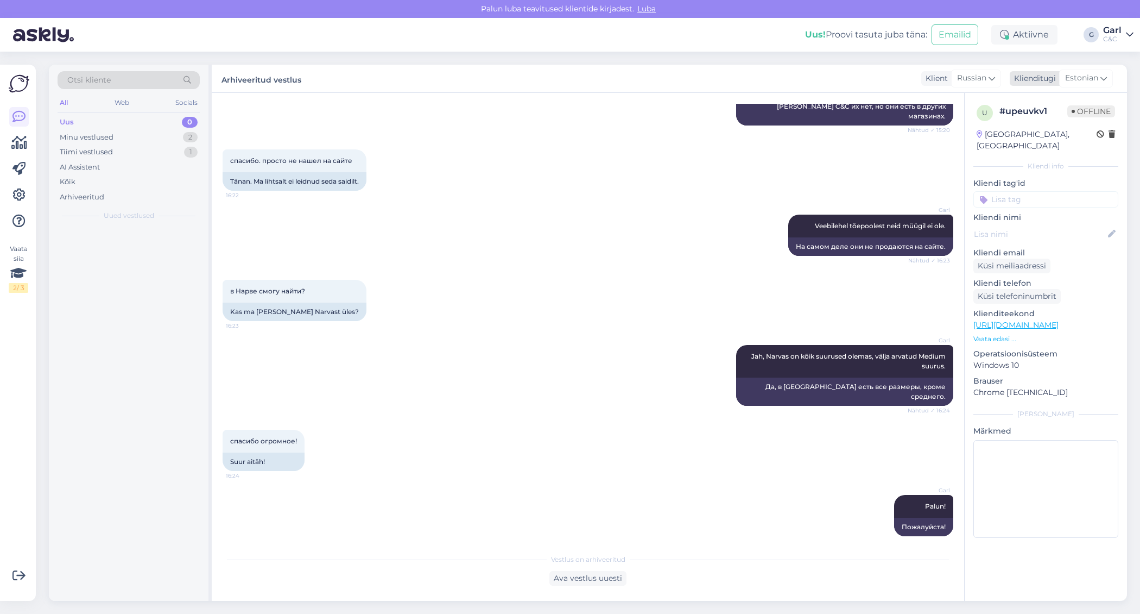
scroll to position [200, 0]
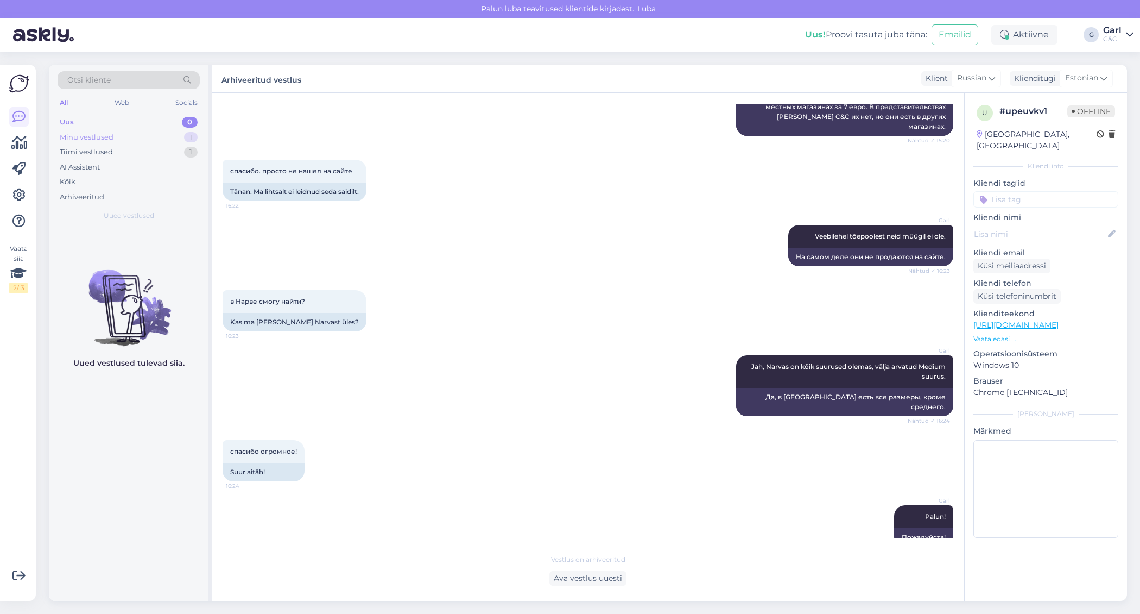
click at [164, 136] on div "Minu vestlused 1" at bounding box center [129, 137] width 142 height 15
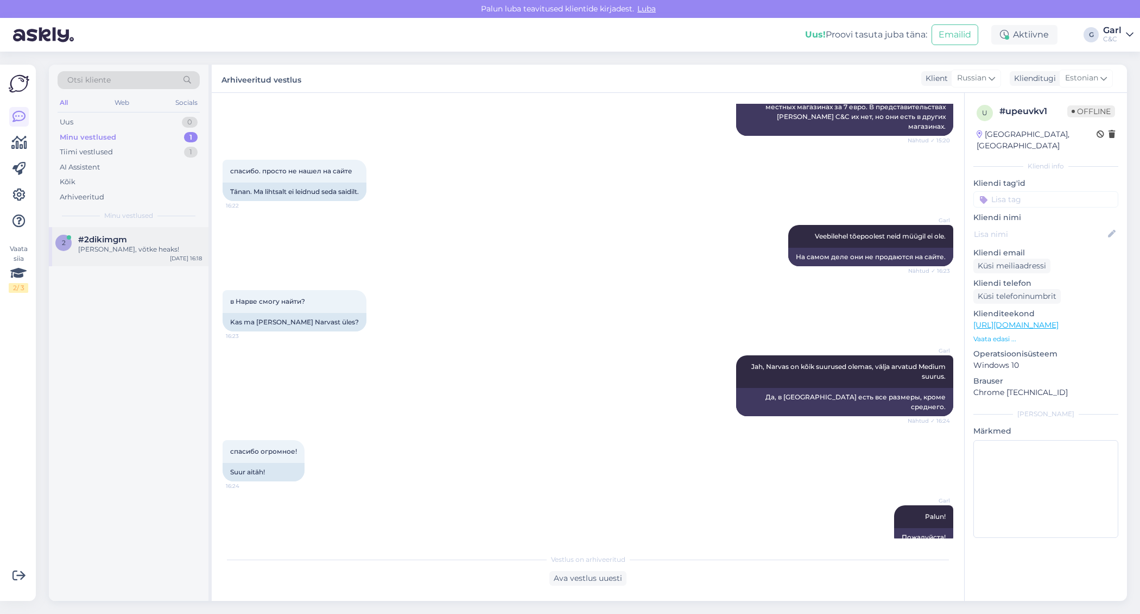
click at [158, 251] on div "Ikka, võtke heaks!" at bounding box center [140, 249] width 124 height 10
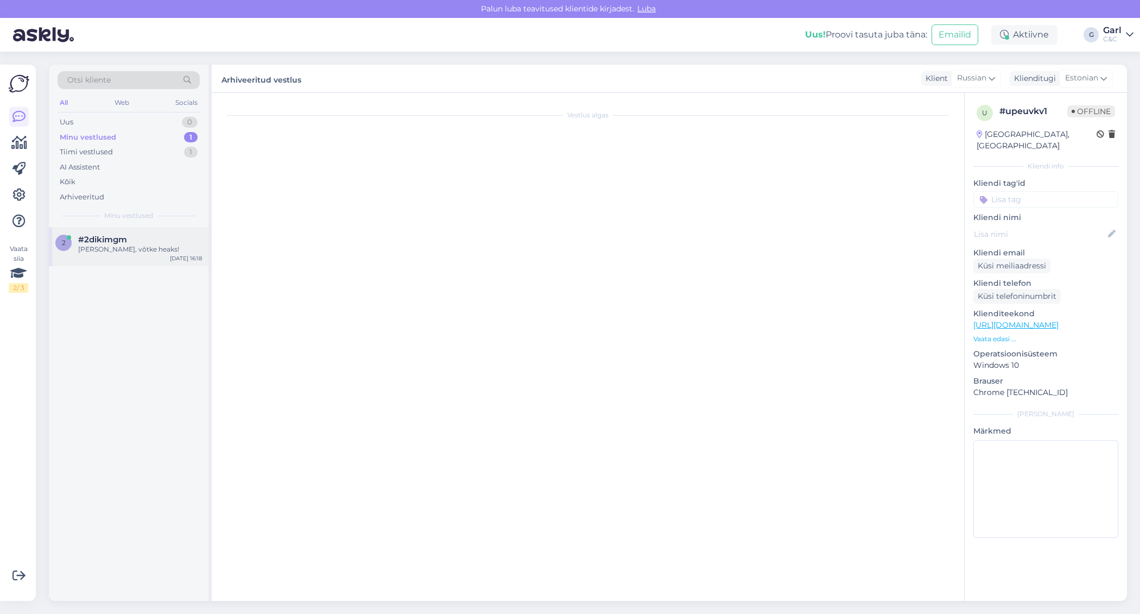
scroll to position [57, 0]
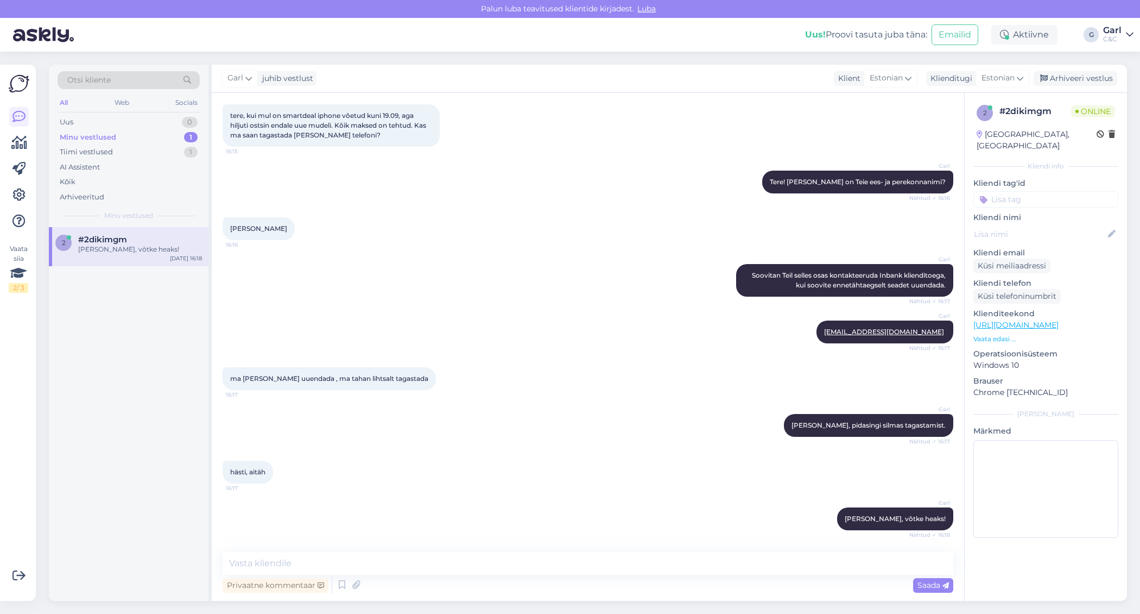
click at [1063, 86] on div "Garl juhib vestlust Klient Estonian Klienditugi Estonian Arhiveeri vestlus" at bounding box center [670, 79] width 916 height 28
click at [1081, 87] on div "Garl juhib vestlust Klient Estonian Klienditugi Estonian Arhiveeri vestlus" at bounding box center [670, 79] width 916 height 28
click at [1081, 82] on div "Arhiveeri vestlus" at bounding box center [1076, 78] width 84 height 15
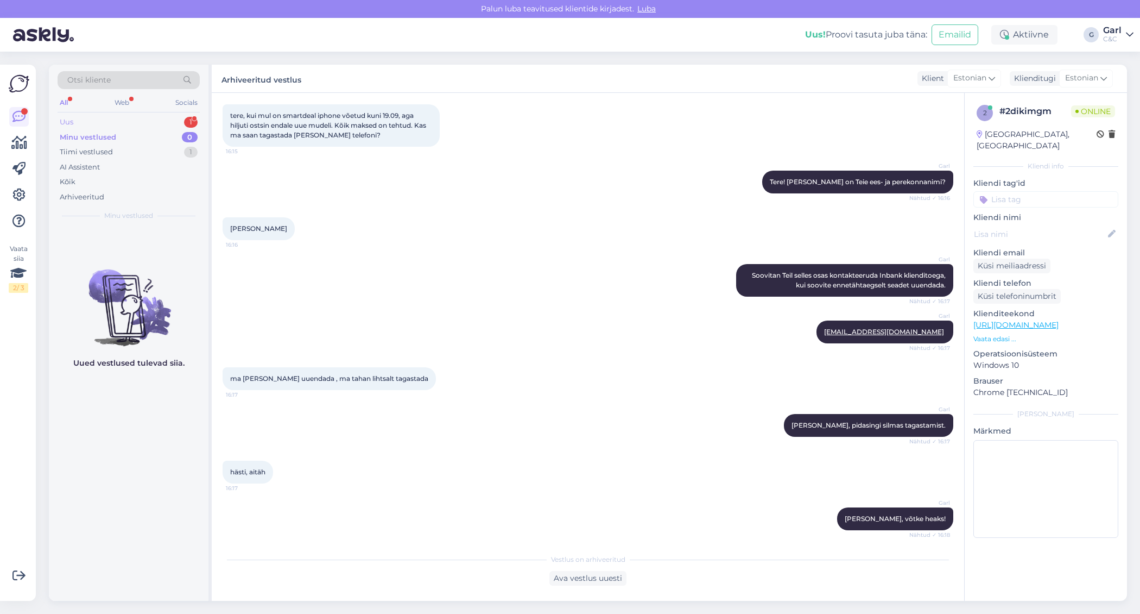
click at [181, 122] on div "Uus 1" at bounding box center [129, 122] width 142 height 15
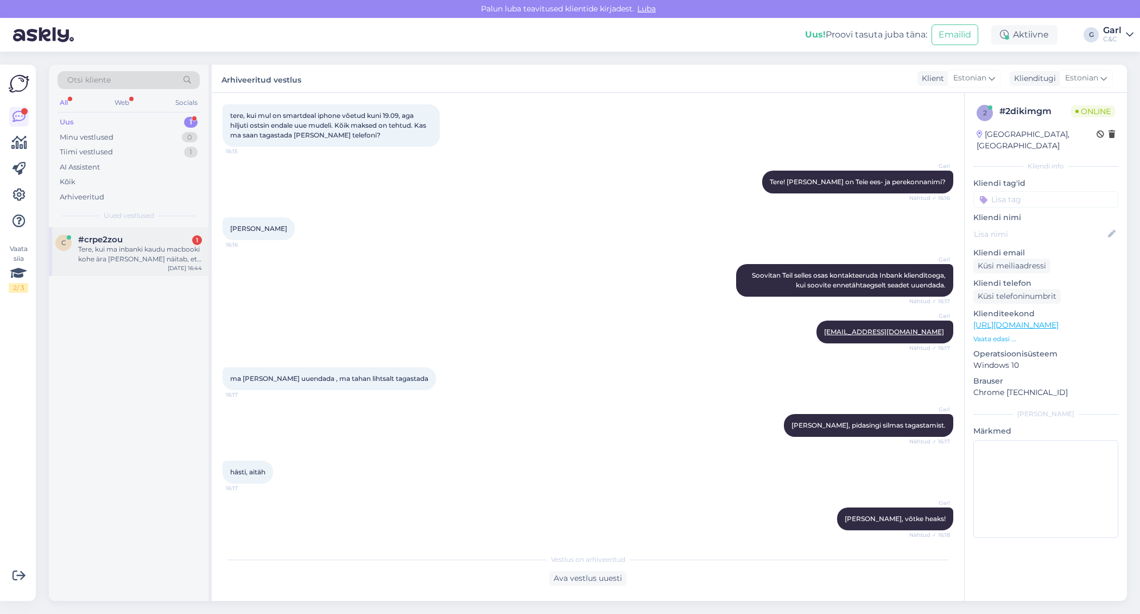
click at [158, 247] on div "Tere, kui ma inbanki kaudu macbooki kohe ära ostan ja näitab, et Roccas olemas,…" at bounding box center [140, 254] width 124 height 20
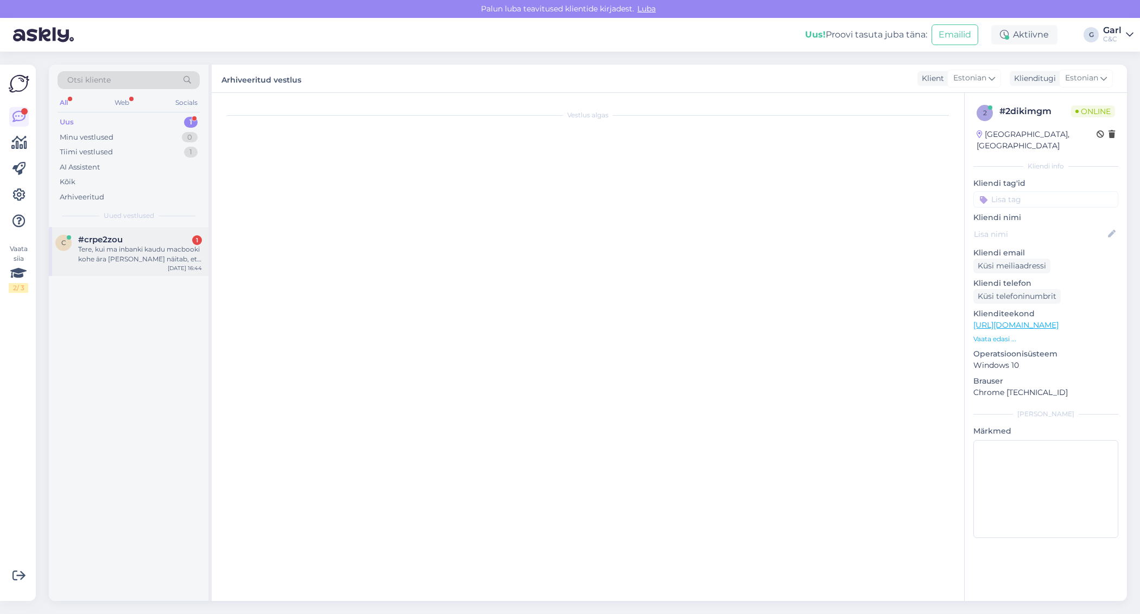
scroll to position [0, 0]
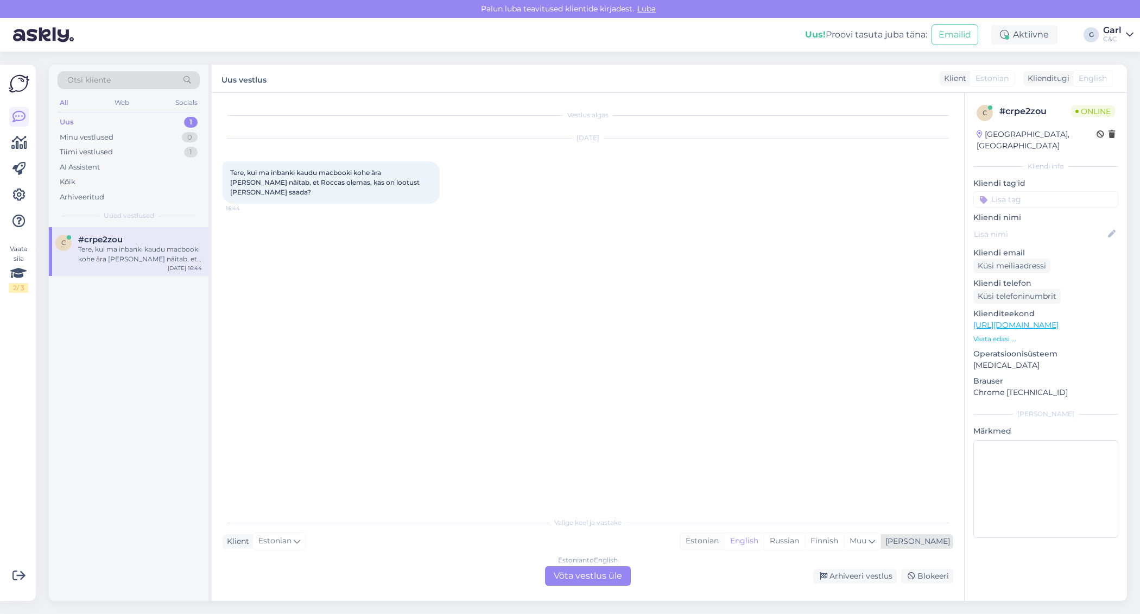
click at [724, 534] on div "Estonian" at bounding box center [702, 541] width 44 height 16
click at [603, 581] on div "Estonian to Estonian Võta vestlus üle" at bounding box center [588, 576] width 86 height 20
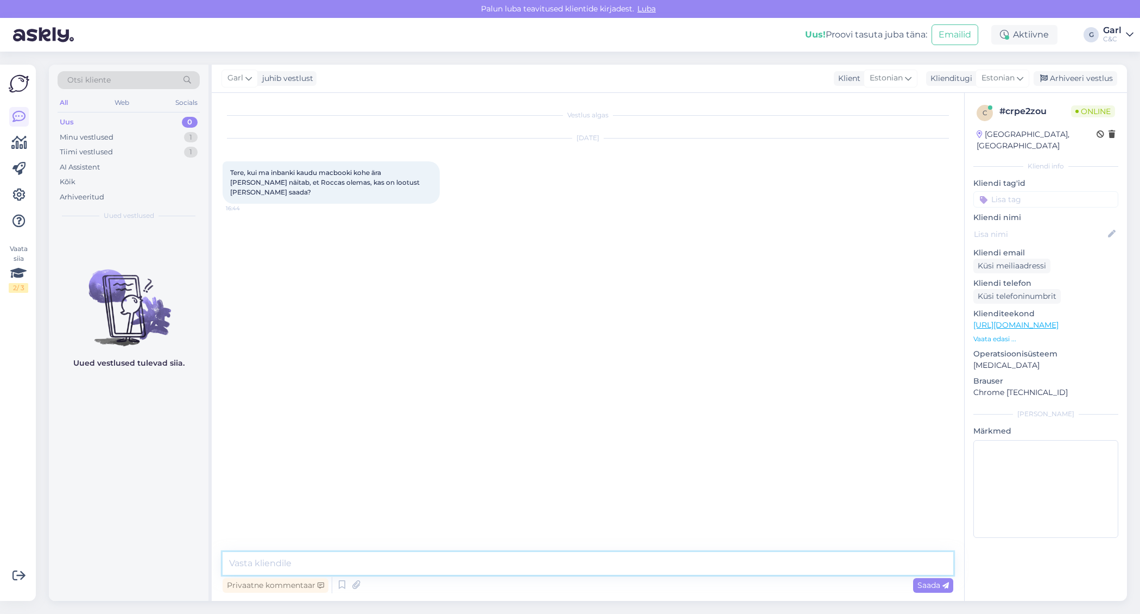
click at [603, 568] on textarea at bounding box center [588, 563] width 731 height 23
type textarea "Tere! Jah, tõenäoliselt komplekteeritakse Teie tellimus tänase õhtu jooksul."
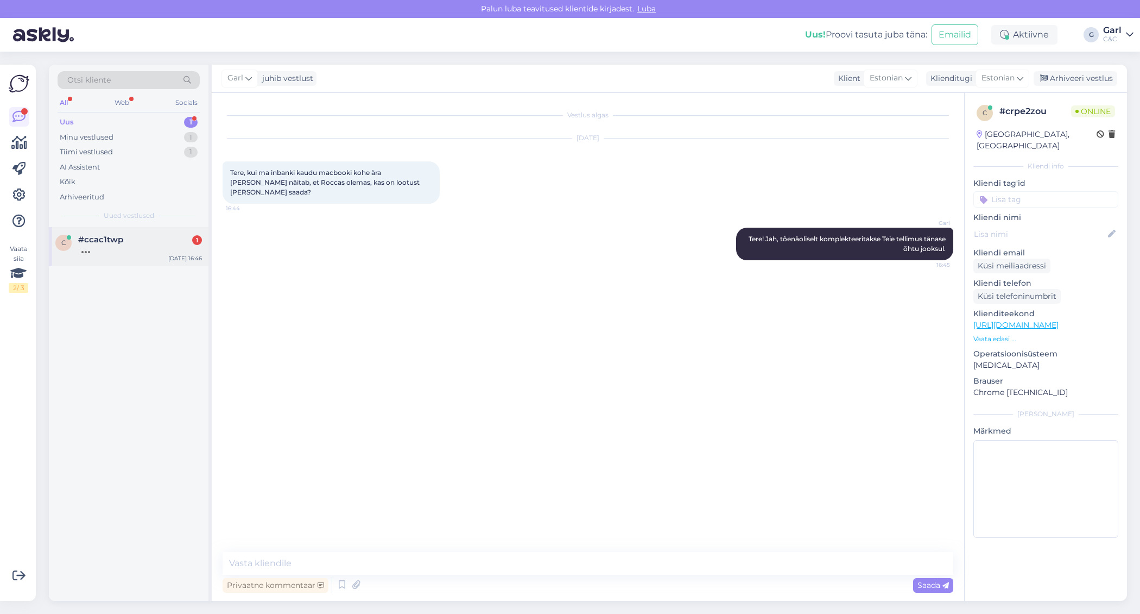
click at [160, 241] on div "#ccac1twp 1" at bounding box center [140, 240] width 124 height 10
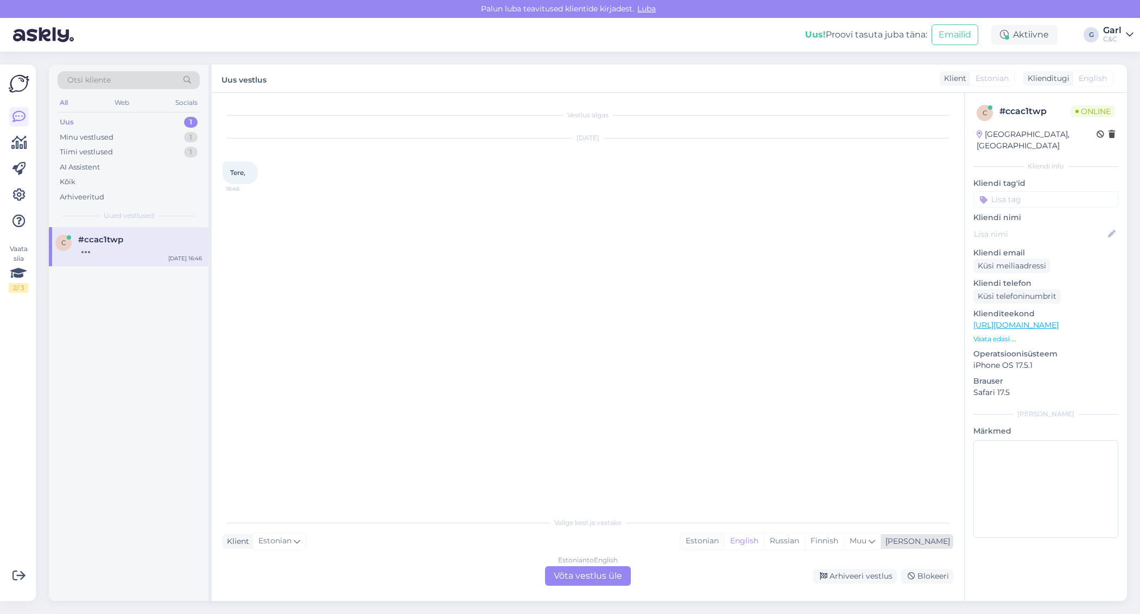
click at [724, 546] on div "Estonian" at bounding box center [702, 541] width 44 height 16
click at [620, 572] on div "Estonian to Estonian Võta vestlus üle" at bounding box center [588, 576] width 86 height 20
click at [620, 561] on div "Estonian to Estonian" at bounding box center [588, 560] width 65 height 10
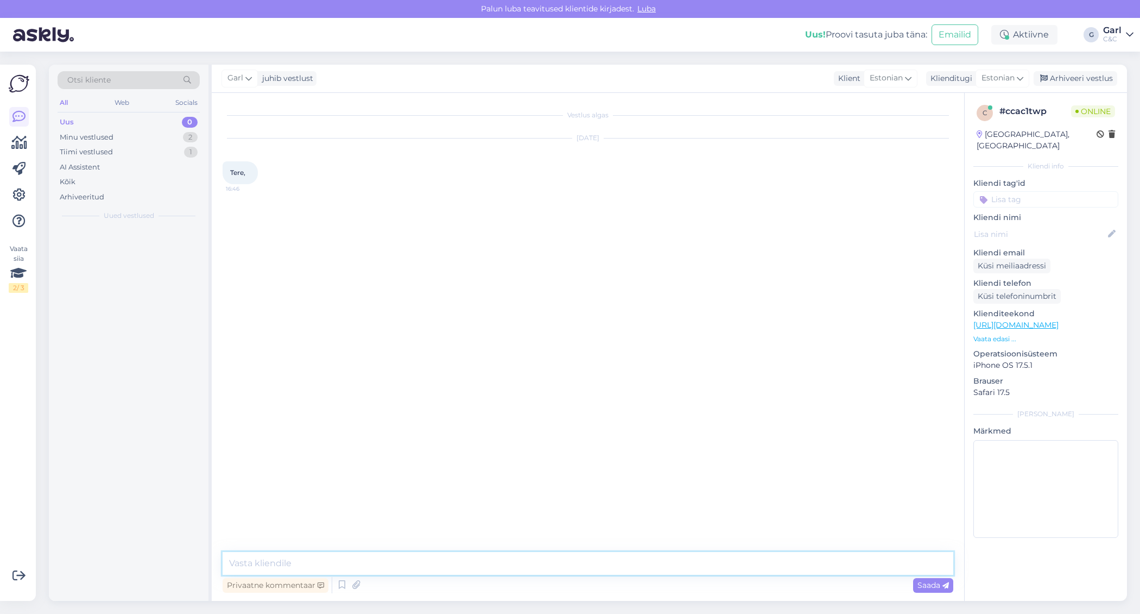
click at [607, 573] on textarea at bounding box center [588, 563] width 731 height 23
type textarea "Tere! Kuidas saan Teile abiks olla?"
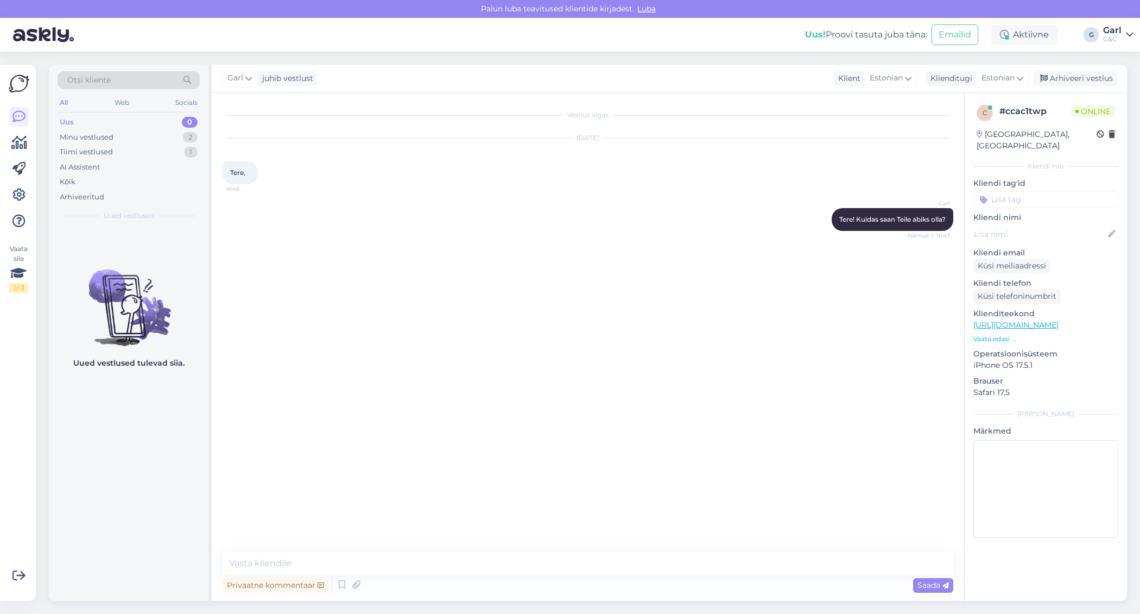
click at [1119, 36] on div "C&C" at bounding box center [1112, 39] width 18 height 9
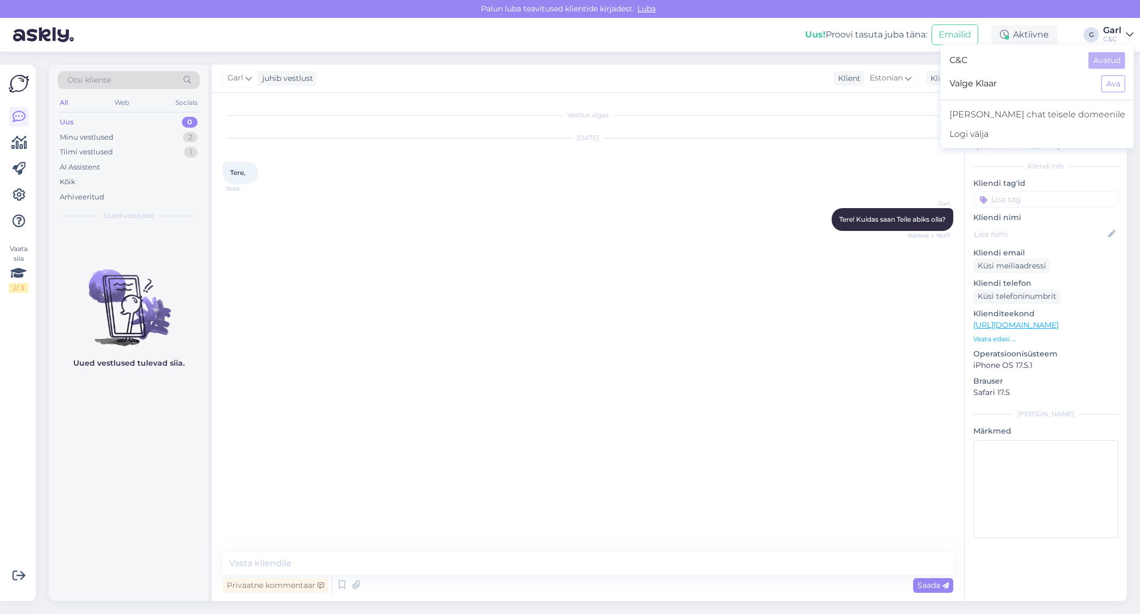
click at [1119, 36] on div "C&C" at bounding box center [1112, 39] width 18 height 9
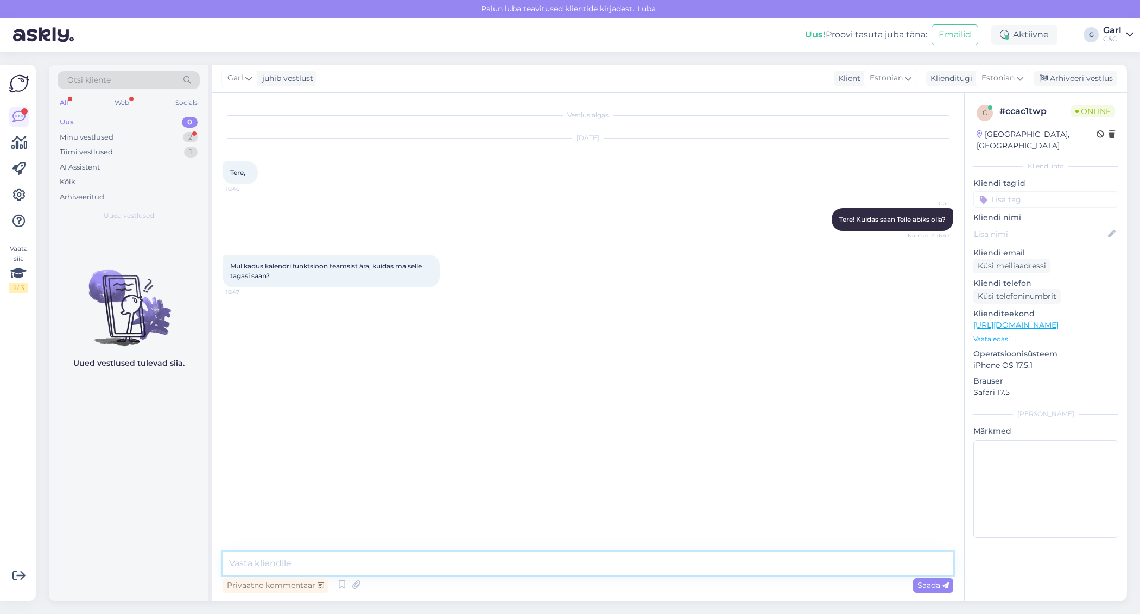
click at [325, 554] on textarea at bounding box center [588, 563] width 731 height 23
type textarea "K"
click at [298, 562] on textarea "Paraku puudub Teamsiga kogemus. Soovitan ehk googeldada." at bounding box center [588, 563] width 731 height 23
click at [407, 563] on textarea "Paraku puudub mul Teamsiga kogemus. Soovitan ehk googeldada." at bounding box center [588, 563] width 731 height 23
click at [718, 564] on textarea "Paraku puudub mul Teamsiga kogemus, sest tegemist on Microsoft rakendusega. Soo…" at bounding box center [588, 563] width 731 height 23
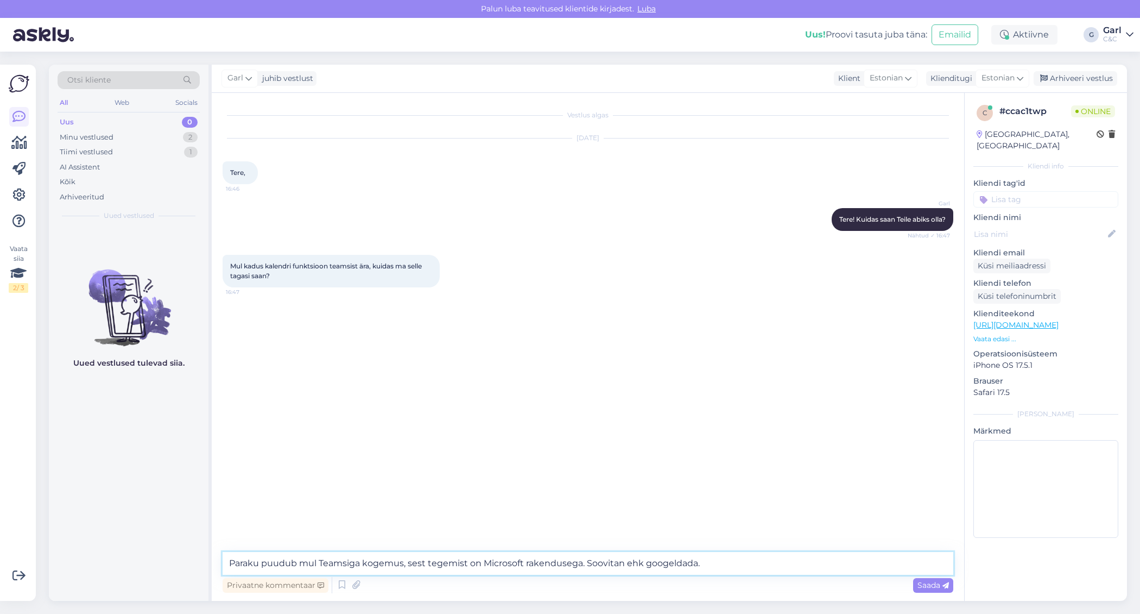
type textarea "Paraku puudub mul Teamsiga kogemus, sest tegemist on Microsoft rakendusega. Soo…"
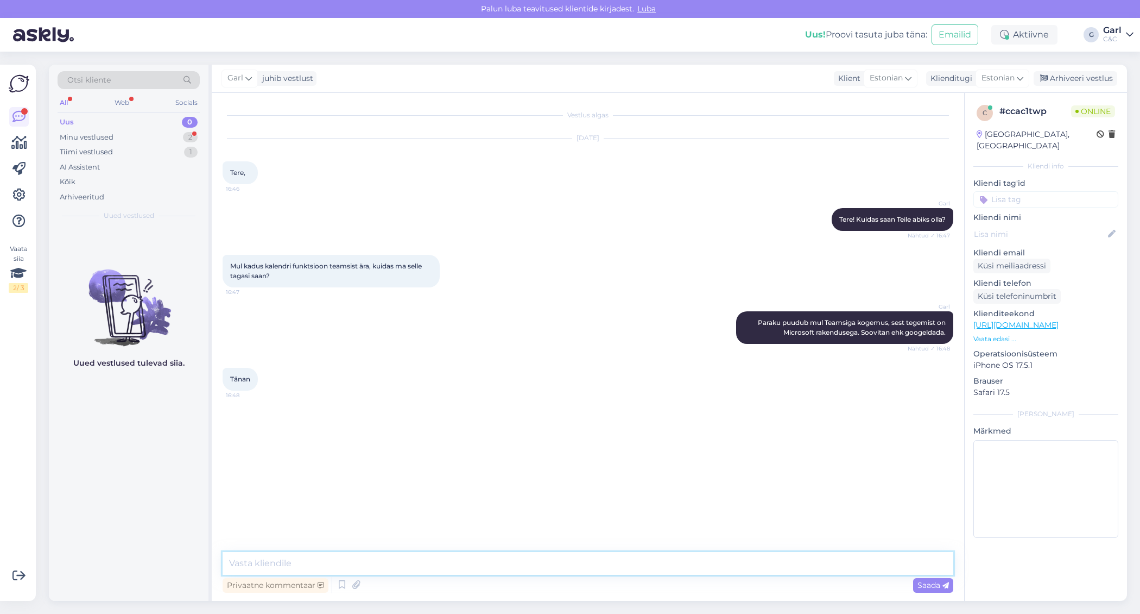
click at [293, 566] on textarea at bounding box center [588, 563] width 731 height 23
type textarea "Ikka!"
click at [118, 130] on div "Minu vestlused 2" at bounding box center [129, 137] width 142 height 15
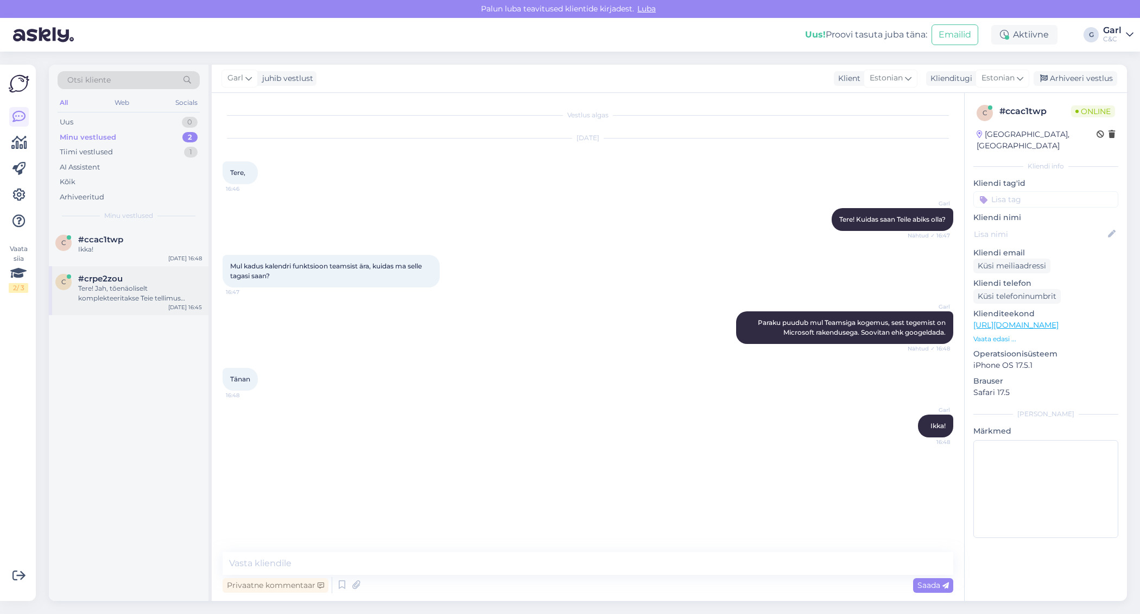
click at [169, 294] on div "Tere! Jah, tõenäoliselt komplekteeritakse Teie tellimus tänase õhtu jooksul." at bounding box center [140, 293] width 124 height 20
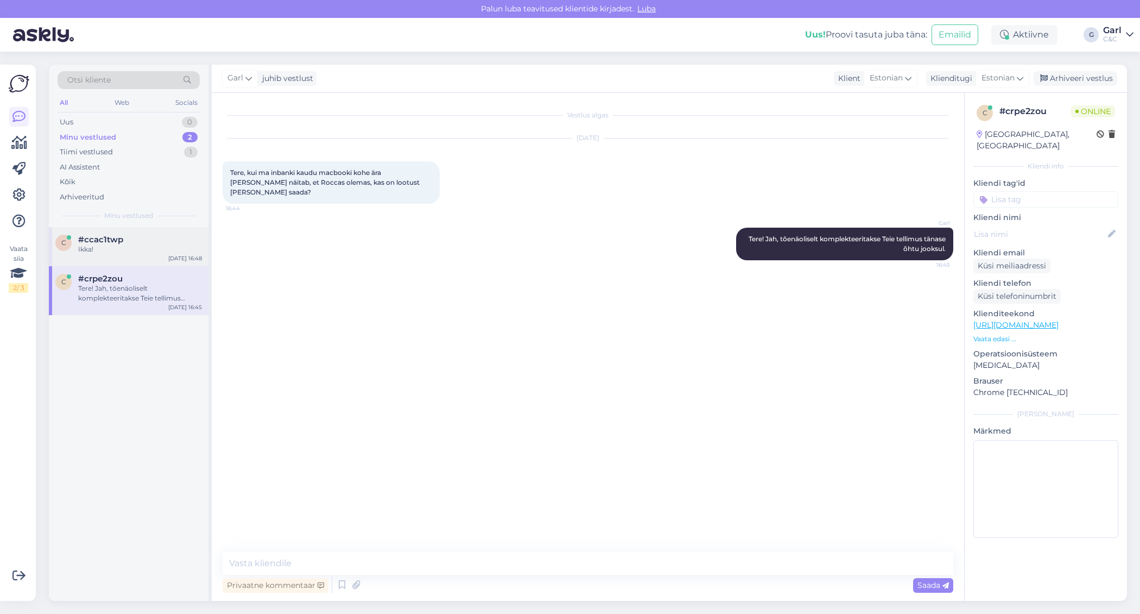
click at [149, 245] on div "Ikka!" at bounding box center [140, 249] width 124 height 10
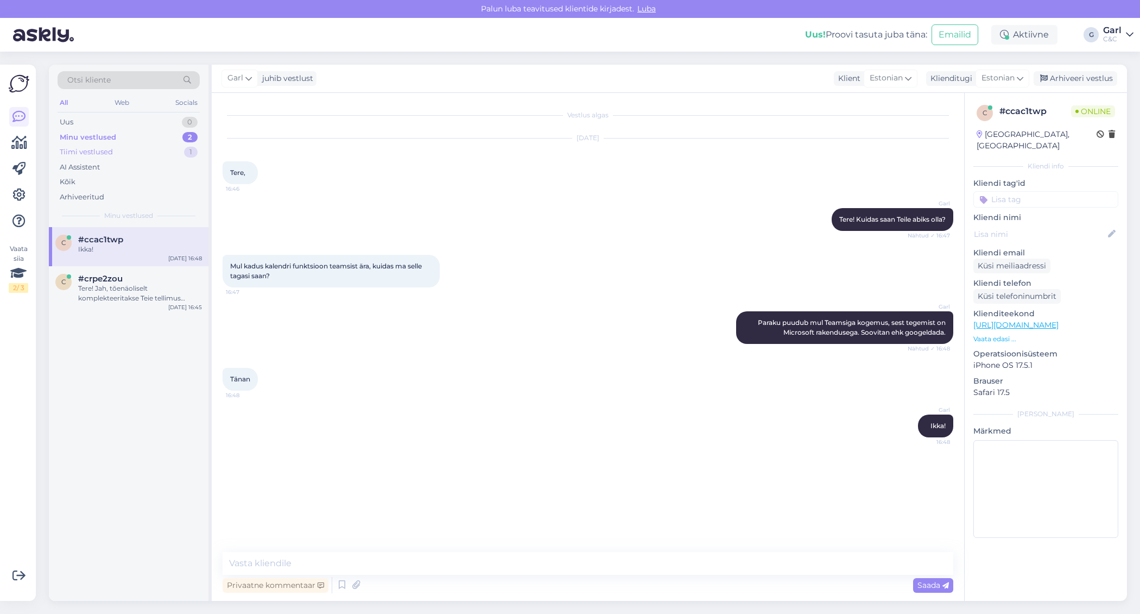
click at [165, 149] on div "Tiimi vestlused 1" at bounding box center [129, 151] width 142 height 15
click at [178, 137] on div "Minu vestlused 2" at bounding box center [129, 137] width 142 height 15
click at [159, 295] on div "Tere! Jah, tõenäoliselt komplekteeritakse Teie tellimus tänase õhtu jooksul." at bounding box center [140, 293] width 124 height 20
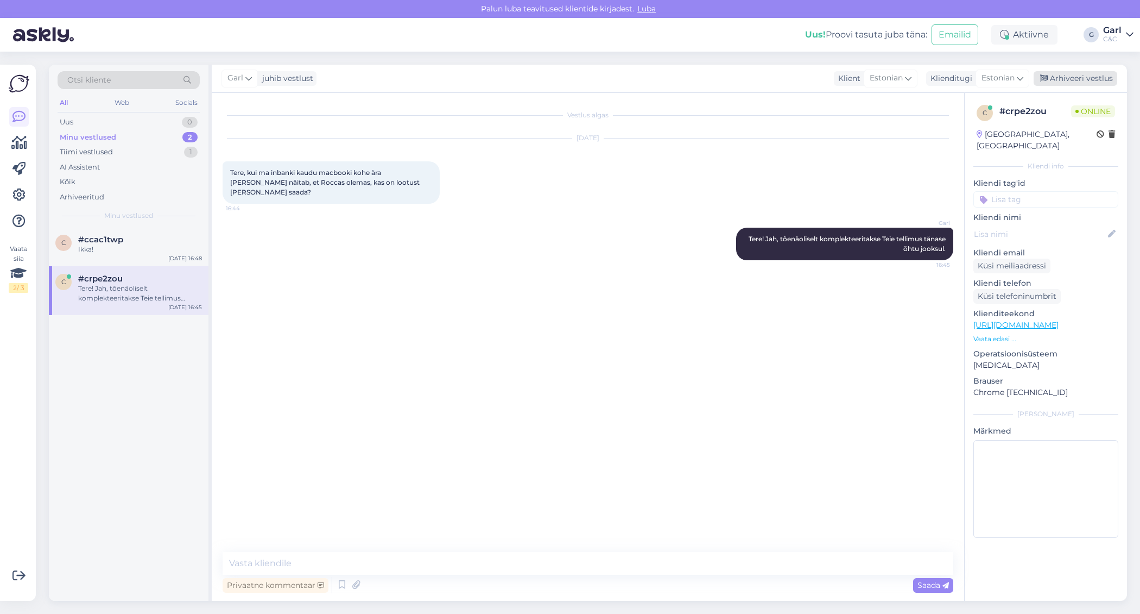
click at [1073, 84] on div "Arhiveeri vestlus" at bounding box center [1076, 78] width 84 height 15
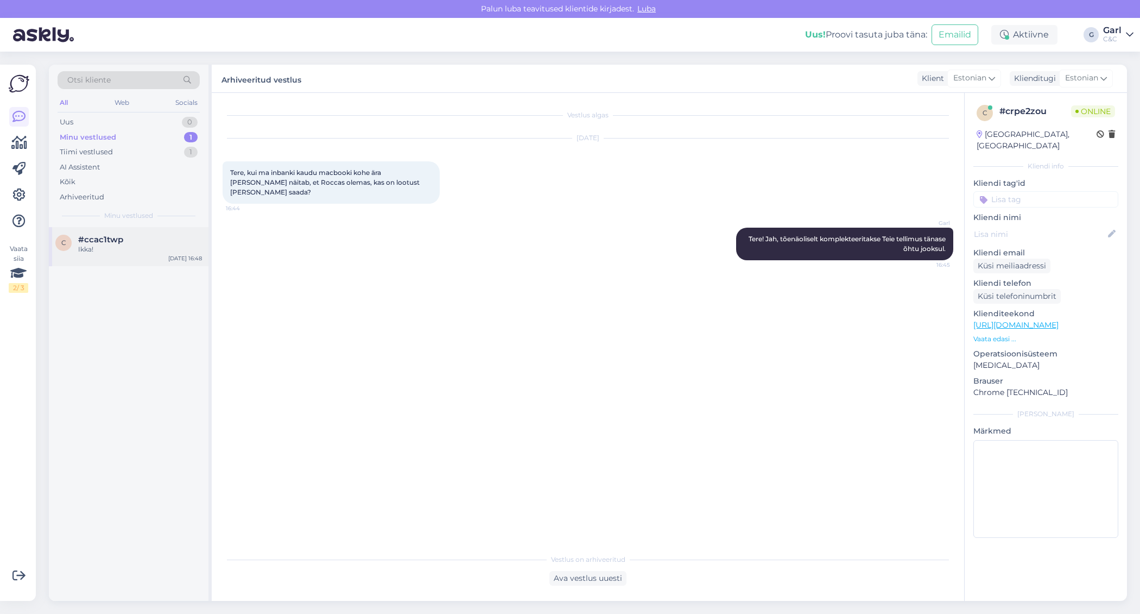
click at [67, 256] on div "c #ccac1twp Ikka! Aug 18 16:48" at bounding box center [129, 246] width 160 height 39
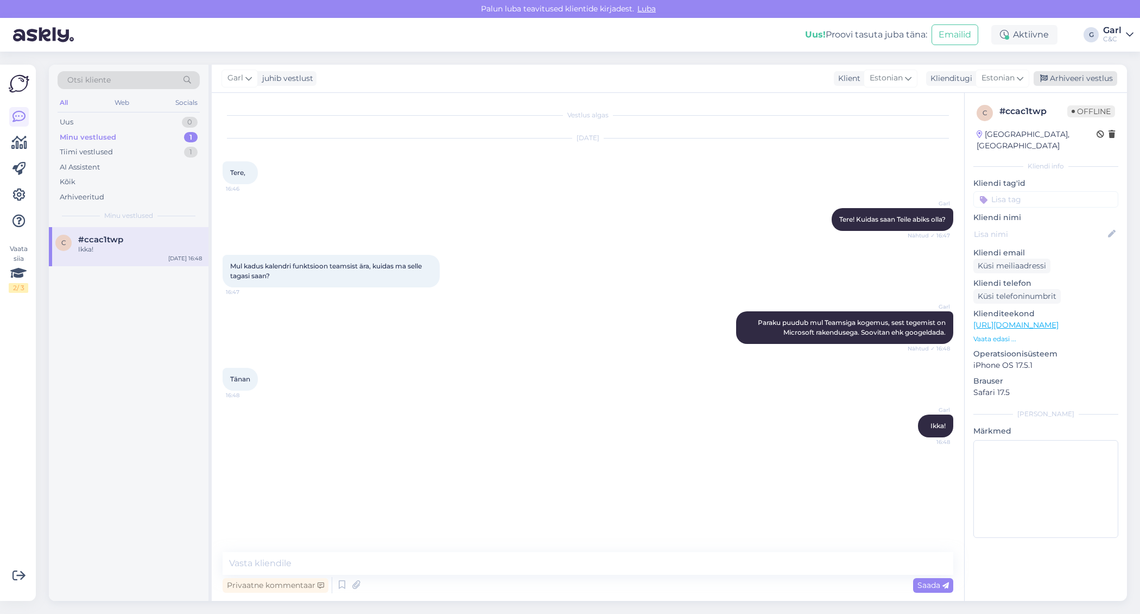
click at [1103, 84] on div "Arhiveeri vestlus" at bounding box center [1076, 78] width 84 height 15
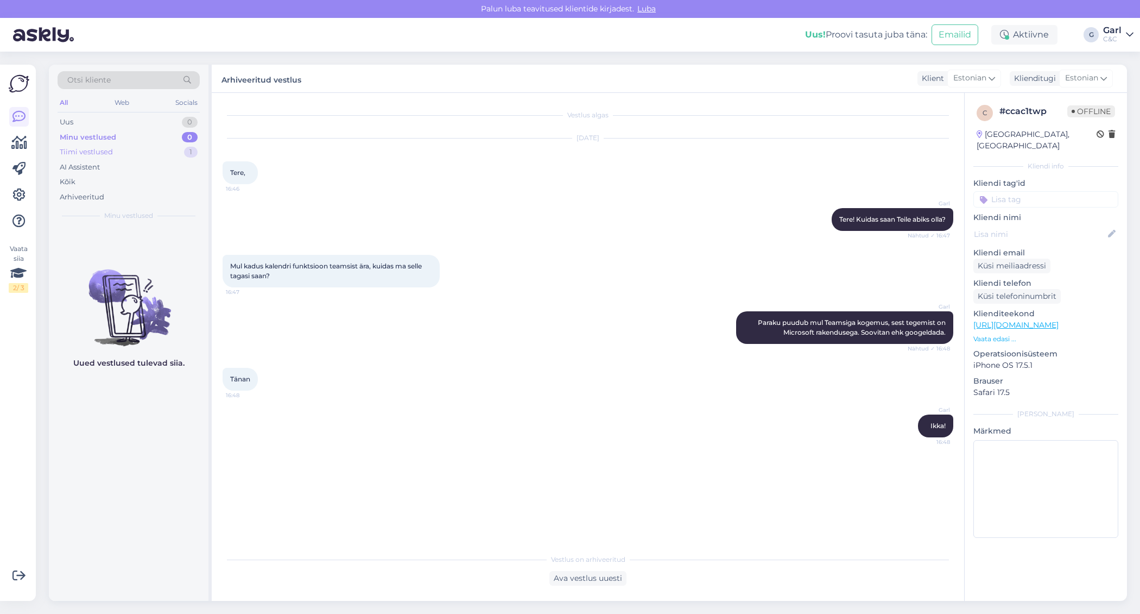
click at [187, 152] on div "1" at bounding box center [191, 152] width 14 height 11
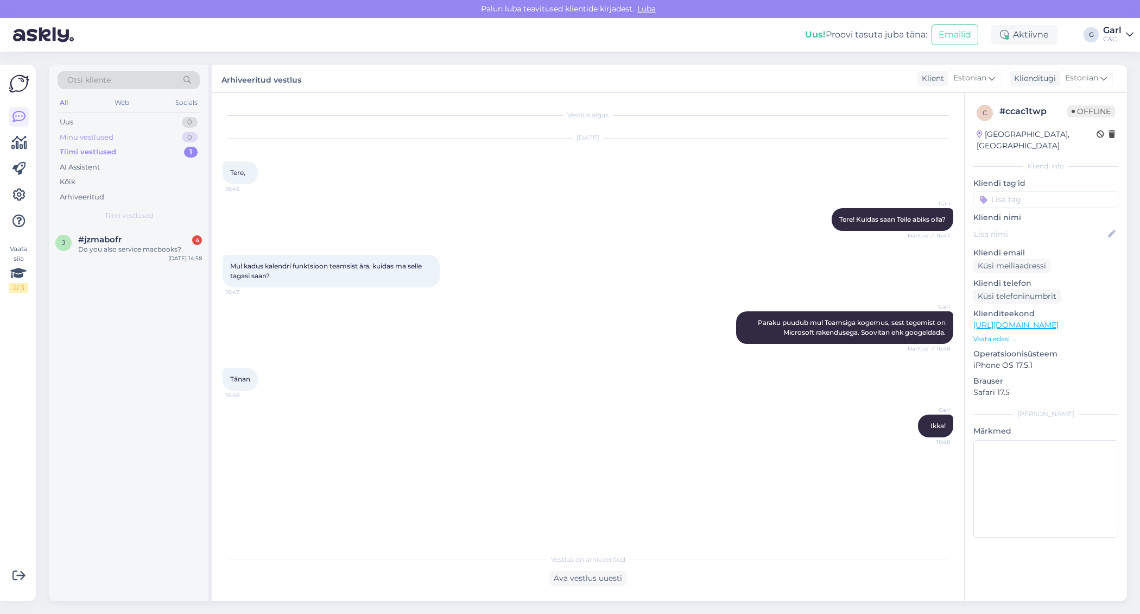
click at [179, 141] on div "Minu vestlused 0" at bounding box center [129, 137] width 142 height 15
